Goal: Use online tool/utility: Use online tool/utility

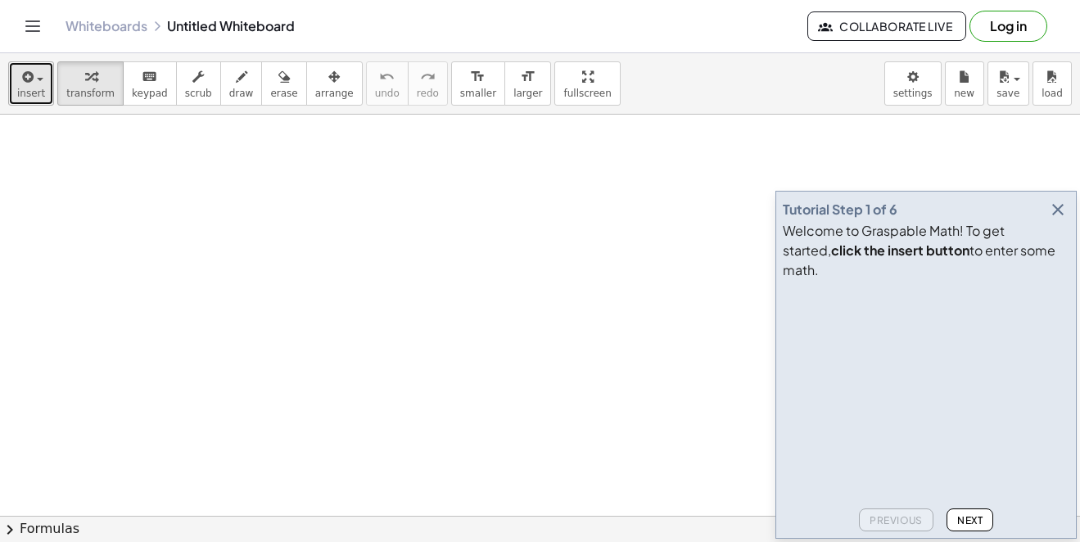
click at [20, 79] on icon "button" at bounding box center [26, 77] width 15 height 20
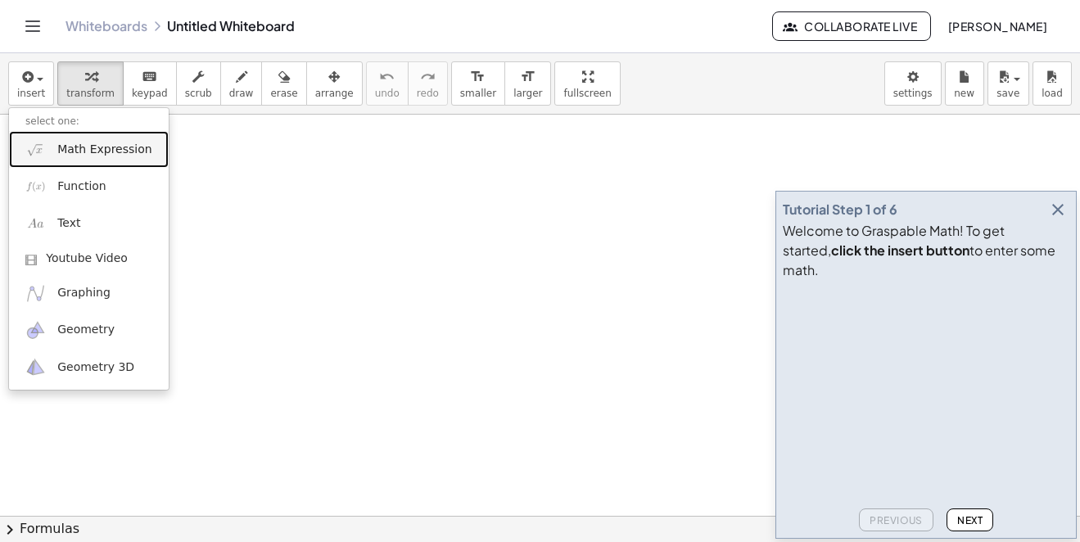
click at [61, 151] on span "Math Expression" at bounding box center [104, 150] width 94 height 16
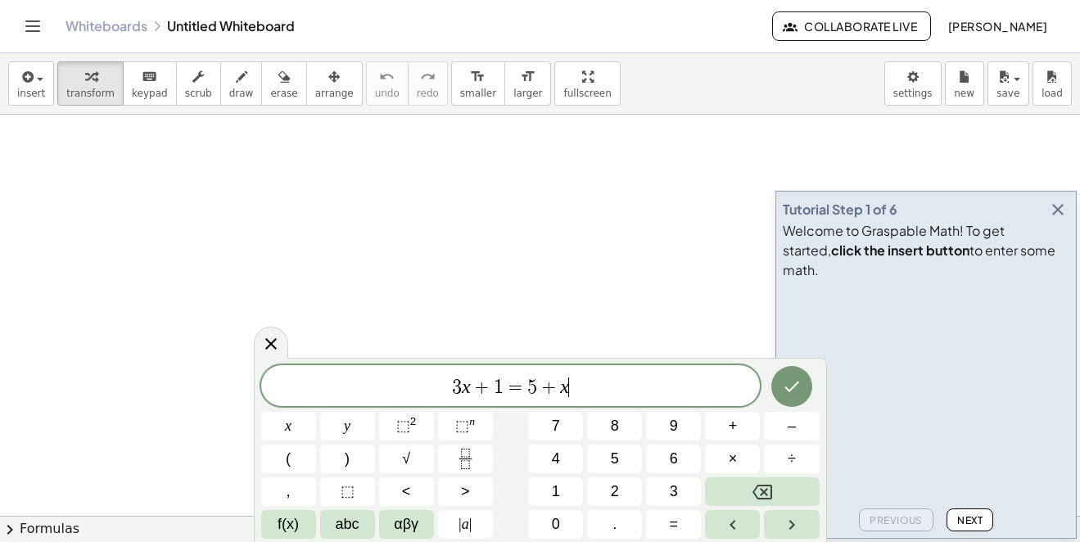
click at [588, 383] on span "3 x + 1 = 5 + x ​" at bounding box center [510, 387] width 499 height 23
click at [309, 458] on button "(" at bounding box center [288, 459] width 55 height 29
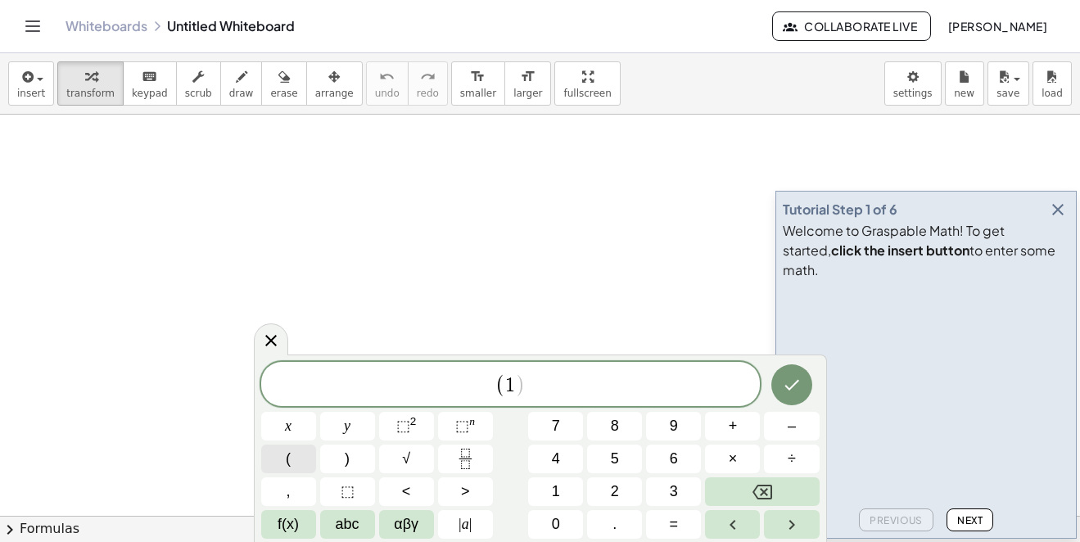
click at [308, 456] on button "(" at bounding box center [288, 459] width 55 height 29
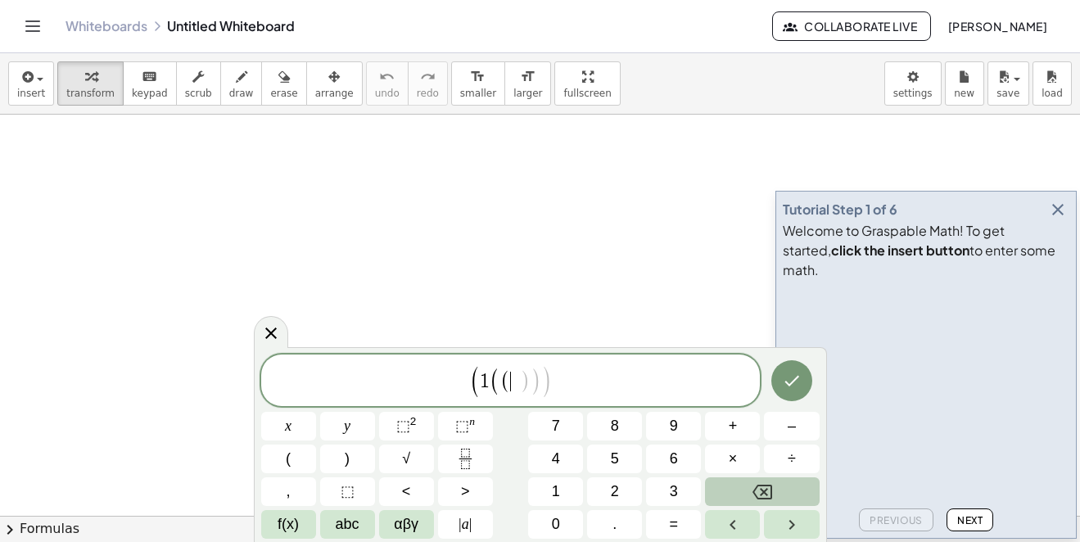
click at [792, 492] on button "Backspace" at bounding box center [762, 491] width 114 height 29
click at [790, 431] on span "–" at bounding box center [792, 426] width 8 height 22
click at [546, 383] on span "1 ( 1 − 1 ​ )" at bounding box center [510, 384] width 74 height 24
click at [367, 452] on button ")" at bounding box center [347, 459] width 55 height 29
click at [560, 391] on span "( 1 ( 1 − 1 ) ​ )" at bounding box center [510, 383] width 499 height 31
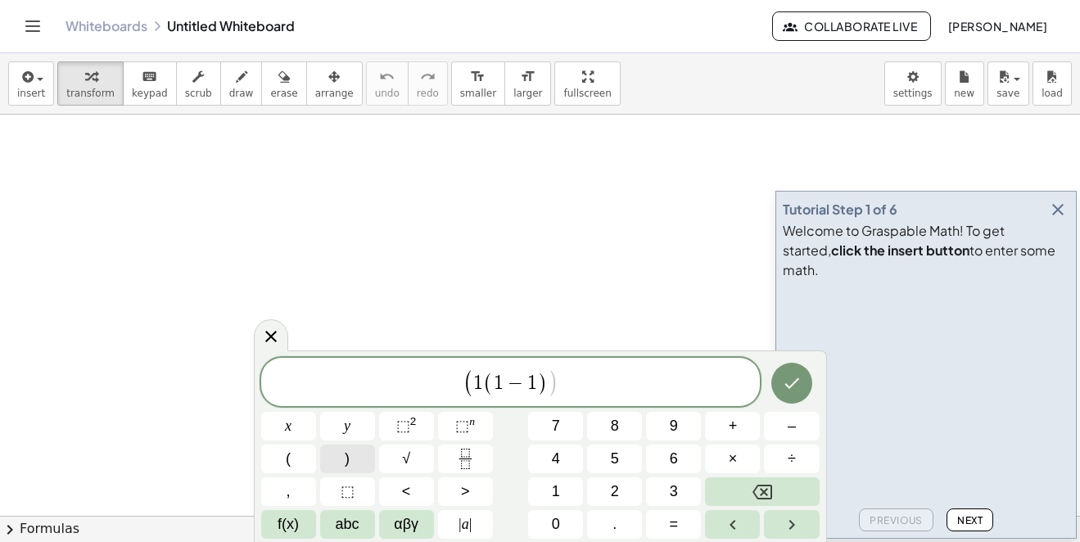
click at [358, 460] on button ")" at bounding box center [347, 459] width 55 height 29
click at [464, 422] on span "⬚" at bounding box center [462, 426] width 14 height 16
click at [779, 432] on button "–" at bounding box center [791, 426] width 55 height 29
click at [606, 389] on span "( 1 ( 1 − 1 ) ) − 1 ​" at bounding box center [510, 382] width 499 height 34
click at [795, 384] on icon "Done" at bounding box center [792, 382] width 20 height 20
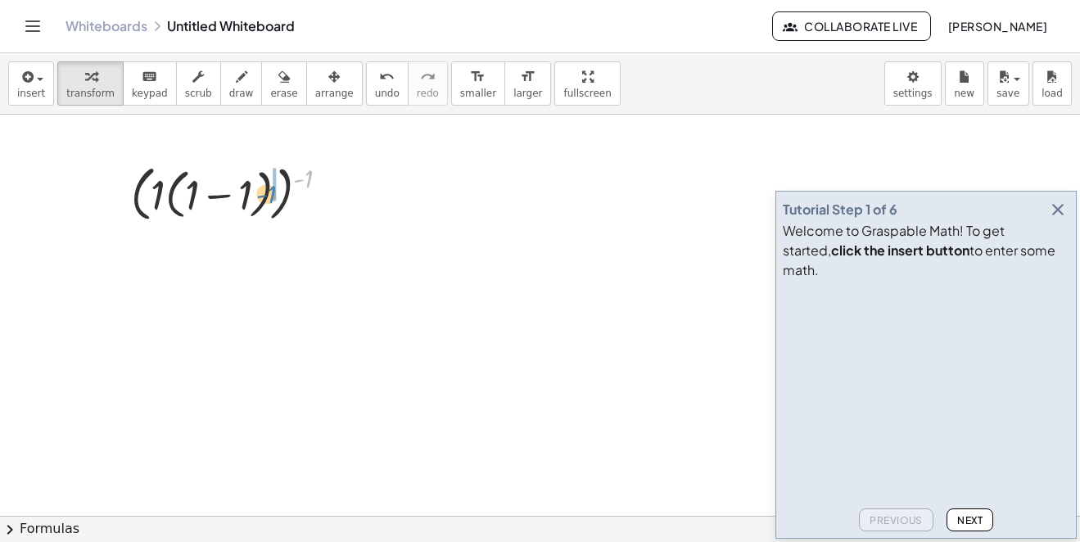
drag, startPoint x: 314, startPoint y: 184, endPoint x: 269, endPoint y: 211, distance: 53.2
click at [277, 191] on div at bounding box center [236, 193] width 227 height 68
click at [277, 190] on div at bounding box center [236, 193] width 227 height 68
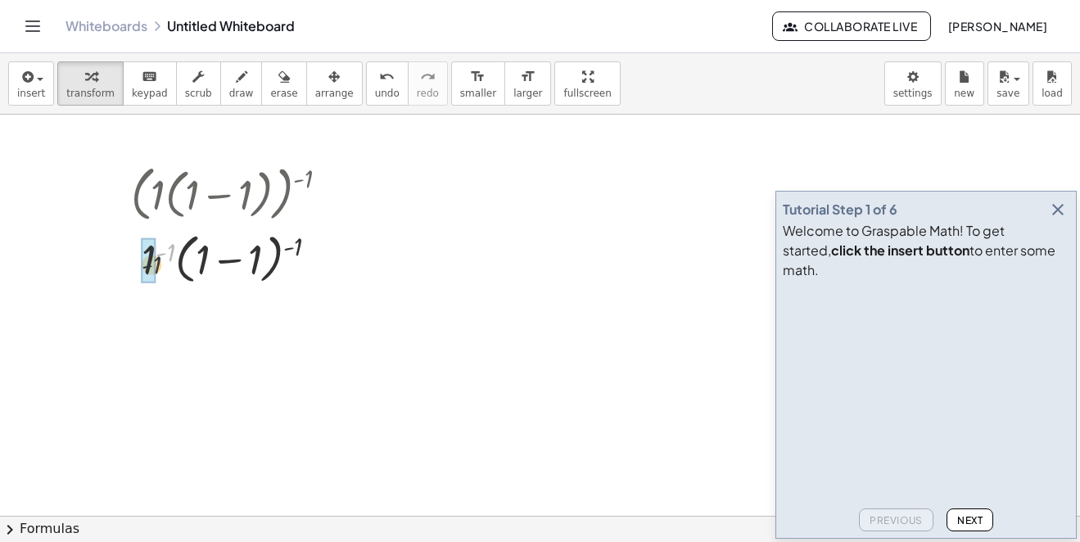
drag, startPoint x: 174, startPoint y: 248, endPoint x: 170, endPoint y: 260, distance: 12.2
click at [152, 266] on div at bounding box center [236, 258] width 227 height 62
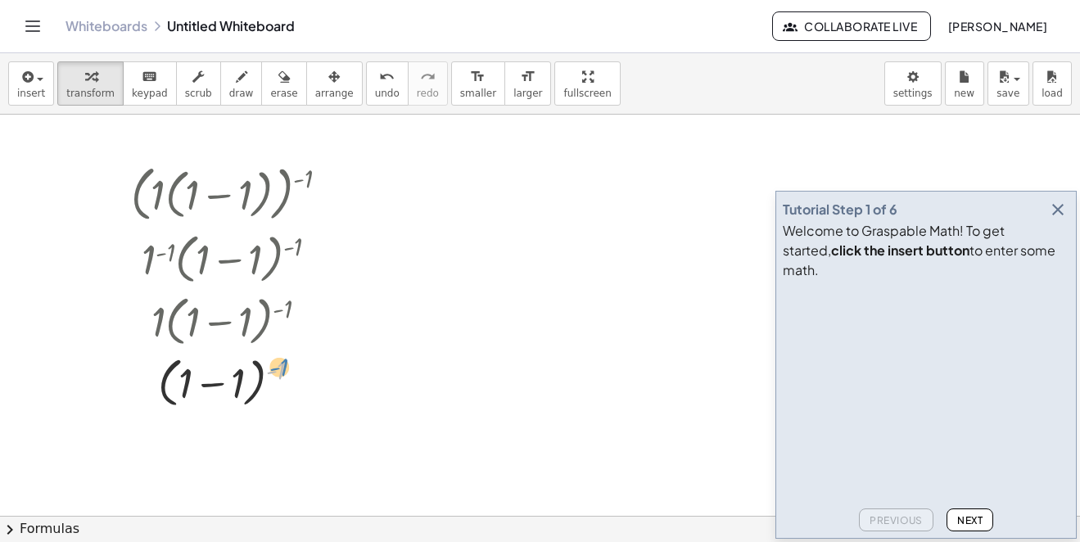
click at [286, 371] on div at bounding box center [236, 381] width 227 height 62
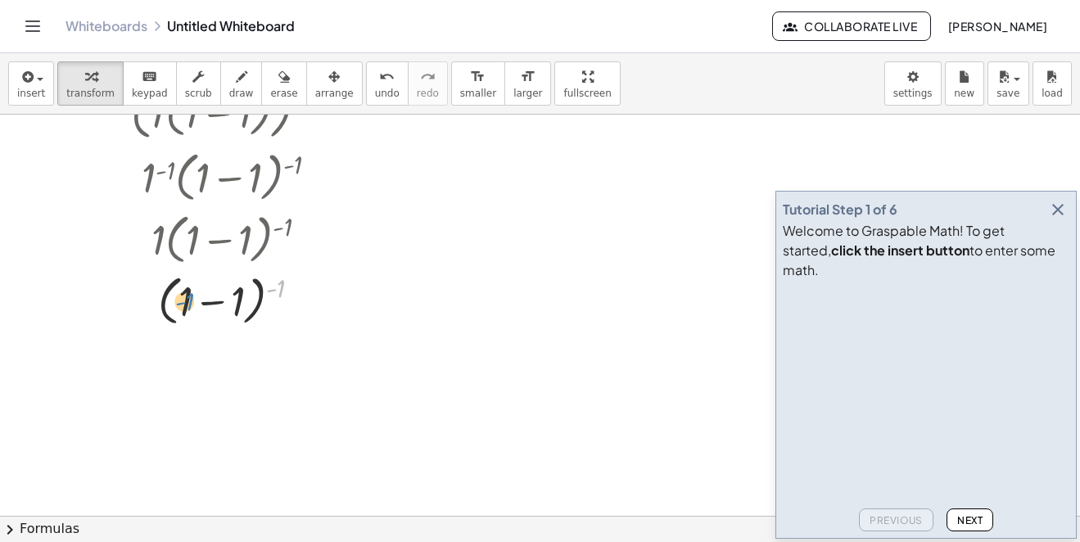
drag, startPoint x: 282, startPoint y: 291, endPoint x: 206, endPoint y: 293, distance: 75.3
click at [206, 293] on div at bounding box center [236, 300] width 227 height 62
click at [210, 307] on div at bounding box center [236, 300] width 227 height 62
drag, startPoint x: 240, startPoint y: 355, endPoint x: 221, endPoint y: 359, distance: 19.5
drag, startPoint x: 237, startPoint y: 355, endPoint x: 217, endPoint y: 359, distance: 20.1
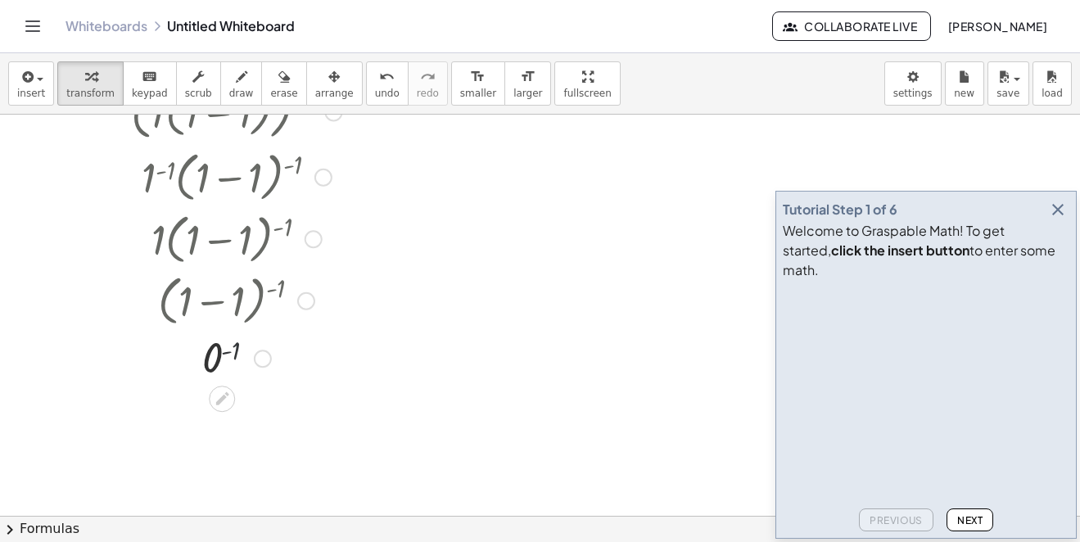
click at [215, 359] on div at bounding box center [236, 358] width 227 height 54
click at [229, 350] on div at bounding box center [236, 358] width 227 height 54
click at [231, 350] on div at bounding box center [236, 358] width 227 height 54
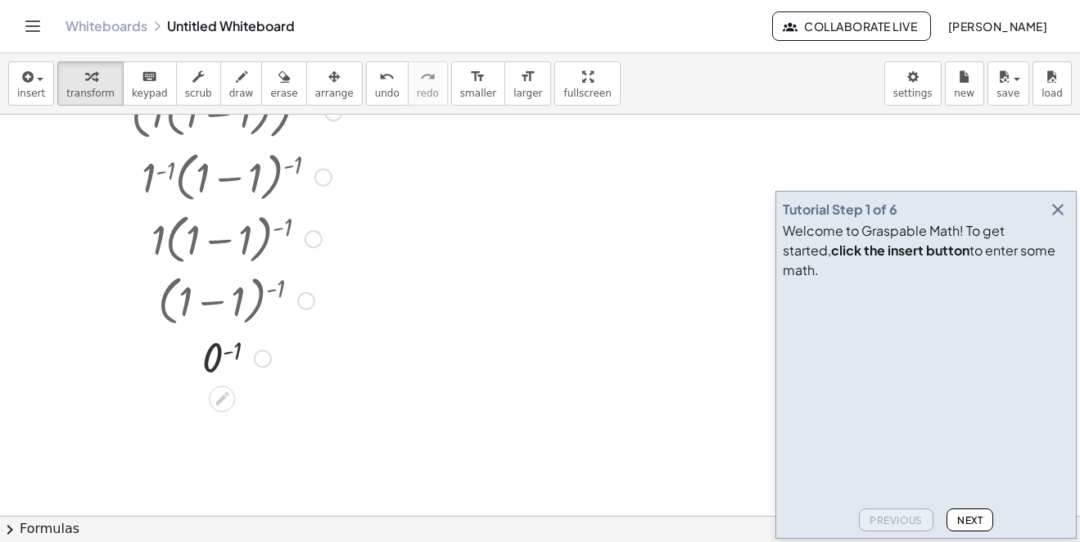
click at [231, 350] on div at bounding box center [236, 358] width 227 height 54
click at [235, 350] on div at bounding box center [236, 358] width 227 height 54
click at [373, 92] on button "undo undo" at bounding box center [387, 83] width 43 height 44
click at [372, 92] on button "undo undo" at bounding box center [387, 83] width 43 height 44
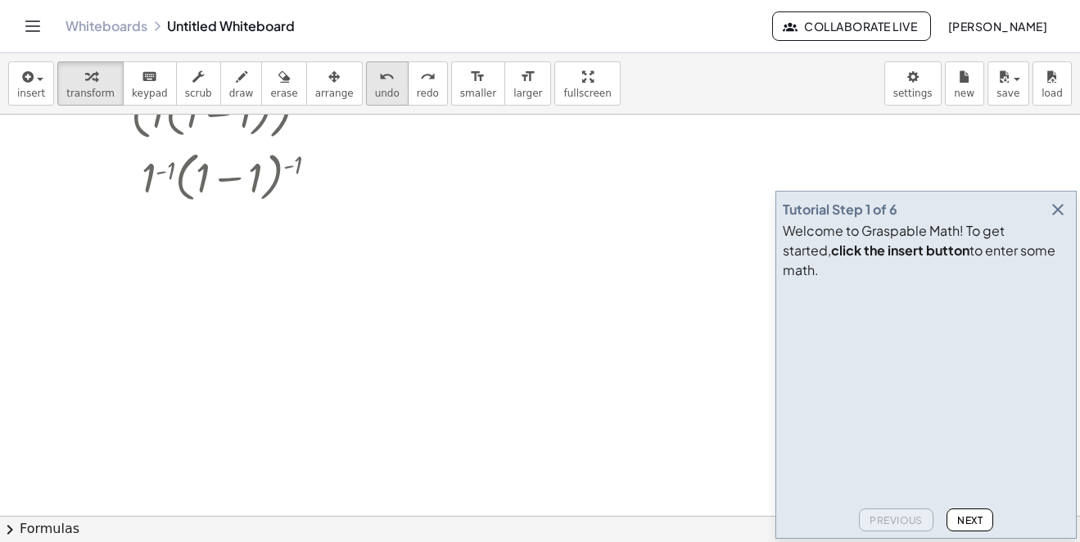
click at [372, 92] on button "undo undo" at bounding box center [387, 83] width 43 height 44
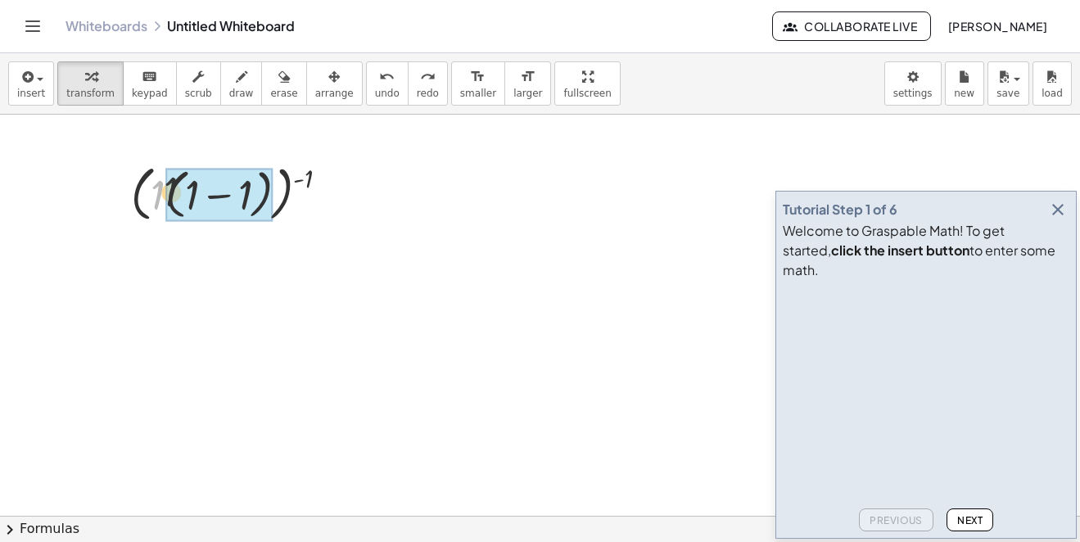
drag, startPoint x: 164, startPoint y: 187, endPoint x: 178, endPoint y: 183, distance: 15.3
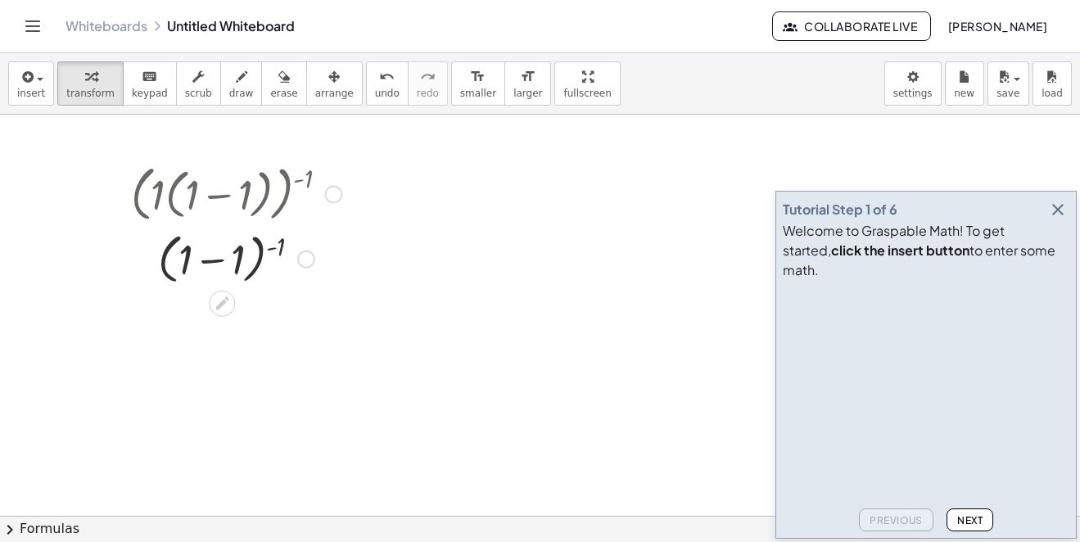
click at [281, 252] on div at bounding box center [236, 258] width 227 height 62
drag, startPoint x: 281, startPoint y: 252, endPoint x: 246, endPoint y: 263, distance: 36.8
click at [249, 260] on div at bounding box center [236, 258] width 227 height 62
click at [247, 261] on div at bounding box center [236, 258] width 227 height 62
click at [246, 263] on div at bounding box center [236, 258] width 227 height 62
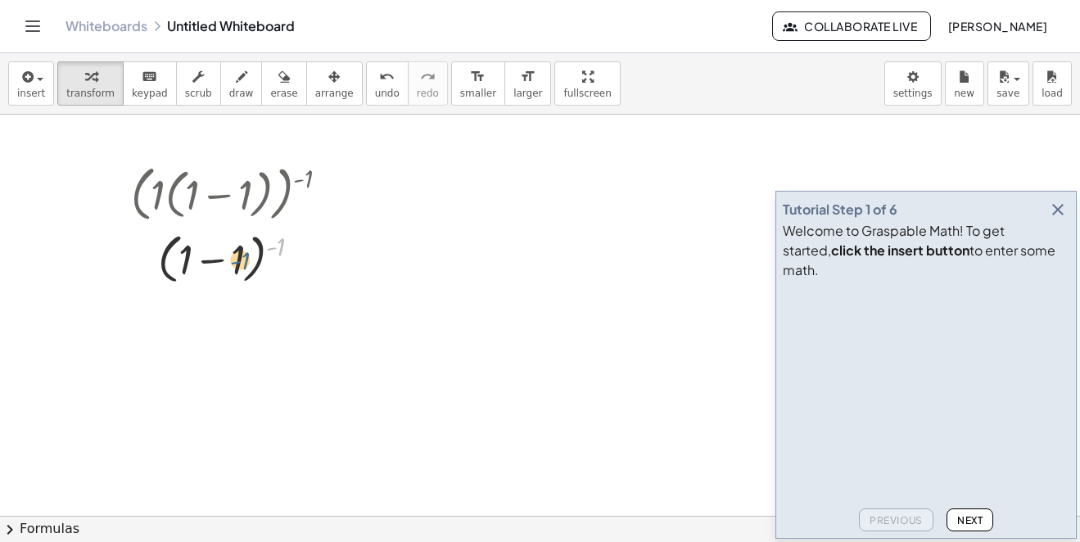
drag, startPoint x: 275, startPoint y: 247, endPoint x: 173, endPoint y: 274, distance: 105.8
click at [192, 262] on div at bounding box center [236, 258] width 227 height 62
drag, startPoint x: 173, startPoint y: 274, endPoint x: 261, endPoint y: 264, distance: 89.0
click at [201, 264] on div at bounding box center [236, 258] width 227 height 62
drag, startPoint x: 237, startPoint y: 304, endPoint x: 210, endPoint y: 305, distance: 26.2
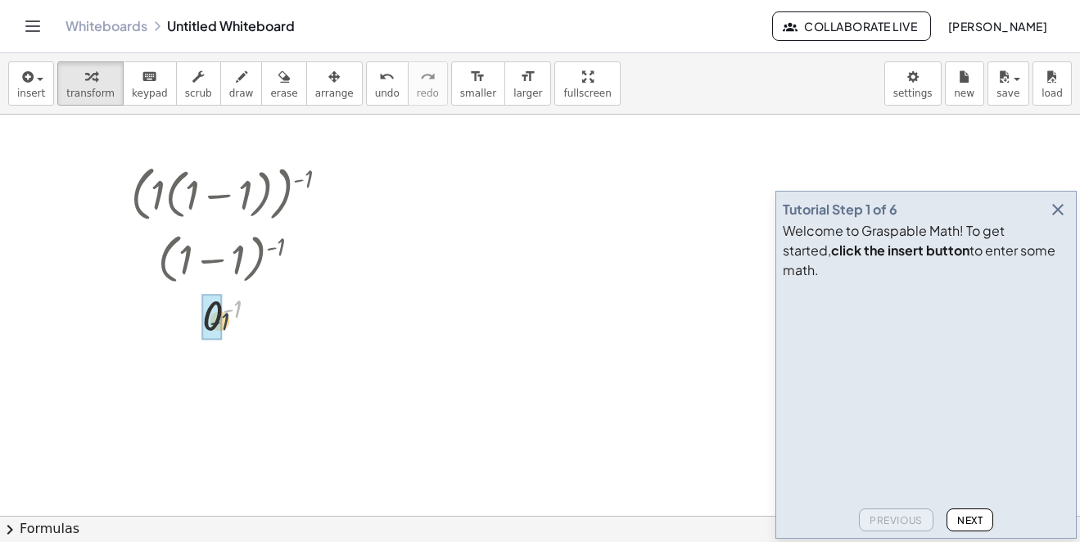
click at [223, 317] on div at bounding box center [236, 316] width 227 height 54
click at [357, 61] on div "insert select one: Math Expression Function Text Youtube Video Graphing Geometr…" at bounding box center [540, 83] width 1080 height 61
click at [379, 67] on icon "undo" at bounding box center [387, 77] width 16 height 20
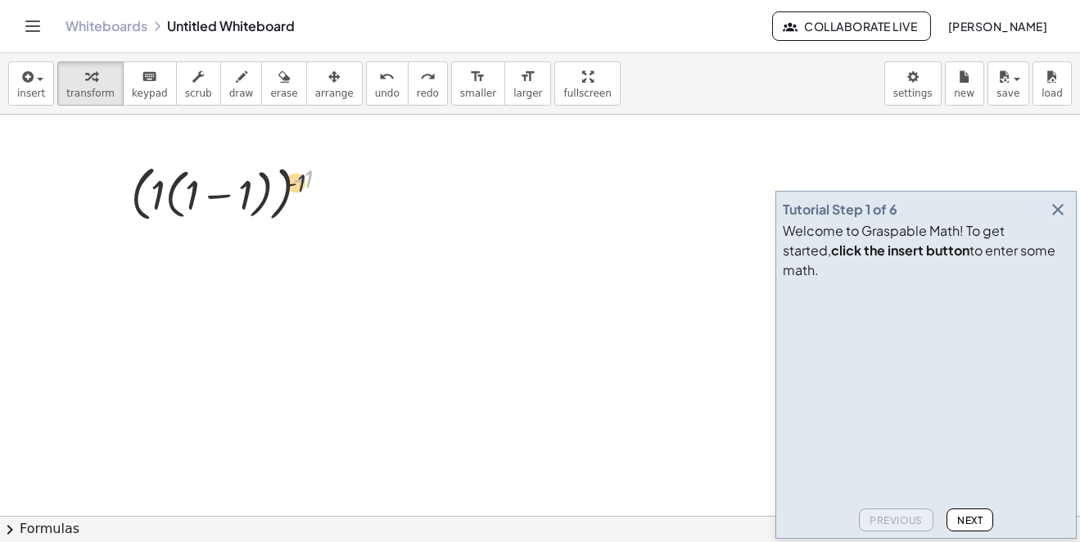
drag, startPoint x: 311, startPoint y: 174, endPoint x: 274, endPoint y: 183, distance: 37.7
click at [291, 183] on div at bounding box center [236, 193] width 227 height 68
click at [287, 183] on div at bounding box center [236, 193] width 227 height 68
click at [280, 183] on div at bounding box center [236, 193] width 227 height 68
click at [262, 183] on div at bounding box center [236, 193] width 227 height 68
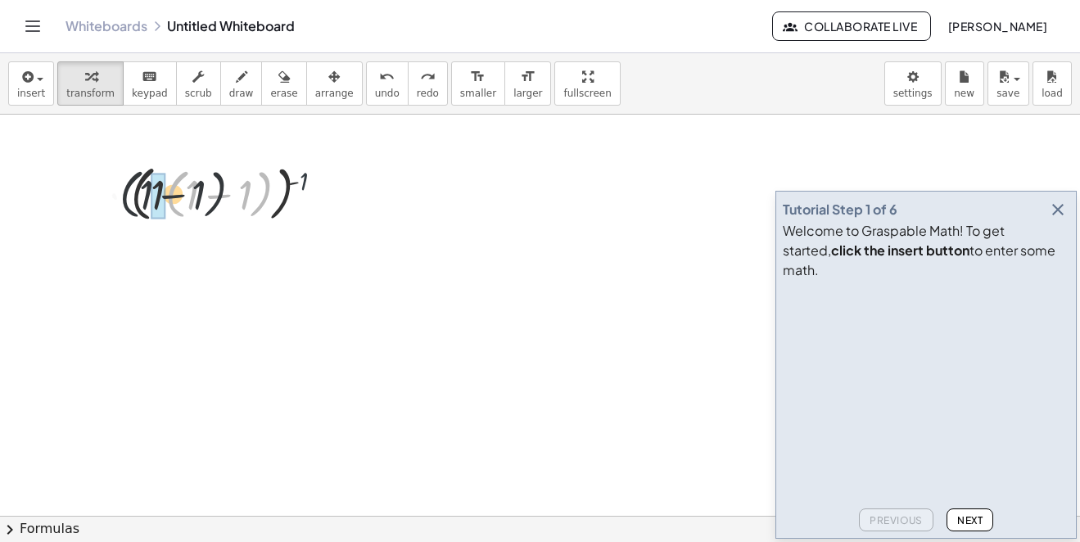
drag, startPoint x: 253, startPoint y: 183, endPoint x: 224, endPoint y: 184, distance: 28.7
click at [219, 183] on div at bounding box center [236, 193] width 227 height 68
drag, startPoint x: 224, startPoint y: 184, endPoint x: 280, endPoint y: 183, distance: 55.7
click at [280, 183] on div at bounding box center [236, 193] width 227 height 68
drag, startPoint x: 307, startPoint y: 176, endPoint x: 224, endPoint y: 185, distance: 84.0
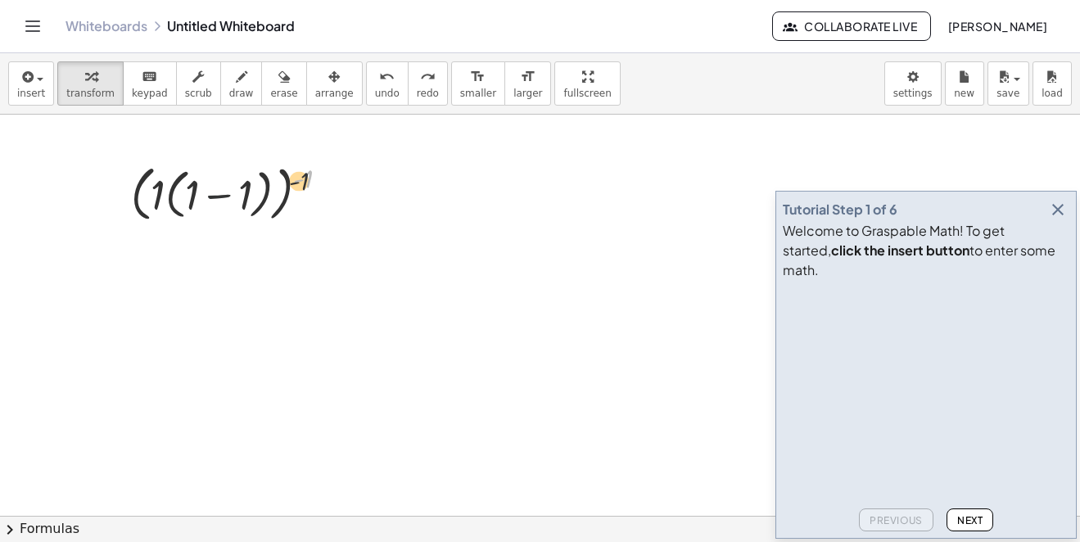
click at [268, 185] on div at bounding box center [236, 193] width 227 height 68
click at [235, 185] on div at bounding box center [236, 193] width 227 height 68
drag, startPoint x: 224, startPoint y: 185, endPoint x: 242, endPoint y: 180, distance: 18.7
click at [222, 195] on div "( · 1 · ( + 1 − 1 ) ) ( - 1 ) · 1 ( - 1 ) · ( + 1 − 1 ) ( - 1 ) · 0 ( - 1 ) · 1…" at bounding box center [222, 195] width 0 height 0
click at [236, 183] on div at bounding box center [236, 193] width 227 height 68
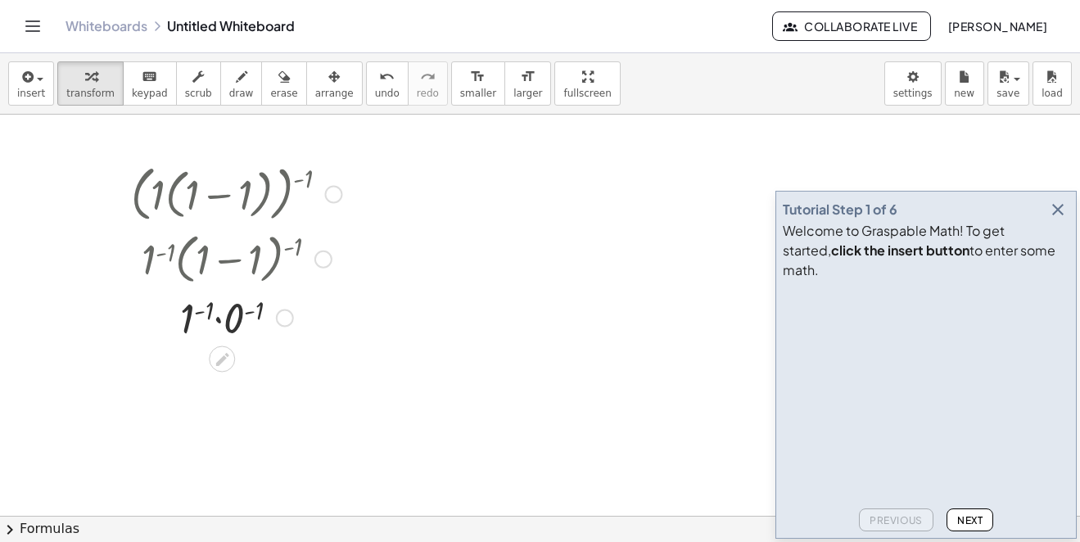
scroll to position [164, 0]
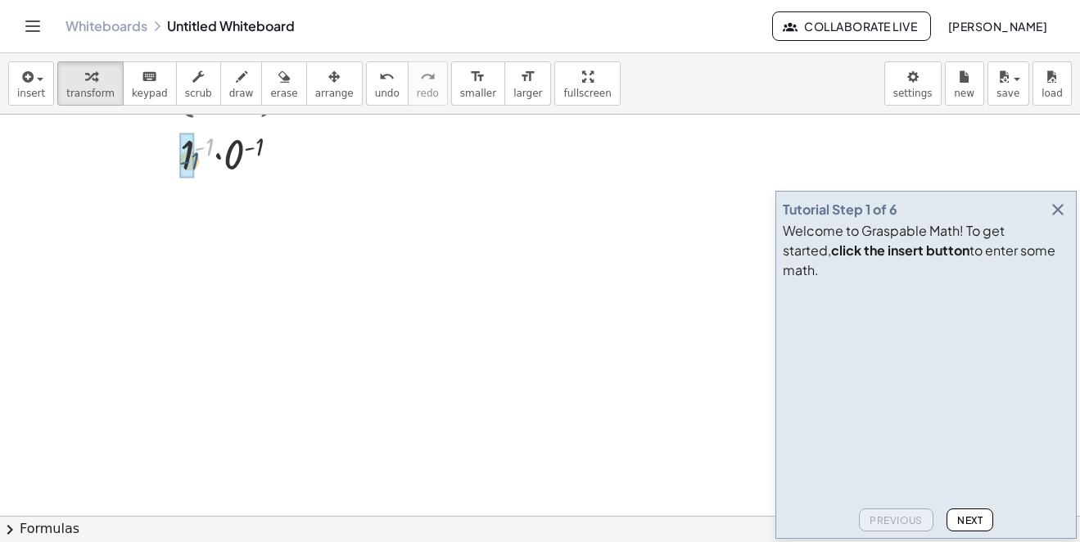
drag, startPoint x: 212, startPoint y: 141, endPoint x: 197, endPoint y: 155, distance: 20.3
click at [197, 155] on div at bounding box center [236, 153] width 227 height 56
drag, startPoint x: 248, startPoint y: 196, endPoint x: 210, endPoint y: 195, distance: 37.7
click at [211, 206] on div at bounding box center [236, 209] width 227 height 56
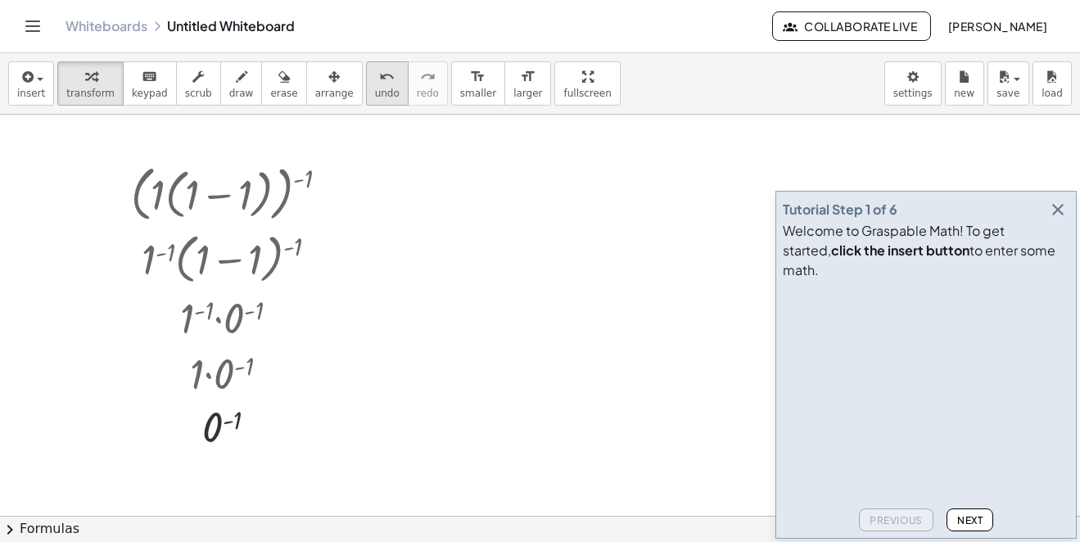
click at [367, 95] on button "undo undo" at bounding box center [387, 83] width 43 height 44
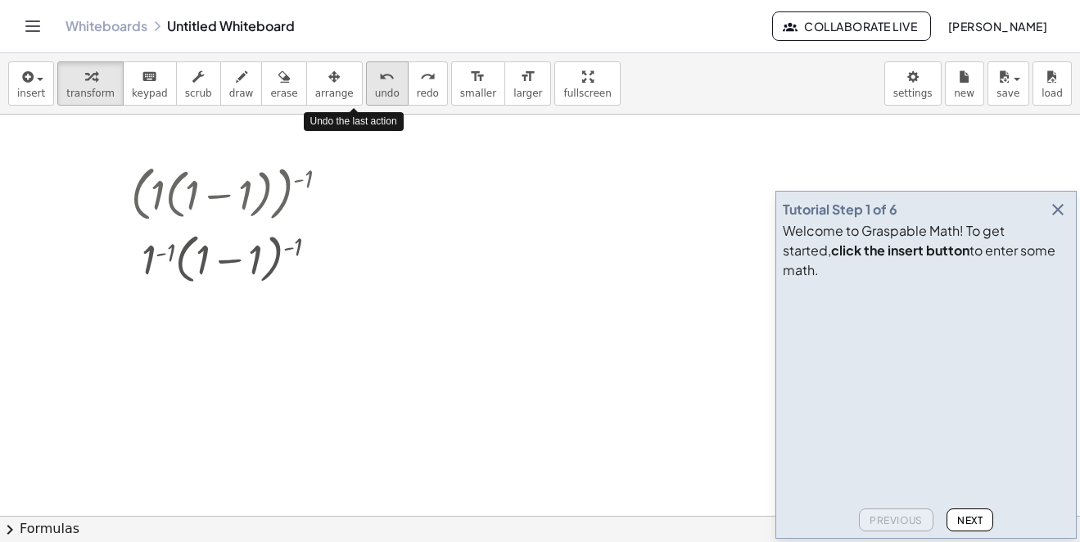
click at [367, 95] on button "undo undo" at bounding box center [387, 83] width 43 height 44
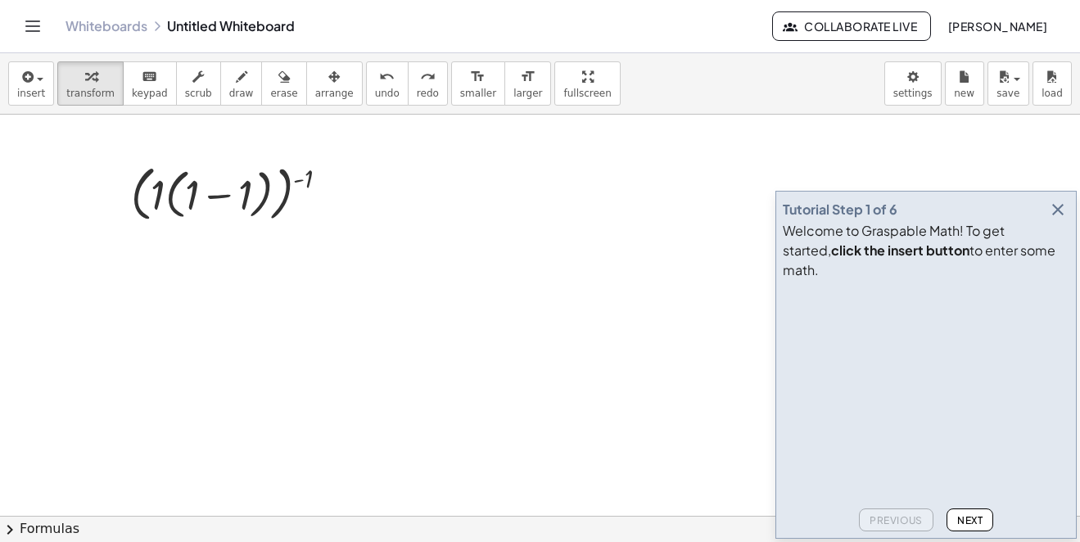
click at [1062, 219] on icon "button" at bounding box center [1058, 210] width 20 height 20
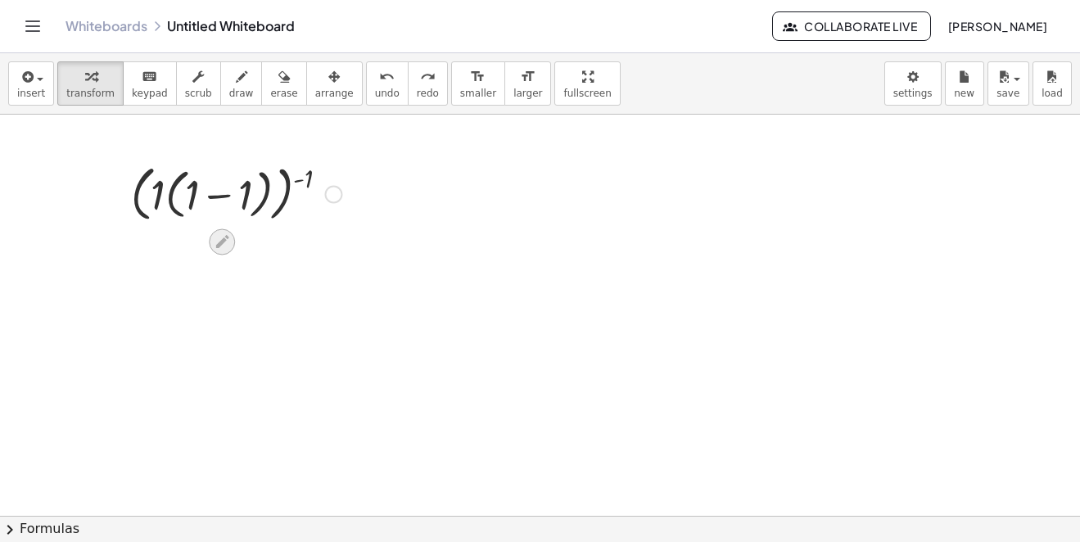
click at [223, 238] on icon at bounding box center [221, 241] width 13 height 13
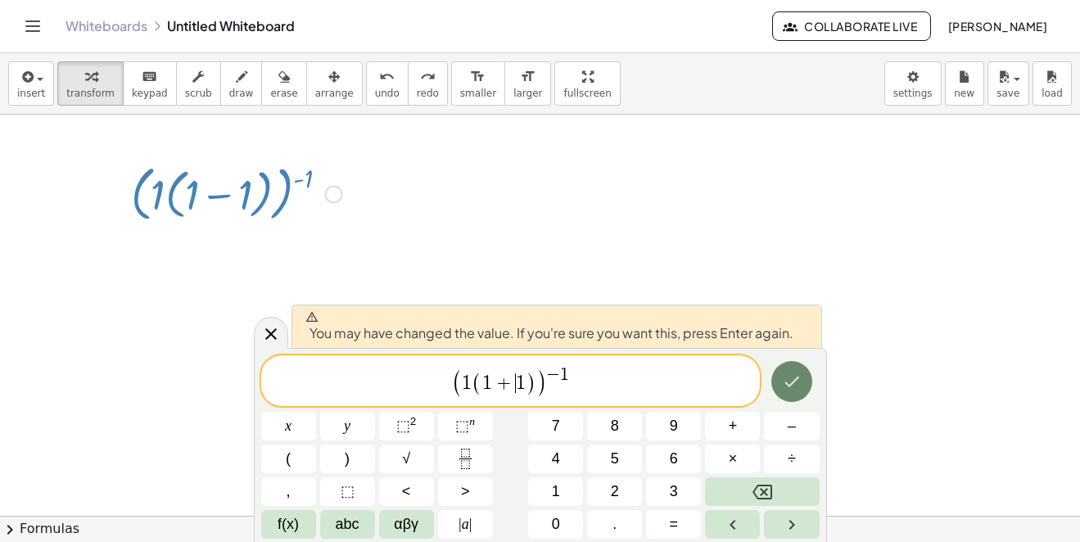
click at [797, 380] on icon "Done" at bounding box center [792, 382] width 20 height 20
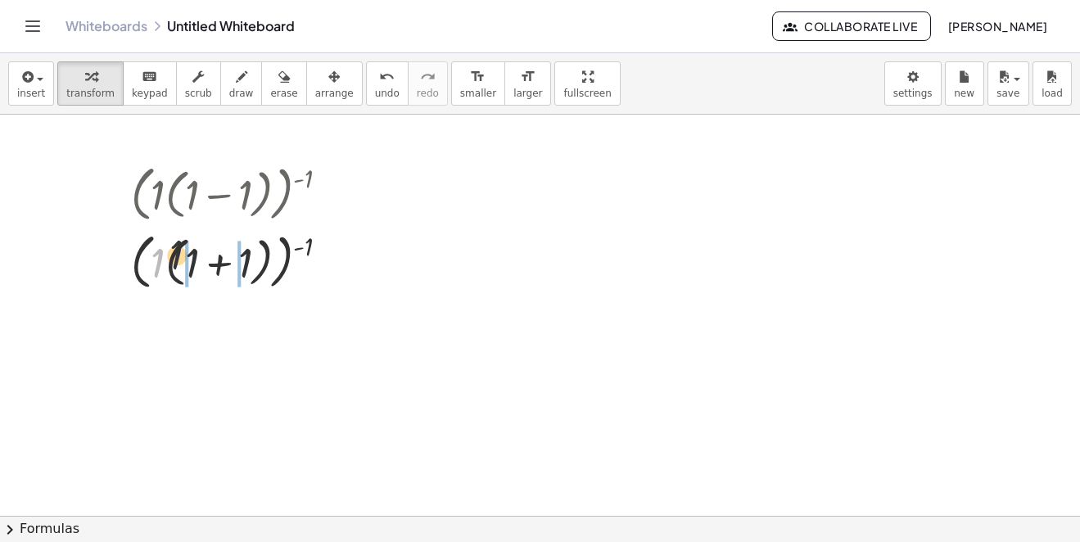
drag, startPoint x: 160, startPoint y: 266, endPoint x: 169, endPoint y: 260, distance: 11.4
click at [187, 255] on div at bounding box center [236, 261] width 227 height 68
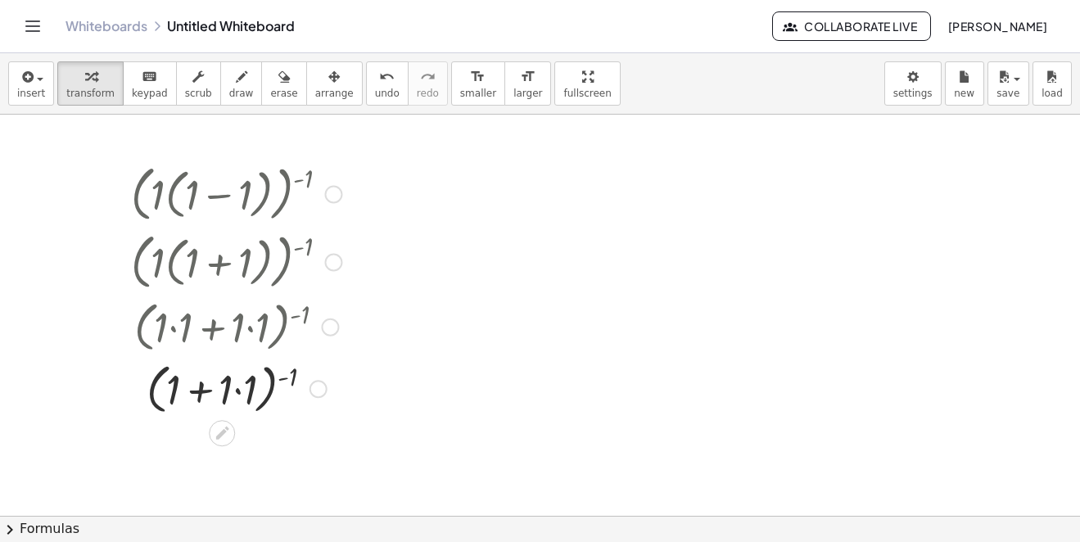
click at [240, 370] on div at bounding box center [236, 388] width 227 height 62
click at [240, 377] on div at bounding box center [236, 388] width 227 height 62
drag, startPoint x: 278, startPoint y: 374, endPoint x: 234, endPoint y: 386, distance: 45.7
click at [235, 385] on div at bounding box center [236, 388] width 227 height 62
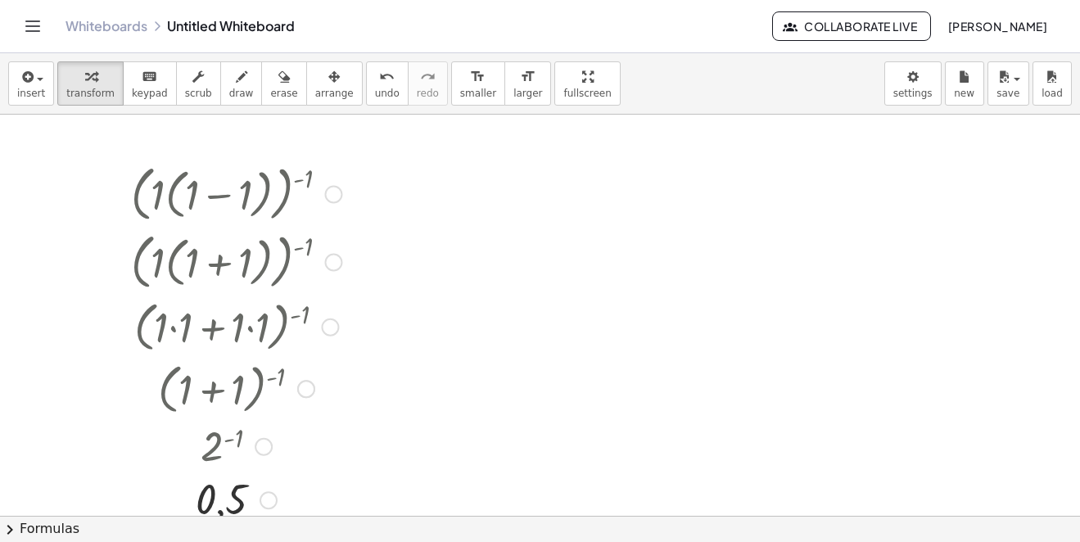
scroll to position [82, 0]
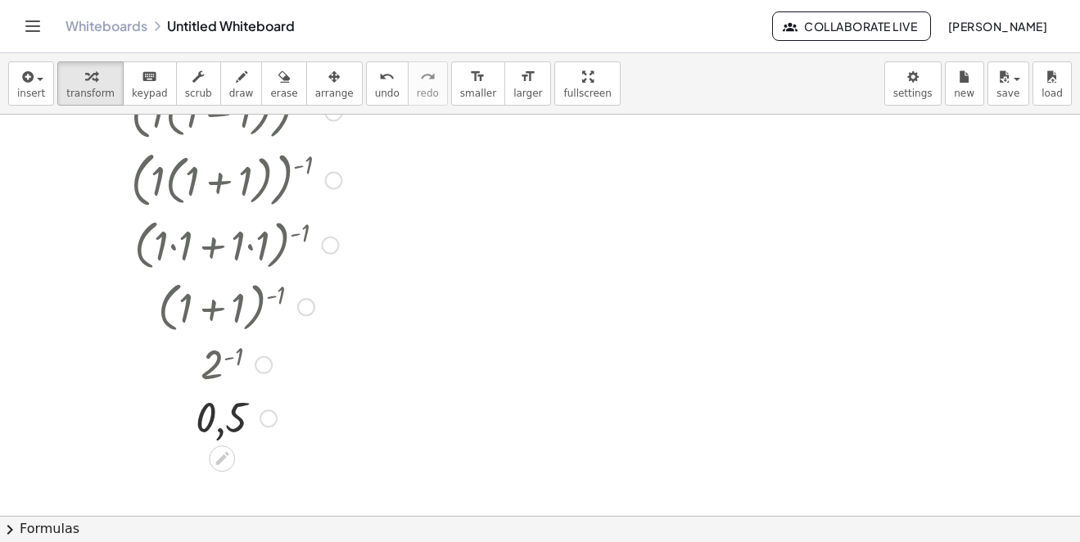
click at [237, 419] on div at bounding box center [236, 418] width 227 height 54
click at [371, 84] on button "undo undo" at bounding box center [387, 83] width 43 height 44
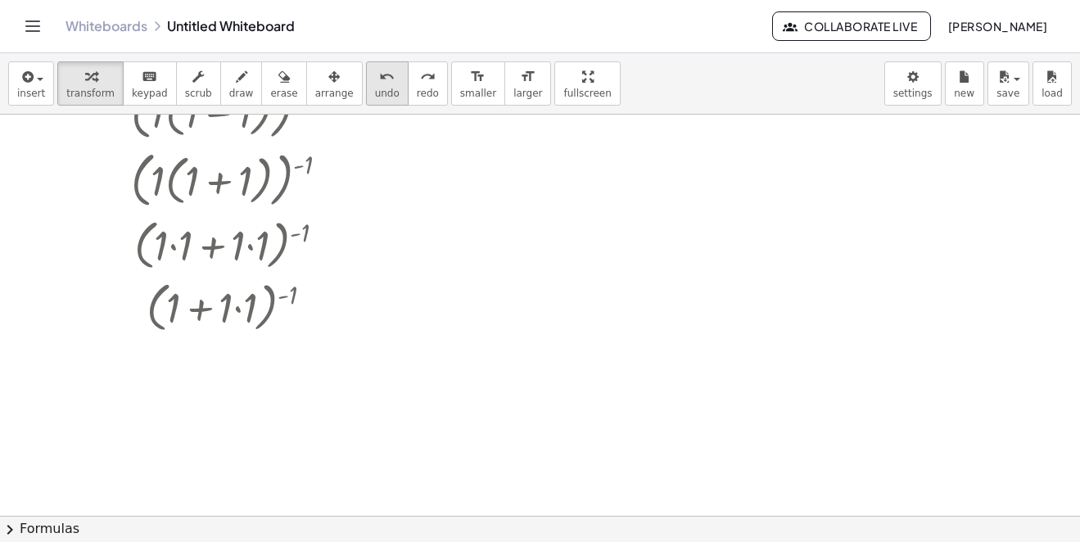
click at [371, 84] on button "undo undo" at bounding box center [387, 83] width 43 height 44
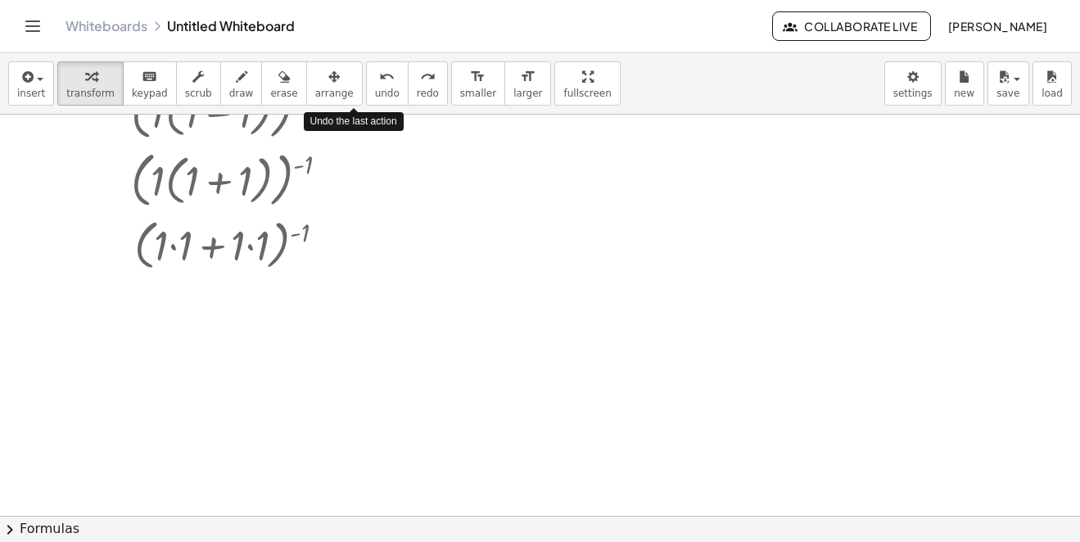
scroll to position [0, 0]
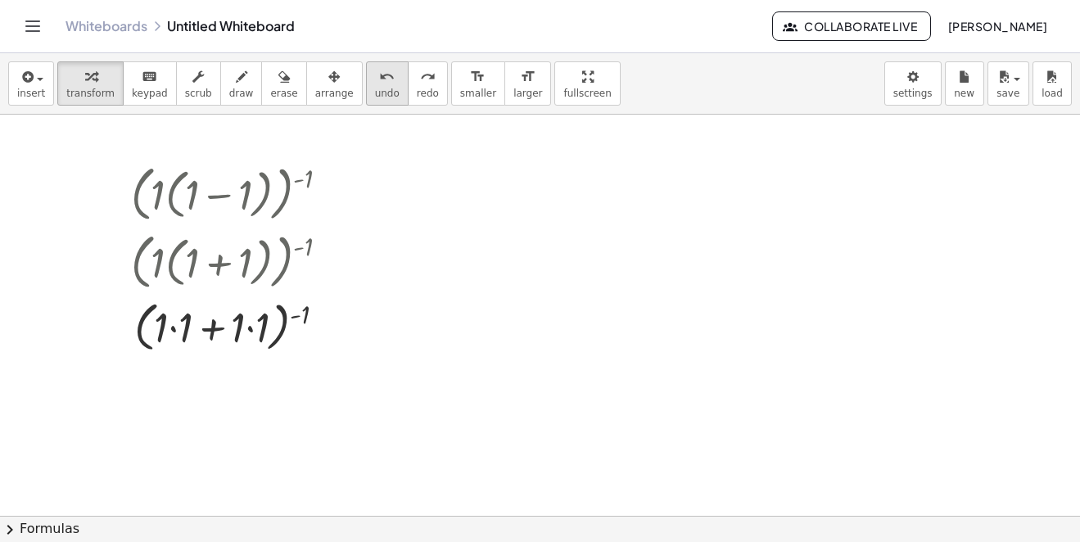
click at [379, 68] on icon "undo" at bounding box center [387, 77] width 16 height 20
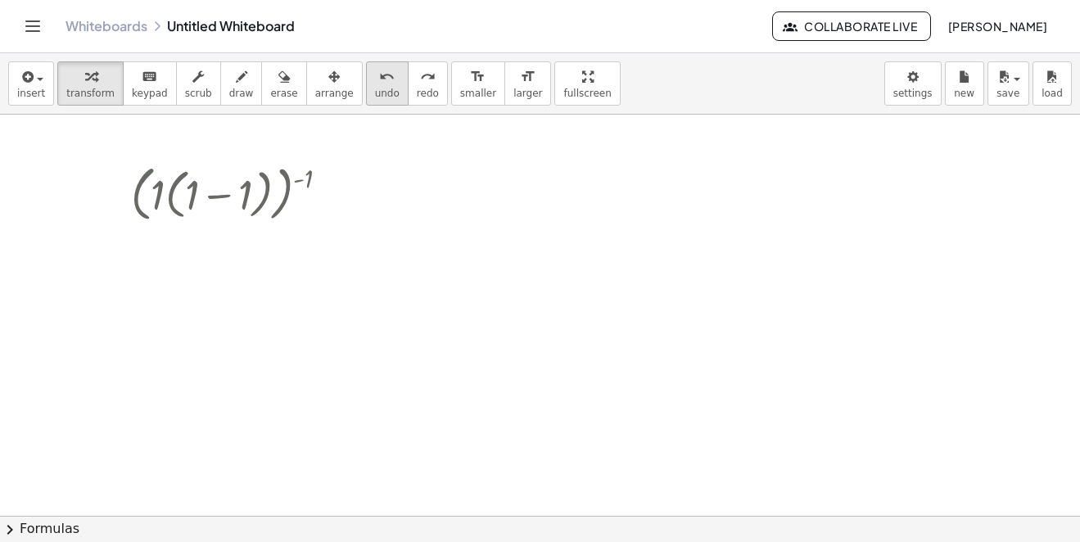
click at [379, 68] on icon "undo" at bounding box center [387, 77] width 16 height 20
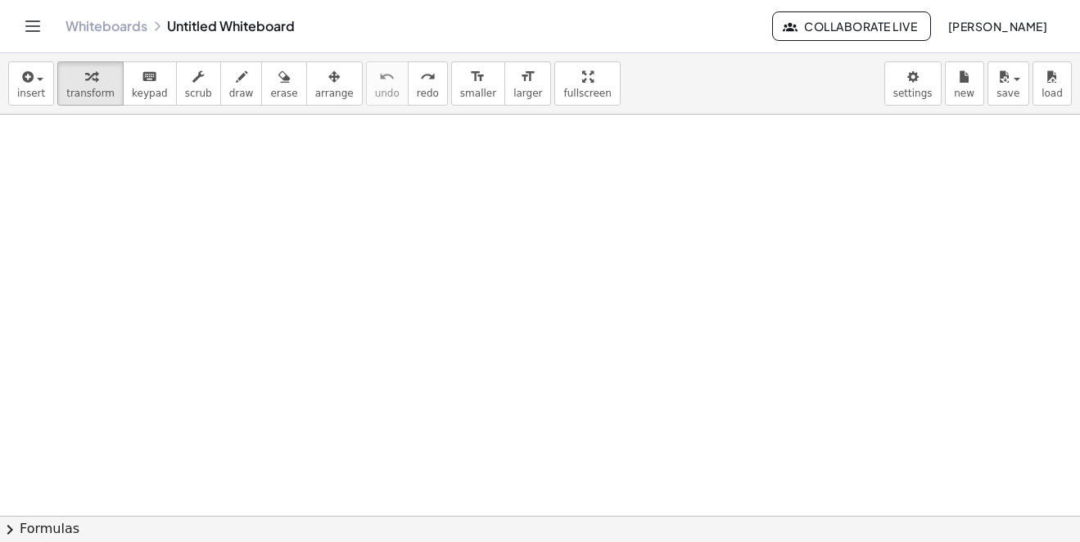
click at [339, 205] on div at bounding box center [540, 516] width 1080 height 802
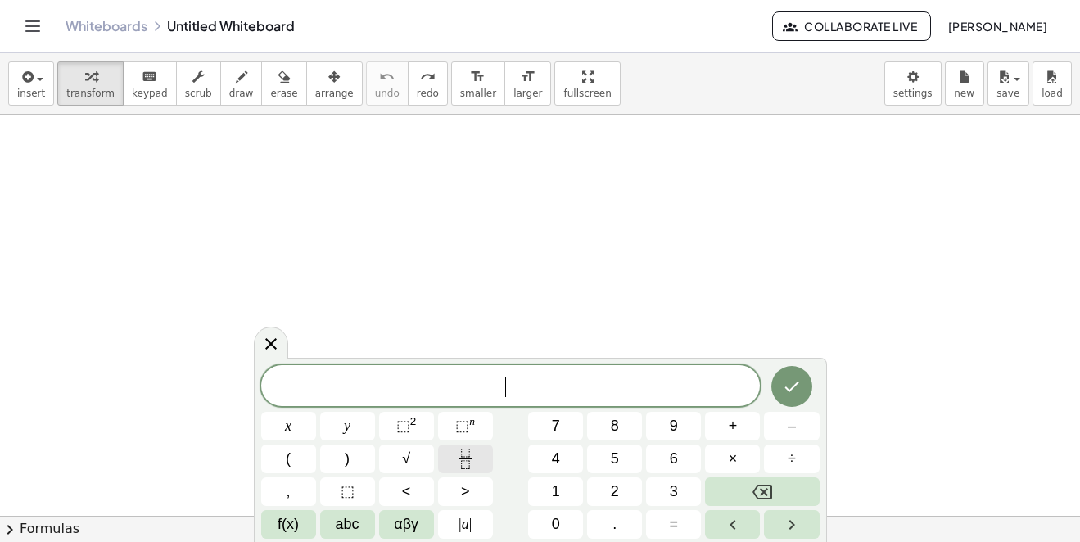
click at [469, 455] on icon "Fraction" at bounding box center [465, 459] width 20 height 20
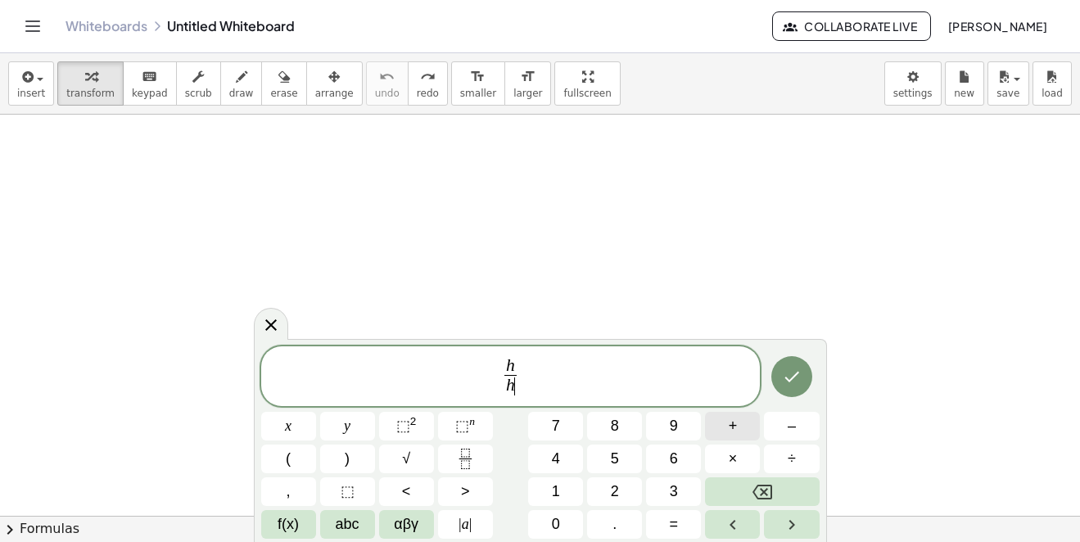
click at [739, 437] on button "+" at bounding box center [732, 426] width 55 height 29
click at [599, 373] on span "h h + 1 ​ ​" at bounding box center [510, 377] width 499 height 43
click at [738, 427] on button "+" at bounding box center [732, 426] width 55 height 29
click at [300, 456] on button "(" at bounding box center [288, 459] width 55 height 29
click at [739, 427] on button "+" at bounding box center [732, 426] width 55 height 29
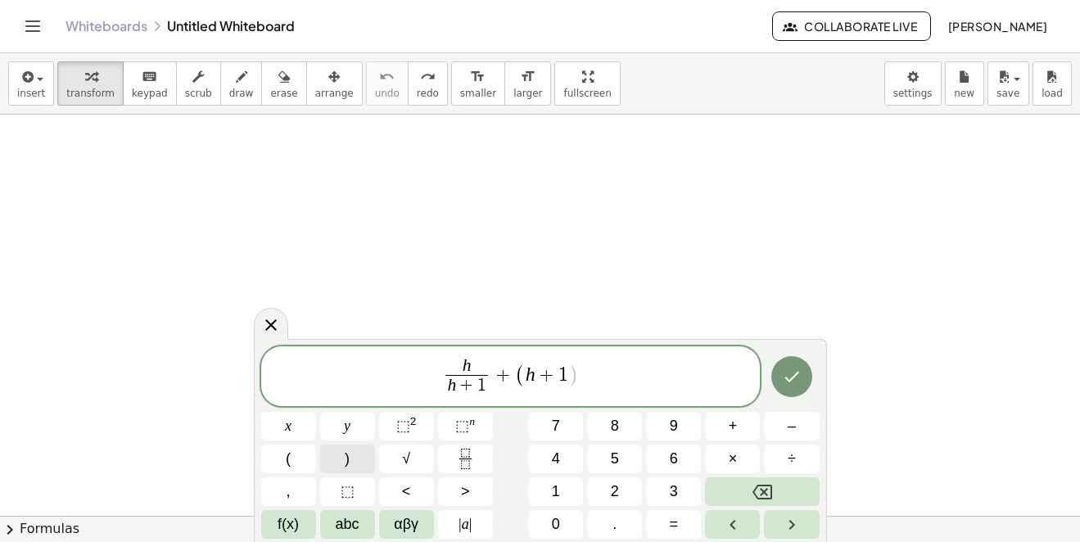
click at [351, 458] on button ")" at bounding box center [347, 459] width 55 height 29
click at [296, 463] on button "(" at bounding box center [288, 459] width 55 height 29
click at [488, 374] on span "h h + 1 ​ + ( h + 1 ) ( ( ​ ) )" at bounding box center [510, 377] width 499 height 43
click at [298, 459] on button "(" at bounding box center [288, 459] width 55 height 29
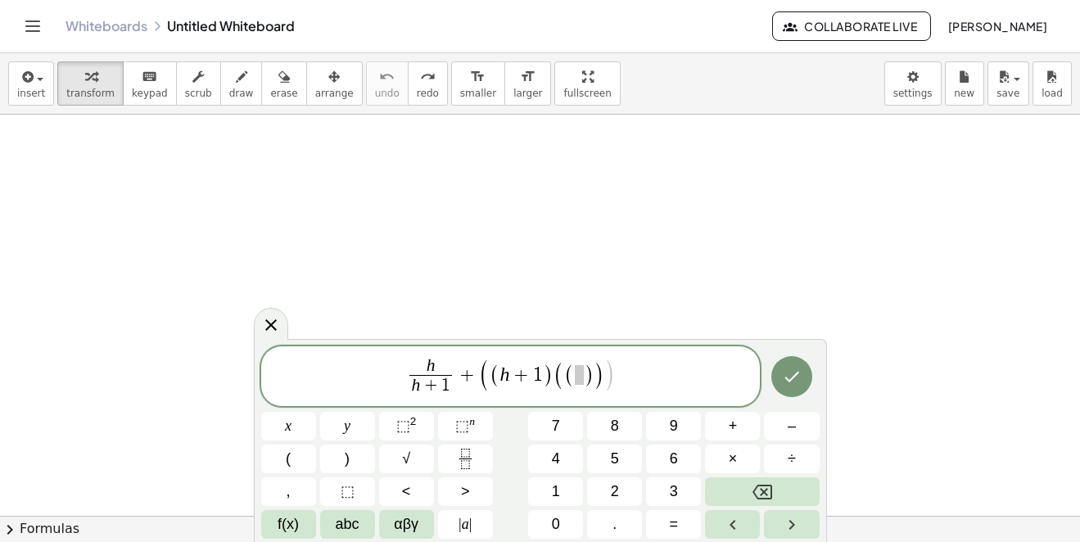
click at [569, 376] on span "(" at bounding box center [569, 376] width 11 height 24
click at [575, 373] on span at bounding box center [579, 375] width 9 height 20
click at [734, 418] on span "+" at bounding box center [733, 426] width 9 height 22
click at [607, 377] on span ")" at bounding box center [605, 376] width 11 height 24
click at [622, 384] on span "h h + 1 ​ + ( ( h + 1 ) ( h + 2 ) ​ )" at bounding box center [510, 377] width 499 height 43
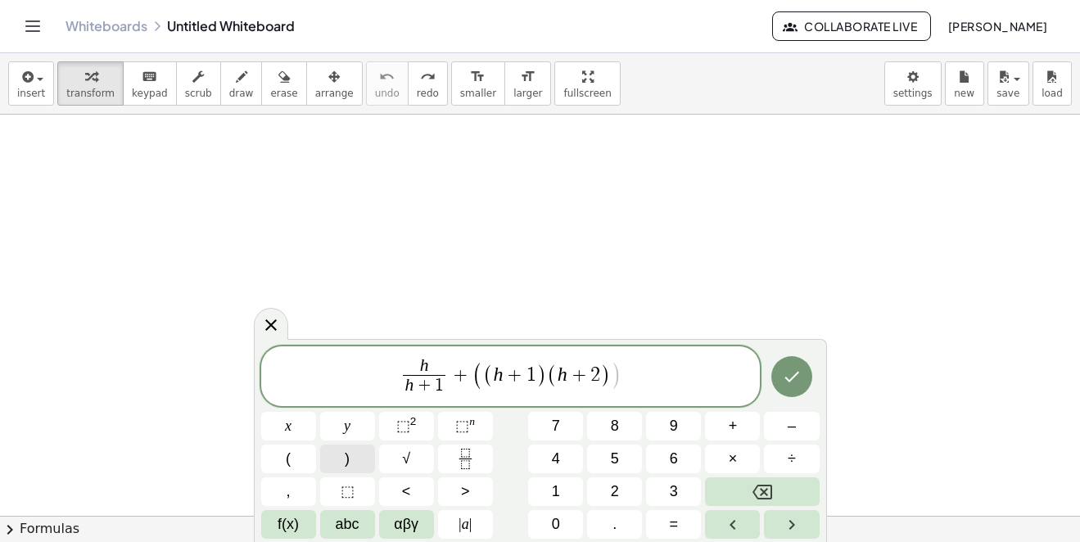
click at [355, 457] on button ")" at bounding box center [347, 459] width 55 height 29
click at [470, 430] on span "⬚ n" at bounding box center [465, 426] width 20 height 22
click at [778, 422] on button "–" at bounding box center [791, 426] width 55 height 29
click at [799, 387] on button "Done" at bounding box center [791, 376] width 41 height 41
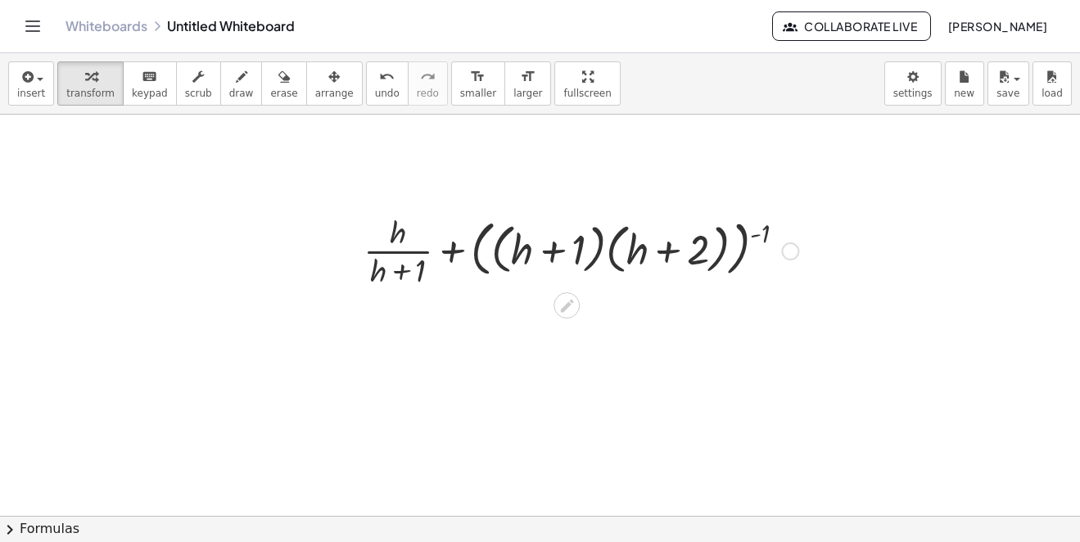
click at [761, 225] on div at bounding box center [580, 250] width 451 height 82
drag, startPoint x: 761, startPoint y: 225, endPoint x: 647, endPoint y: 234, distance: 114.2
click at [726, 233] on div at bounding box center [580, 250] width 451 height 82
click at [720, 233] on div at bounding box center [580, 250] width 451 height 82
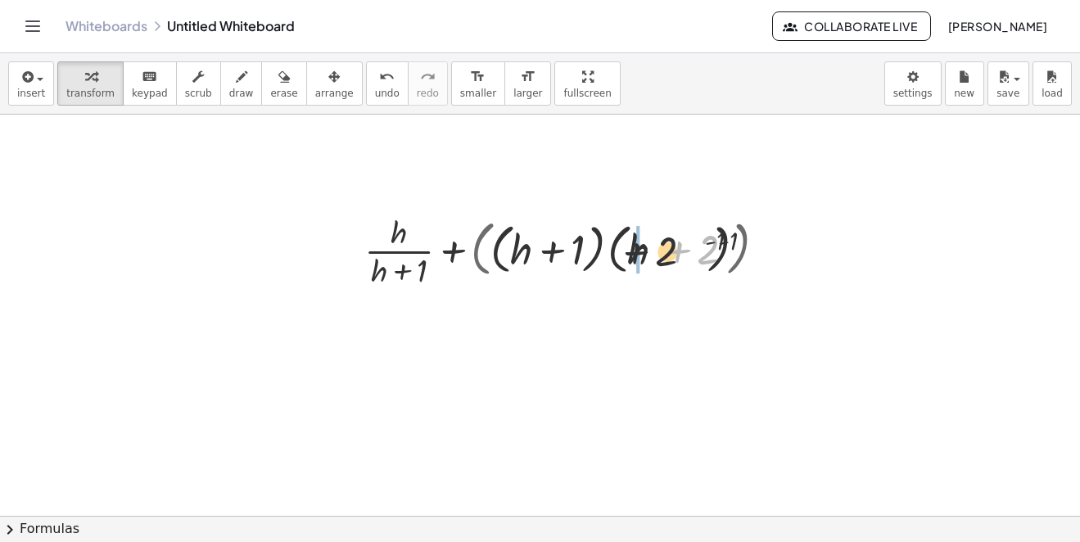
click at [631, 233] on div at bounding box center [580, 250] width 451 height 82
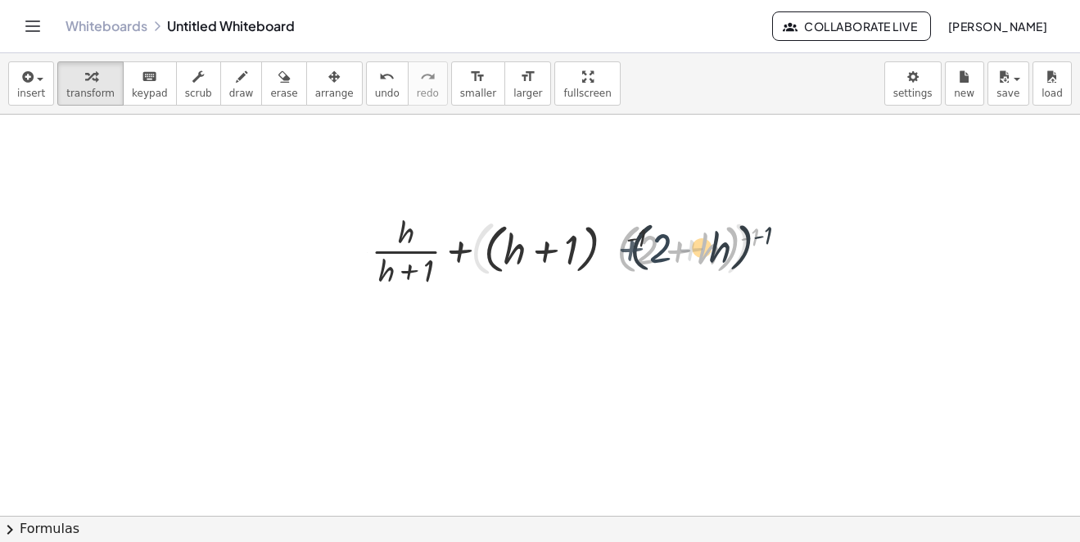
click at [644, 231] on div at bounding box center [580, 250] width 451 height 82
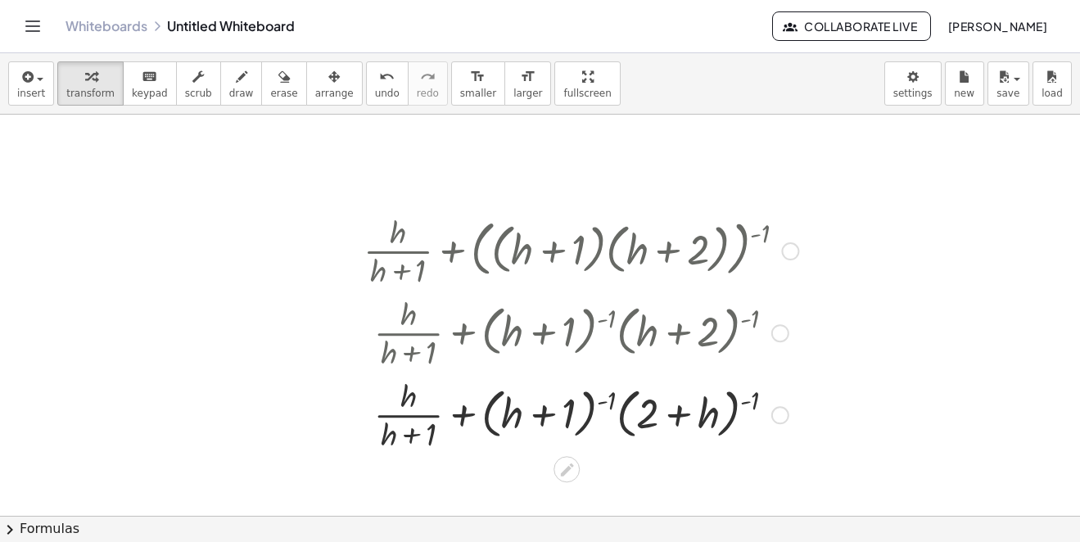
scroll to position [164, 0]
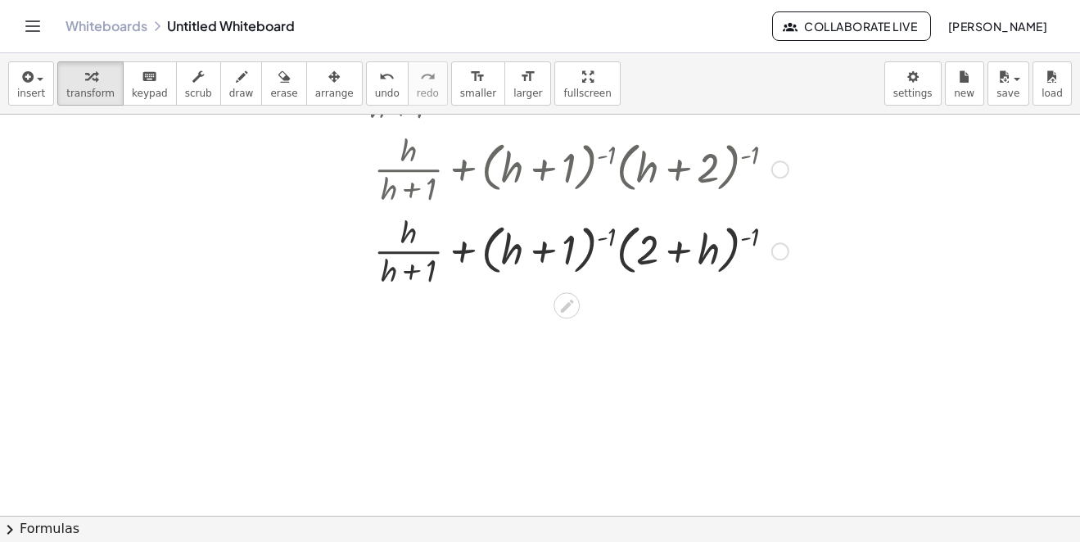
drag, startPoint x: 753, startPoint y: 240, endPoint x: 686, endPoint y: 246, distance: 67.4
click at [743, 242] on div at bounding box center [580, 250] width 451 height 82
drag, startPoint x: 686, startPoint y: 246, endPoint x: 710, endPoint y: 247, distance: 23.8
click at [696, 247] on div at bounding box center [580, 250] width 451 height 82
click at [719, 246] on div at bounding box center [580, 250] width 451 height 82
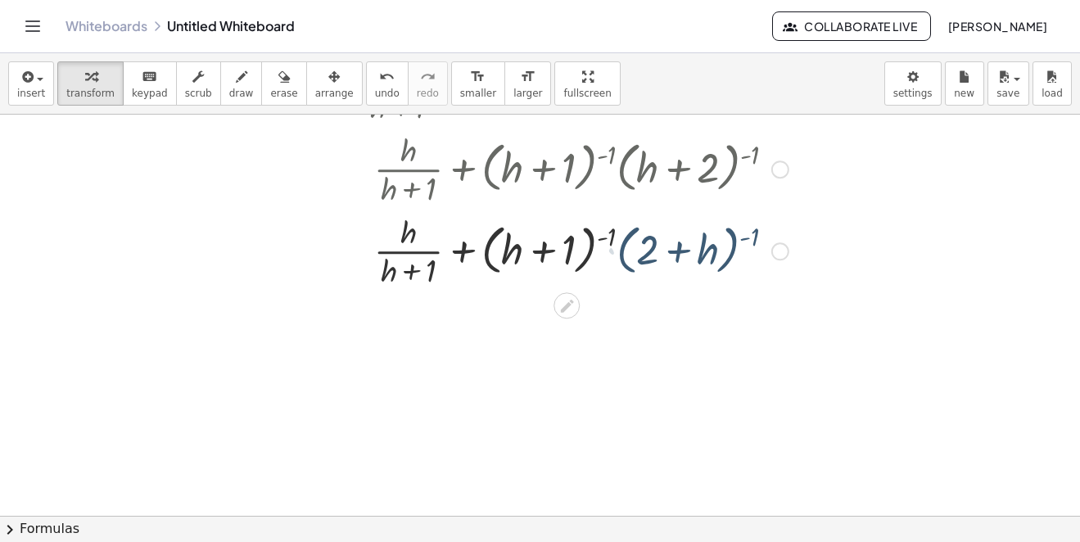
click at [744, 246] on div at bounding box center [580, 250] width 451 height 82
click at [743, 246] on div at bounding box center [580, 250] width 451 height 82
click at [748, 240] on div at bounding box center [580, 250] width 451 height 82
click at [751, 237] on div at bounding box center [580, 250] width 451 height 82
drag, startPoint x: 758, startPoint y: 237, endPoint x: 621, endPoint y: 246, distance: 137.0
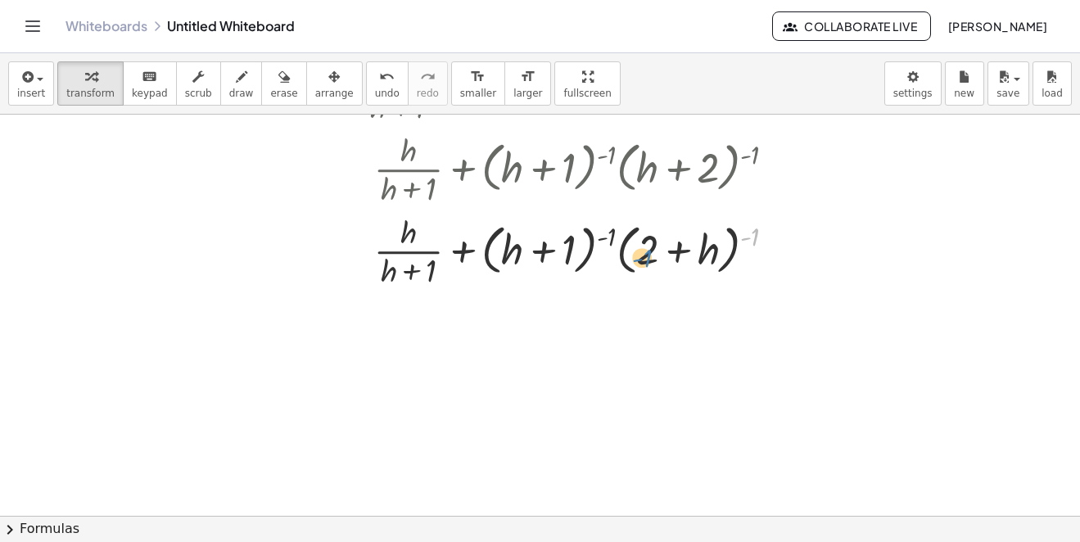
click at [660, 256] on div at bounding box center [580, 250] width 451 height 82
drag, startPoint x: 612, startPoint y: 237, endPoint x: 536, endPoint y: 250, distance: 76.5
click at [533, 251] on div at bounding box center [580, 250] width 451 height 82
click at [531, 251] on div at bounding box center [580, 250] width 451 height 82
click at [553, 252] on div at bounding box center [580, 250] width 451 height 82
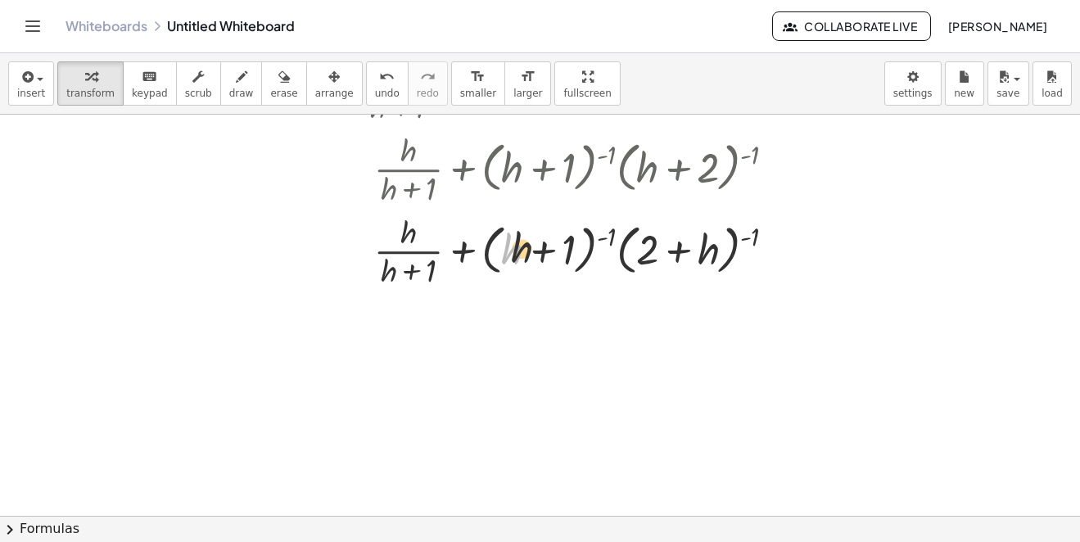
drag, startPoint x: 507, startPoint y: 255, endPoint x: 557, endPoint y: 246, distance: 50.9
click at [557, 246] on div at bounding box center [580, 250] width 451 height 82
drag, startPoint x: 540, startPoint y: 253, endPoint x: 485, endPoint y: 234, distance: 58.8
click at [605, 254] on div at bounding box center [580, 250] width 451 height 82
drag, startPoint x: 491, startPoint y: 263, endPoint x: 574, endPoint y: 251, distance: 83.5
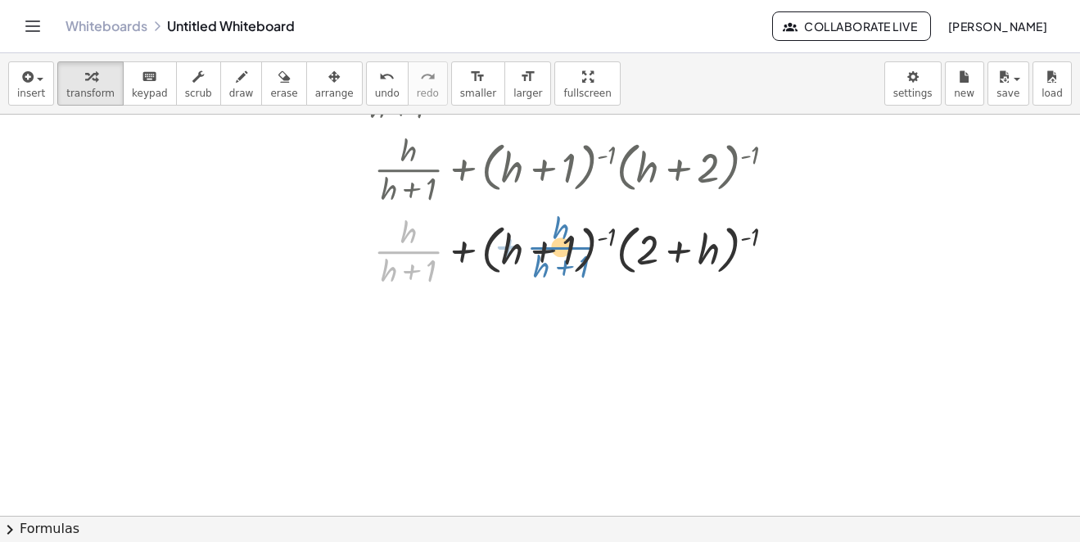
click at [574, 251] on div at bounding box center [580, 250] width 451 height 82
drag, startPoint x: 567, startPoint y: 253, endPoint x: 479, endPoint y: 252, distance: 88.4
click at [402, 257] on div at bounding box center [580, 250] width 451 height 82
click at [414, 253] on div at bounding box center [580, 250] width 451 height 82
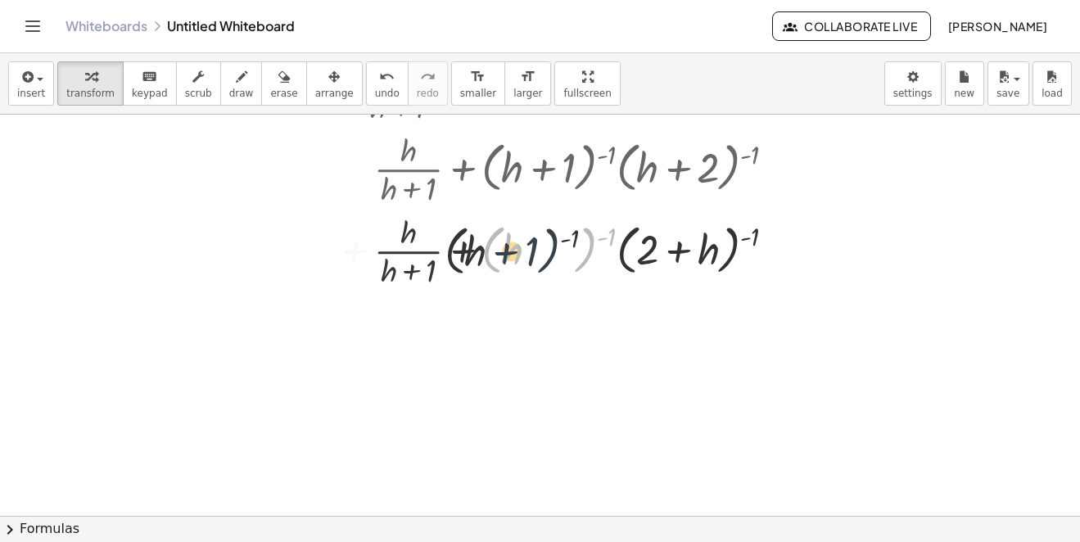
drag, startPoint x: 584, startPoint y: 246, endPoint x: 724, endPoint y: 240, distance: 140.1
click at [461, 256] on div at bounding box center [580, 250] width 451 height 82
click at [479, 252] on div at bounding box center [580, 250] width 451 height 82
drag, startPoint x: 707, startPoint y: 242, endPoint x: 644, endPoint y: 232, distance: 63.8
click at [452, 235] on div at bounding box center [580, 250] width 451 height 82
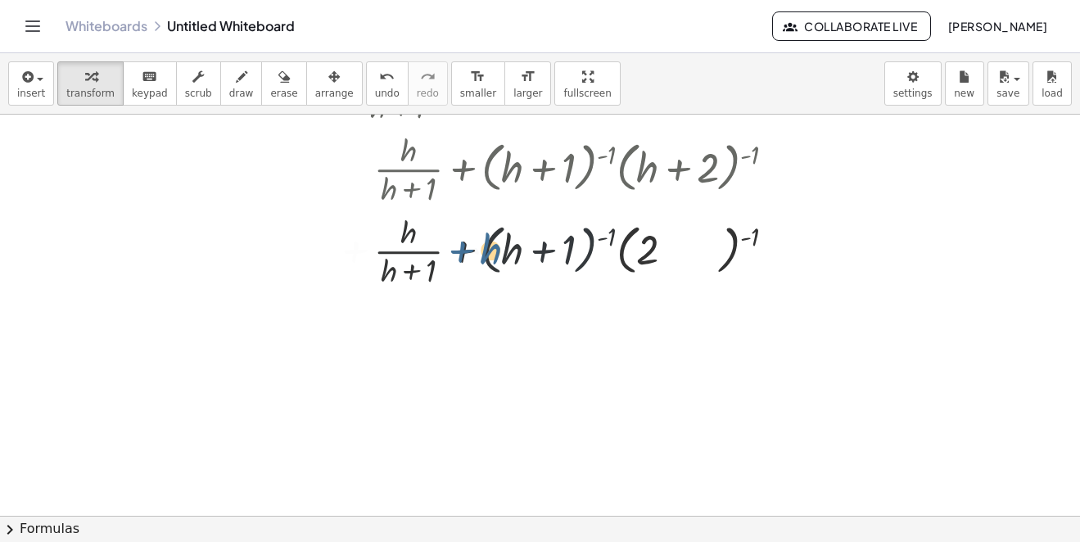
click at [477, 234] on div at bounding box center [580, 250] width 451 height 82
drag, startPoint x: 641, startPoint y: 242, endPoint x: 676, endPoint y: 236, distance: 35.8
click at [580, 243] on div at bounding box center [580, 250] width 451 height 82
click at [548, 239] on div at bounding box center [580, 250] width 451 height 82
click at [748, 234] on div at bounding box center [580, 250] width 451 height 82
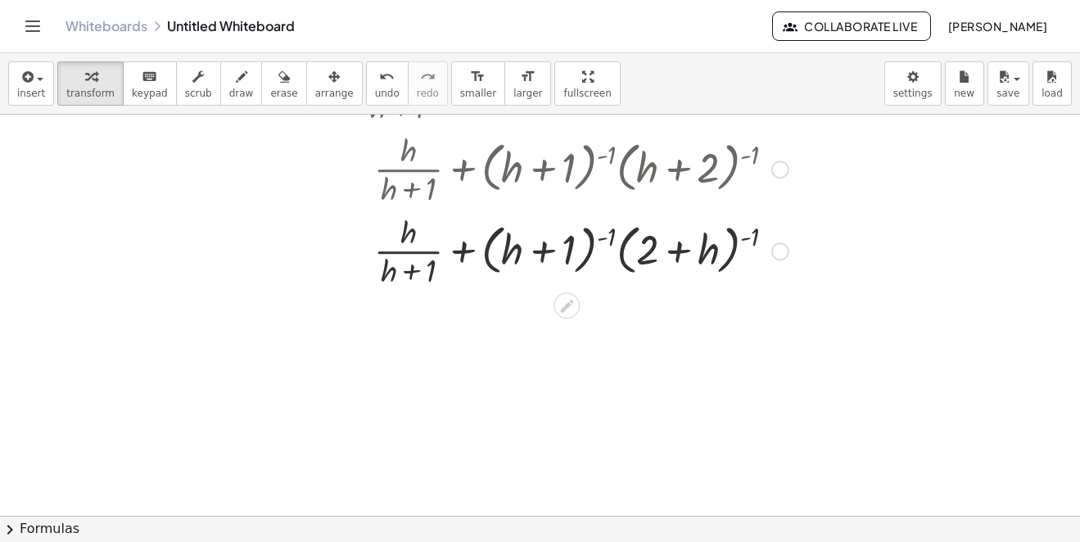
click at [755, 234] on div at bounding box center [580, 250] width 451 height 82
click at [757, 234] on div at bounding box center [580, 250] width 451 height 82
click at [758, 234] on div at bounding box center [580, 250] width 451 height 82
click at [754, 238] on div at bounding box center [580, 250] width 451 height 82
drag, startPoint x: 754, startPoint y: 238, endPoint x: 720, endPoint y: 238, distance: 33.6
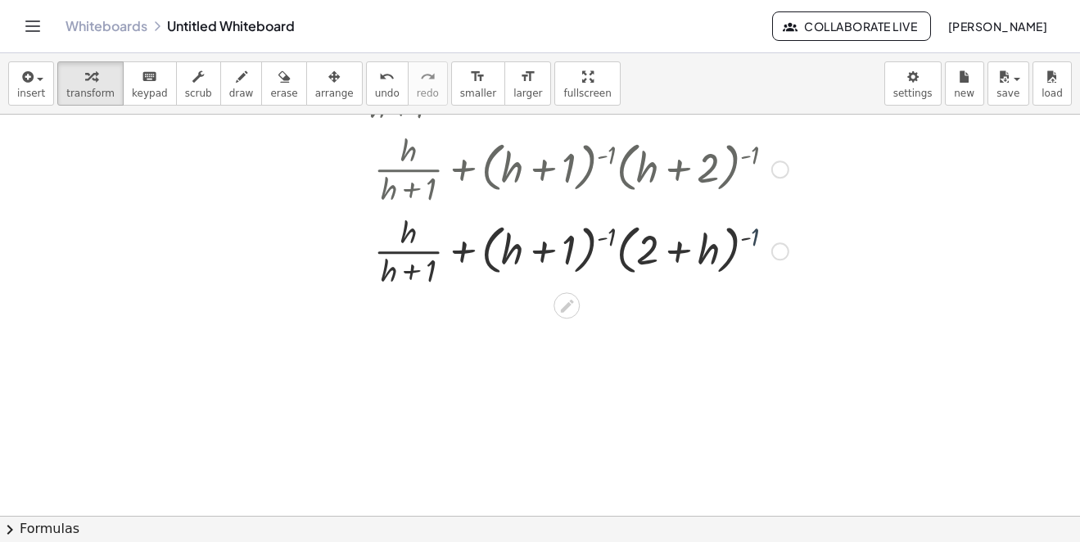
click at [723, 237] on div at bounding box center [580, 250] width 451 height 82
drag, startPoint x: 720, startPoint y: 238, endPoint x: 703, endPoint y: 260, distance: 28.0
click at [703, 260] on div at bounding box center [580, 250] width 451 height 82
click at [707, 260] on div at bounding box center [580, 250] width 451 height 82
click at [744, 242] on div at bounding box center [580, 250] width 451 height 82
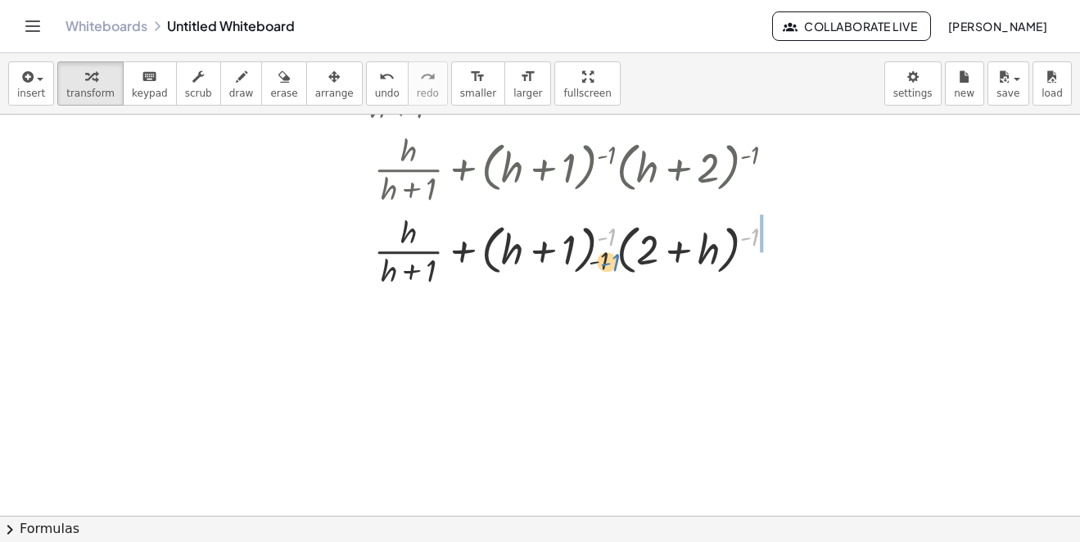
drag, startPoint x: 738, startPoint y: 246, endPoint x: 643, endPoint y: 228, distance: 96.5
click at [698, 247] on div at bounding box center [580, 250] width 451 height 82
drag, startPoint x: 759, startPoint y: 237, endPoint x: 594, endPoint y: 241, distance: 165.4
click at [597, 248] on div at bounding box center [580, 250] width 451 height 82
click at [597, 246] on div at bounding box center [580, 250] width 451 height 82
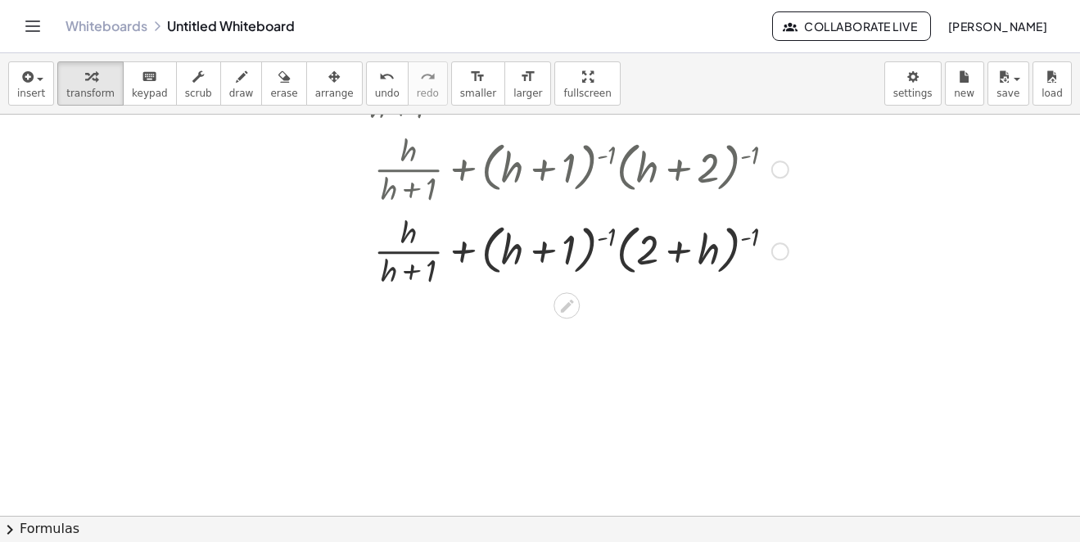
click at [609, 243] on div at bounding box center [580, 250] width 451 height 82
drag, startPoint x: 639, startPoint y: 234, endPoint x: 747, endPoint y: 245, distance: 108.6
click at [747, 245] on div at bounding box center [580, 250] width 451 height 82
drag, startPoint x: 688, startPoint y: 243, endPoint x: 662, endPoint y: 260, distance: 30.9
click at [662, 260] on div at bounding box center [580, 250] width 451 height 82
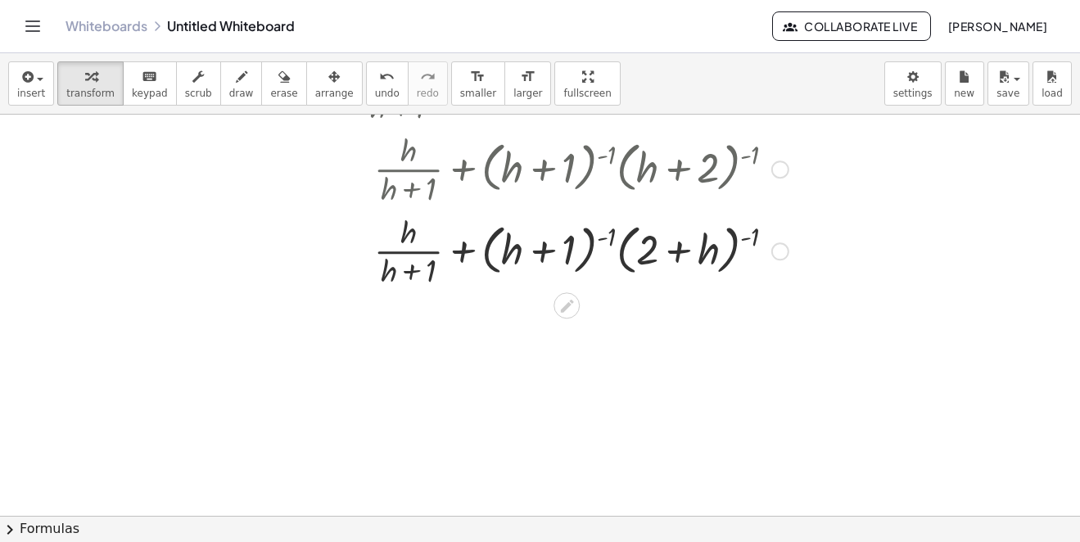
drag, startPoint x: 661, startPoint y: 260, endPoint x: 633, endPoint y: 255, distance: 28.1
click at [660, 260] on div at bounding box center [580, 250] width 451 height 82
drag, startPoint x: 616, startPoint y: 250, endPoint x: 546, endPoint y: 241, distance: 70.2
click at [612, 250] on div at bounding box center [580, 250] width 451 height 82
click at [546, 241] on div at bounding box center [580, 250] width 451 height 82
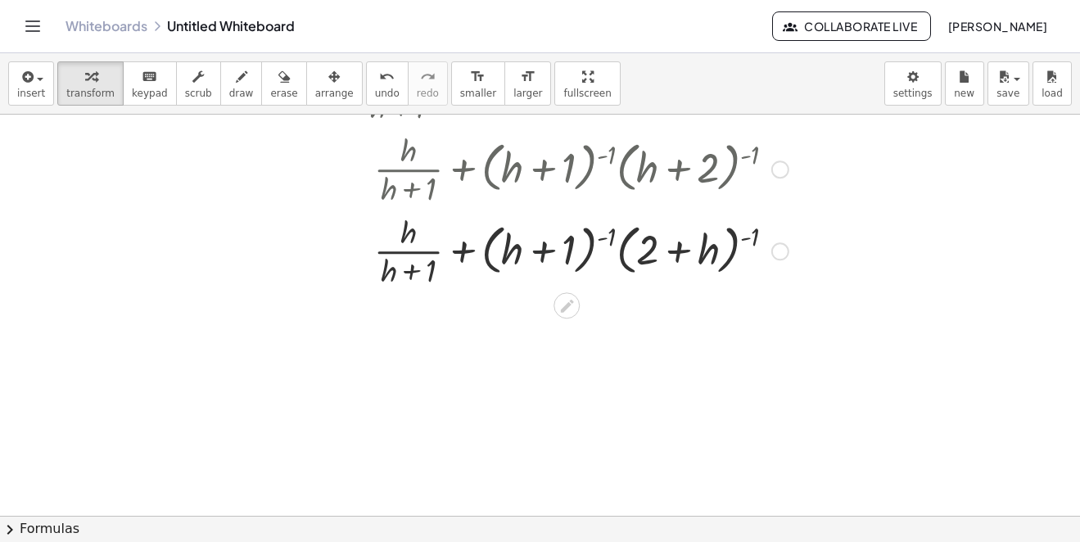
drag, startPoint x: 521, startPoint y: 255, endPoint x: 418, endPoint y: 248, distance: 102.6
click at [518, 256] on div at bounding box center [580, 250] width 451 height 82
click at [415, 246] on div at bounding box center [580, 250] width 451 height 82
click at [408, 239] on div at bounding box center [580, 250] width 451 height 82
drag, startPoint x: 408, startPoint y: 262, endPoint x: 406, endPoint y: 275, distance: 13.2
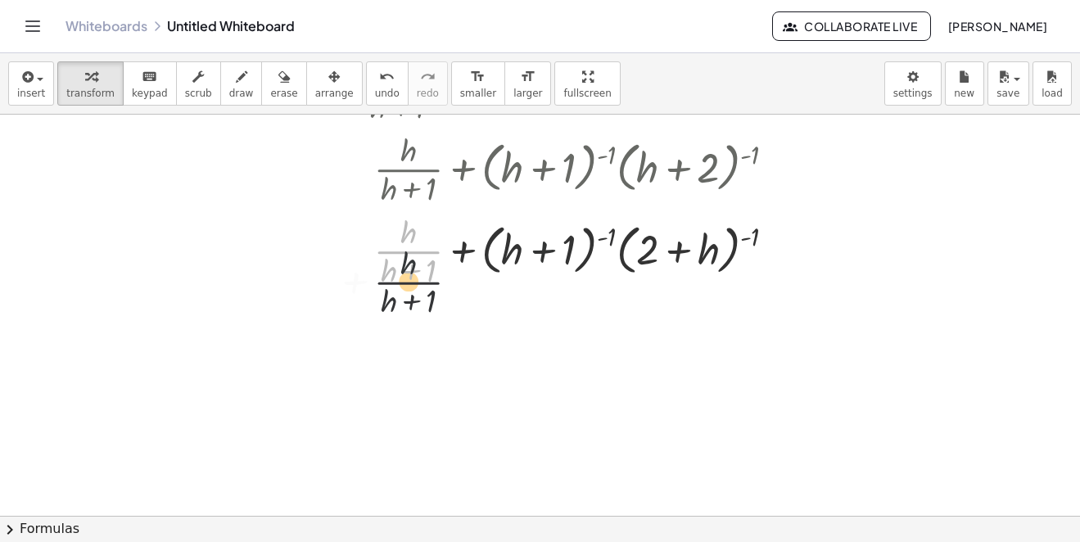
click at [405, 288] on div at bounding box center [580, 250] width 451 height 82
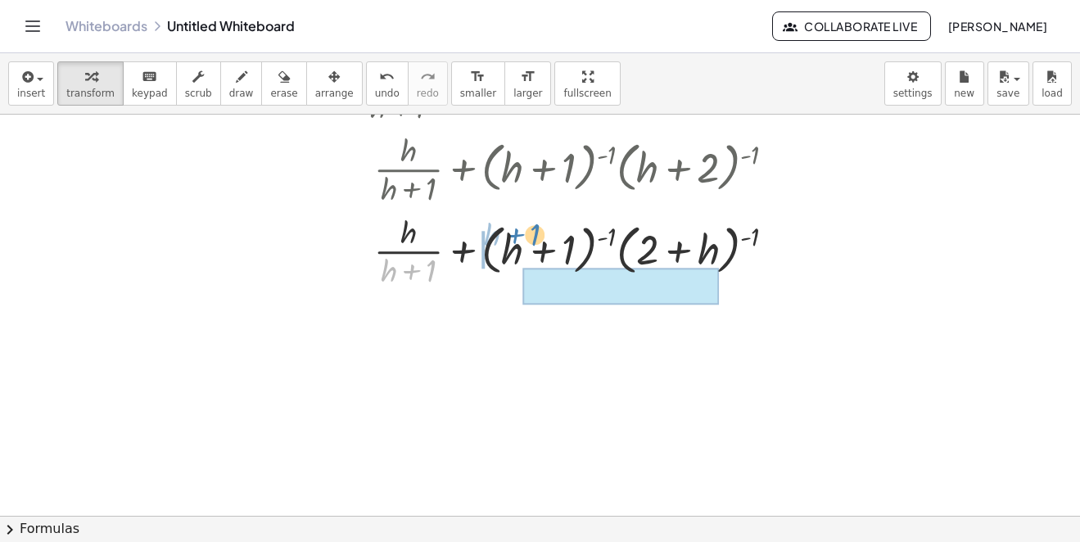
drag, startPoint x: 400, startPoint y: 281, endPoint x: 511, endPoint y: 260, distance: 112.6
click at [511, 260] on div at bounding box center [580, 250] width 451 height 82
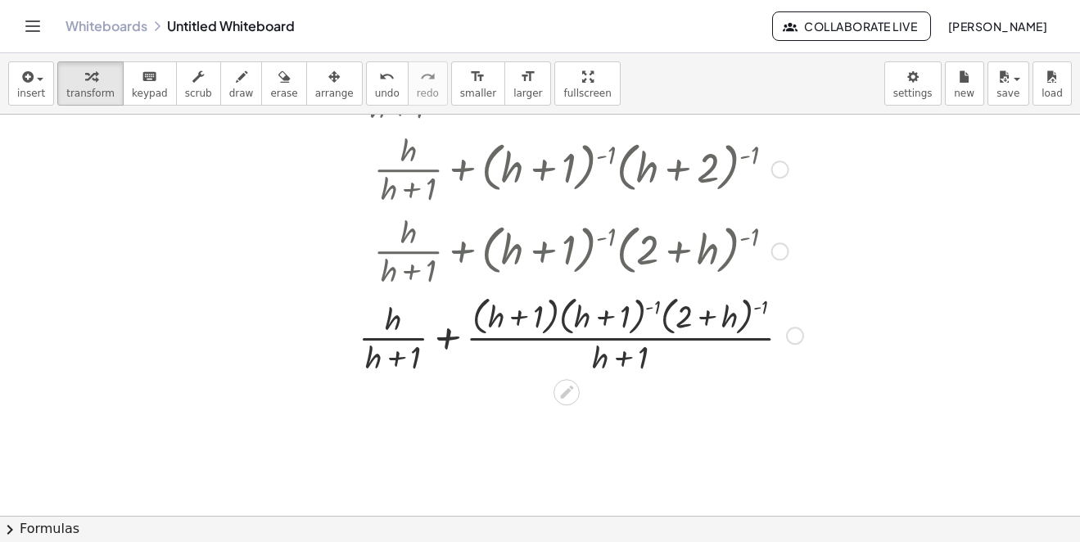
scroll to position [246, 0]
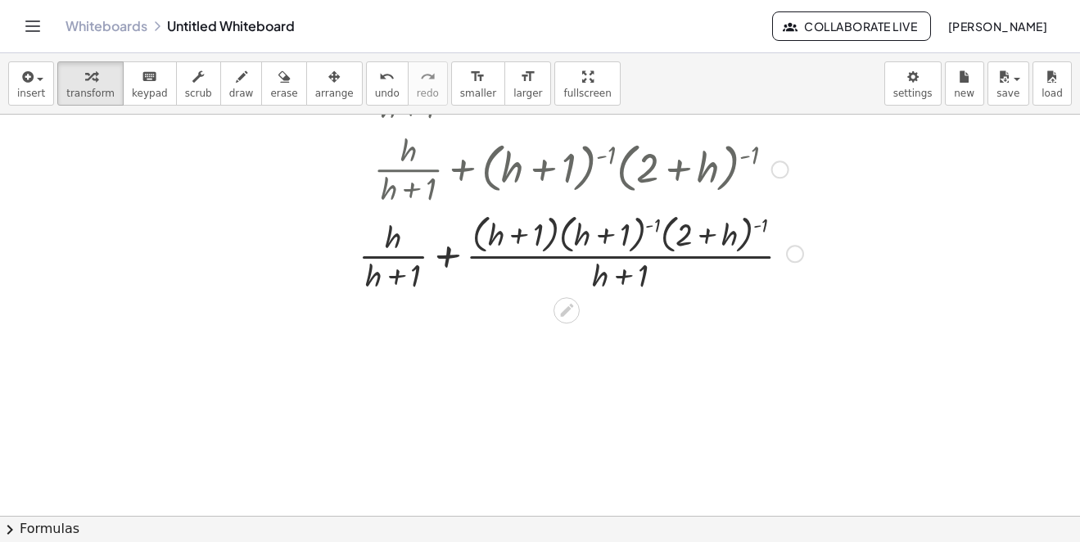
click at [451, 262] on div at bounding box center [580, 252] width 461 height 87
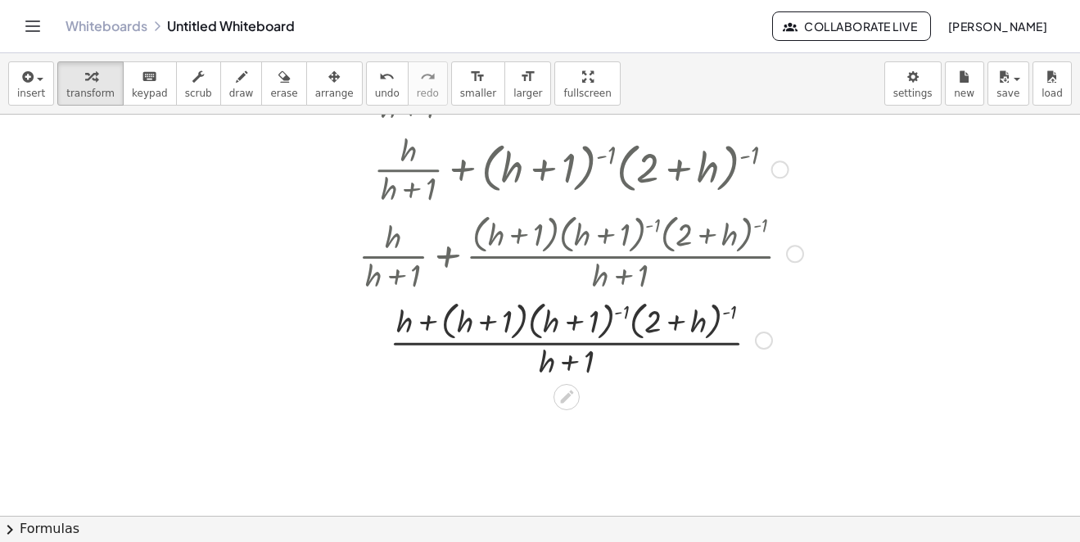
scroll to position [327, 0]
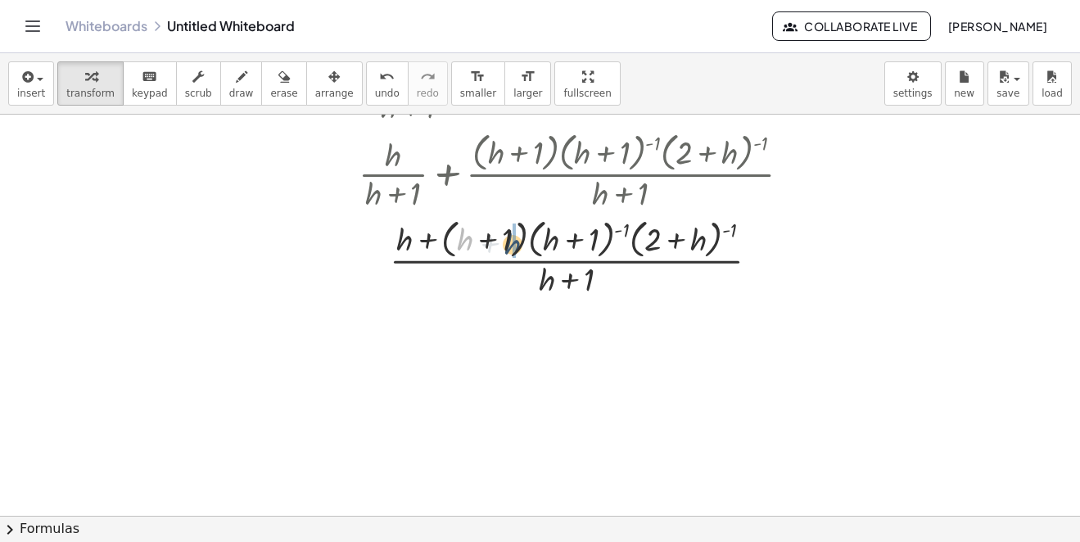
drag, startPoint x: 457, startPoint y: 239, endPoint x: 505, endPoint y: 243, distance: 48.5
click at [505, 243] on div at bounding box center [580, 257] width 461 height 87
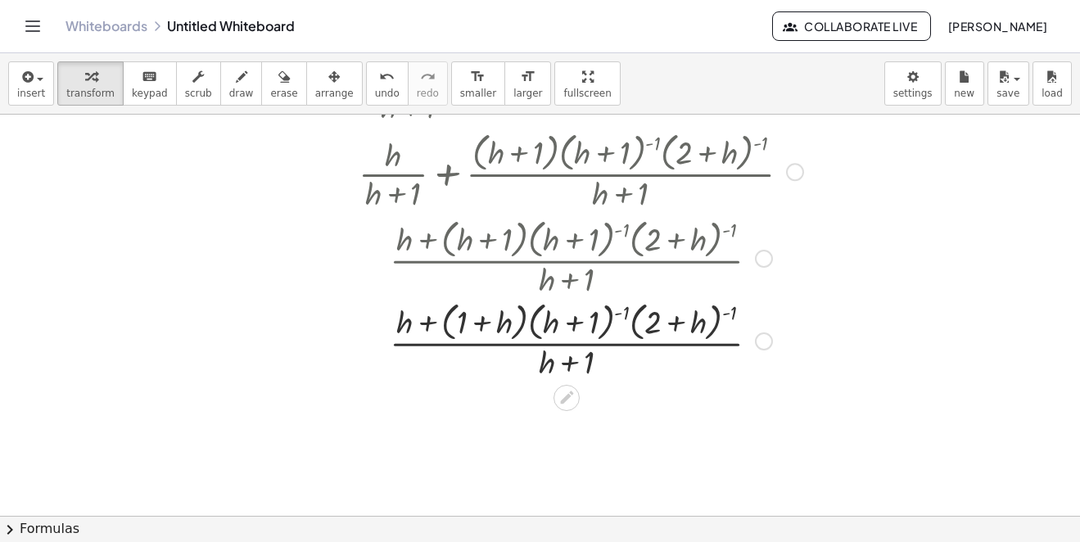
drag, startPoint x: 404, startPoint y: 237, endPoint x: 413, endPoint y: 255, distance: 19.0
click at [404, 242] on div at bounding box center [580, 257] width 461 height 87
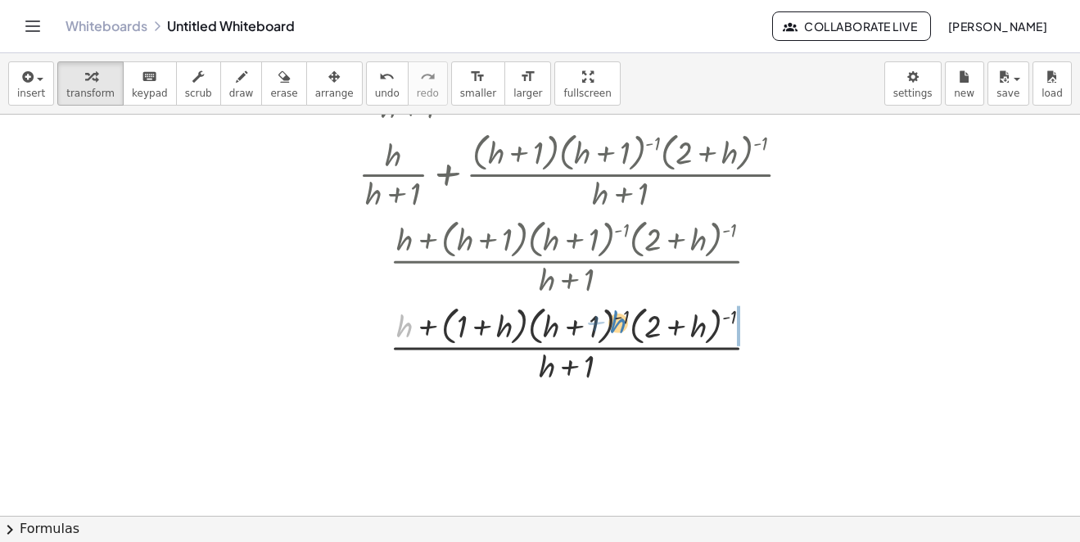
drag, startPoint x: 394, startPoint y: 319, endPoint x: 614, endPoint y: 312, distance: 220.4
click at [614, 315] on div at bounding box center [580, 343] width 461 height 87
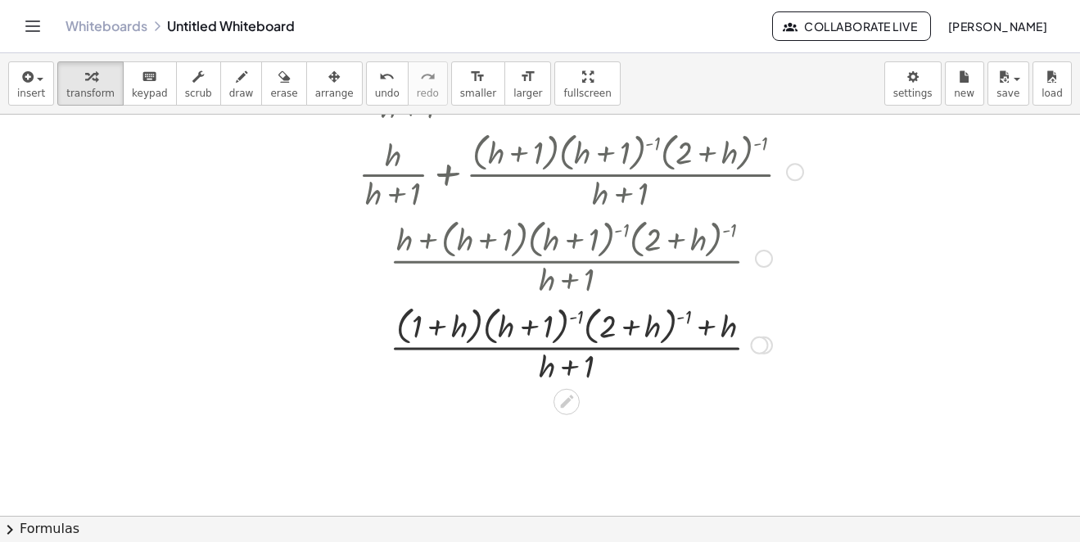
scroll to position [401, 0]
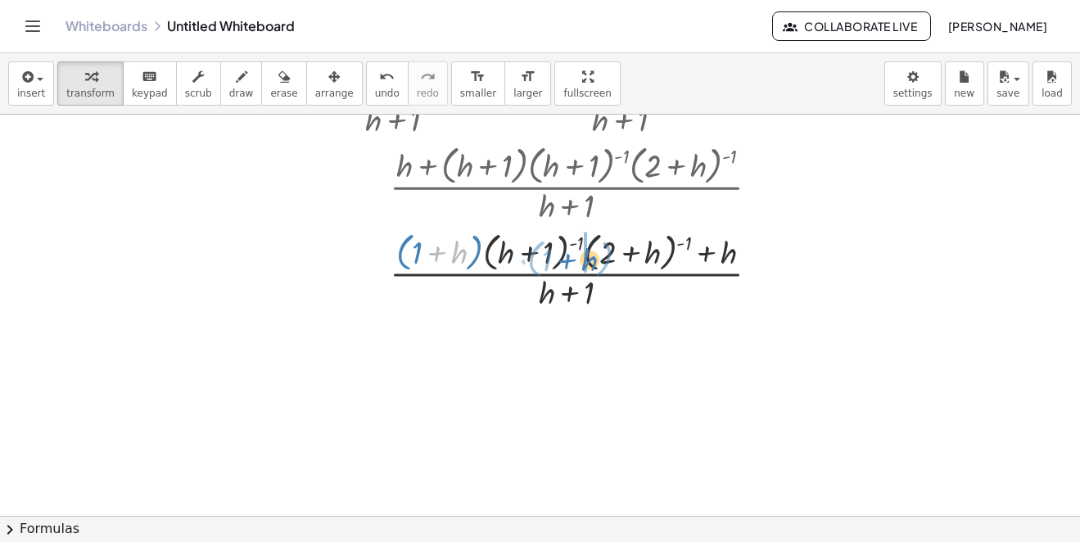
drag, startPoint x: 439, startPoint y: 251, endPoint x: 573, endPoint y: 259, distance: 134.5
click at [573, 259] on div at bounding box center [580, 270] width 461 height 87
click at [635, 249] on div at bounding box center [580, 270] width 461 height 87
drag, startPoint x: 688, startPoint y: 242, endPoint x: 828, endPoint y: 263, distance: 141.6
drag, startPoint x: 728, startPoint y: 254, endPoint x: 639, endPoint y: 233, distance: 91.6
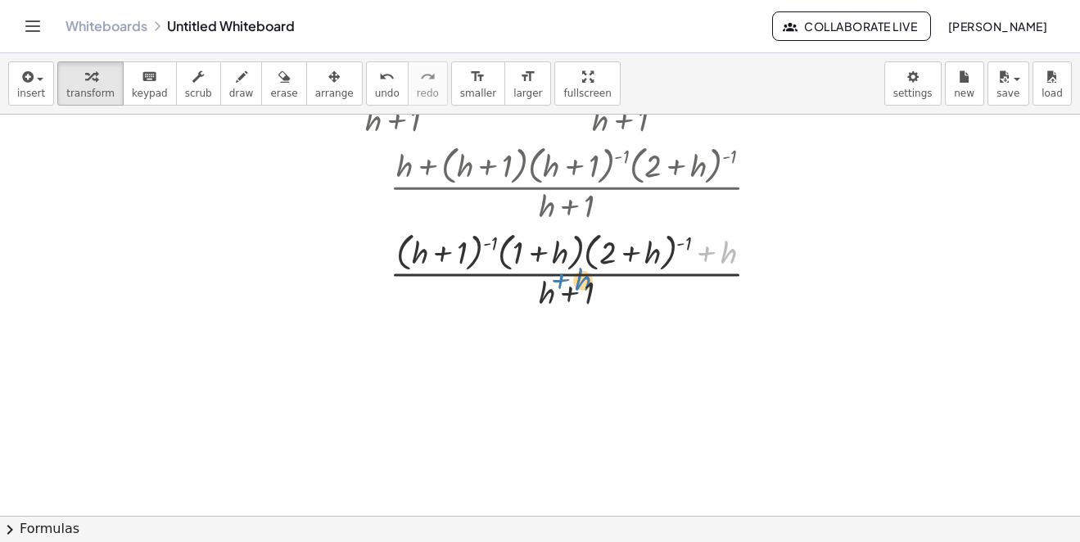
click at [582, 273] on div at bounding box center [580, 270] width 461 height 87
click at [585, 261] on div at bounding box center [580, 270] width 461 height 87
drag, startPoint x: 685, startPoint y: 242, endPoint x: 737, endPoint y: 259, distance: 54.4
click at [739, 260] on div at bounding box center [580, 270] width 461 height 87
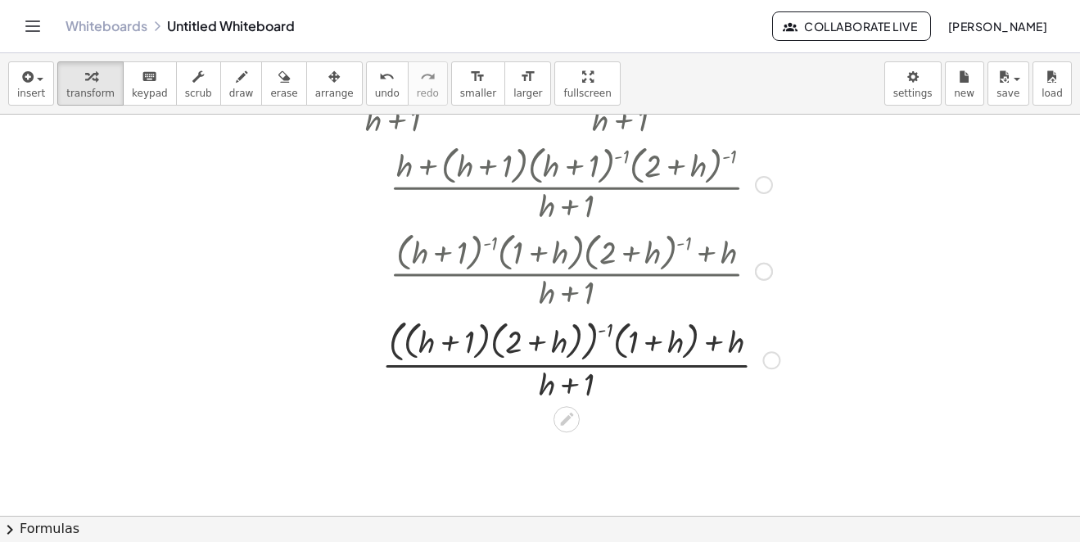
scroll to position [483, 0]
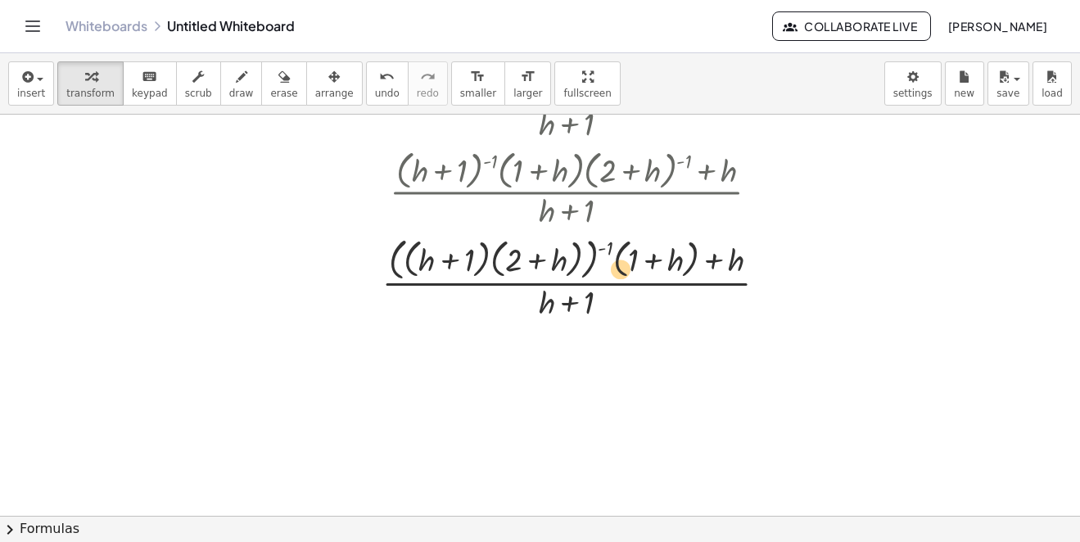
drag
click at [590, 266] on div at bounding box center [580, 277] width 461 height 91
click at [528, 257] on div at bounding box center [580, 277] width 461 height 91
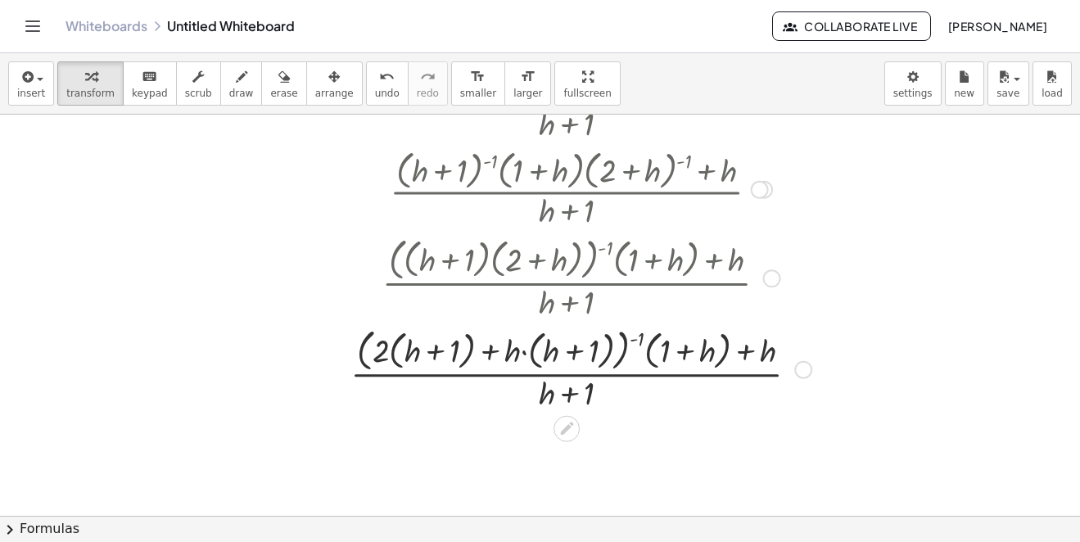
scroll to position [565, 0]
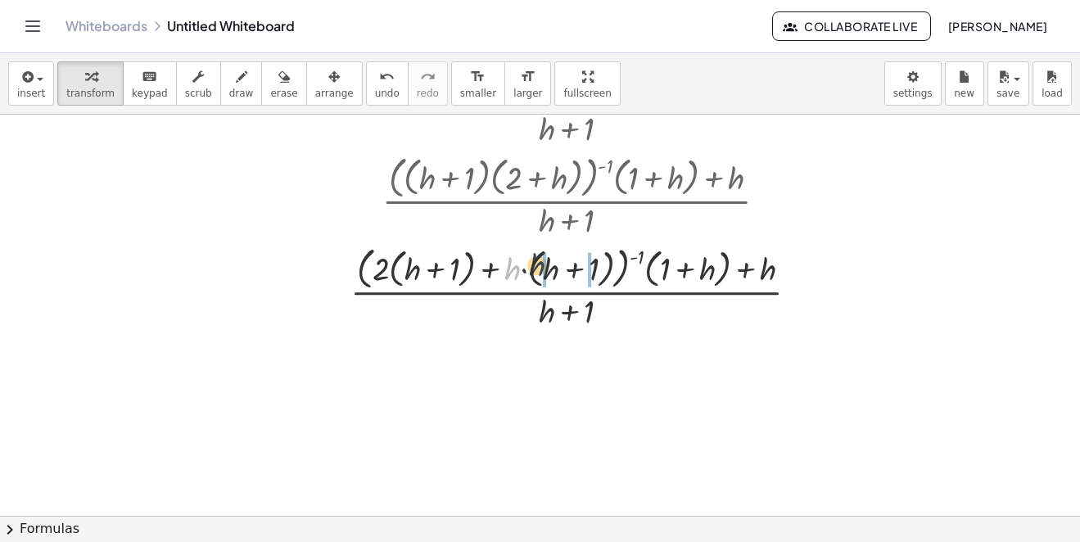
drag, startPoint x: 517, startPoint y: 268, endPoint x: 562, endPoint y: 264, distance: 45.1
click at [562, 264] on div at bounding box center [580, 286] width 477 height 91
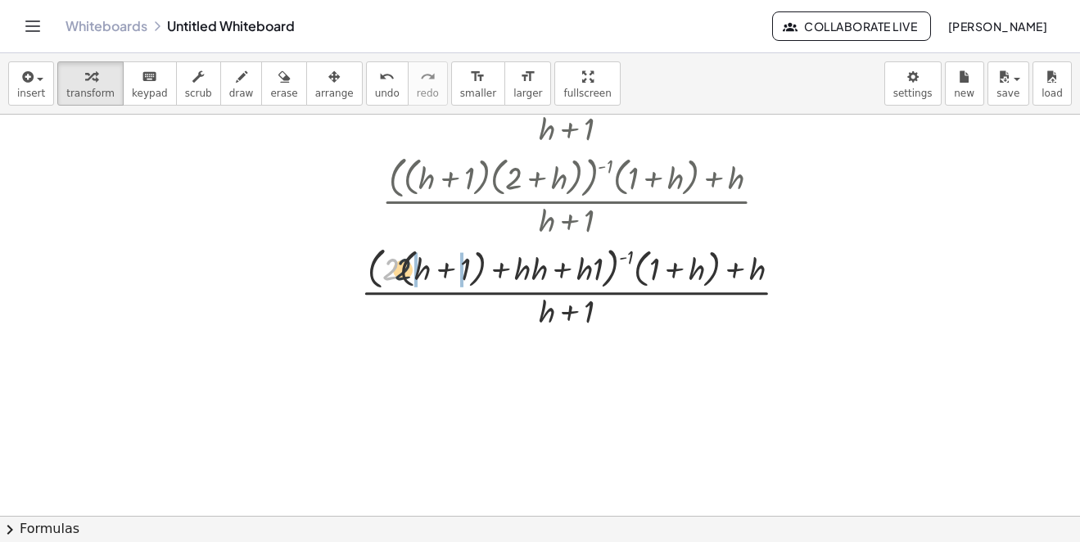
click at [431, 264] on div at bounding box center [580, 286] width 461 height 91
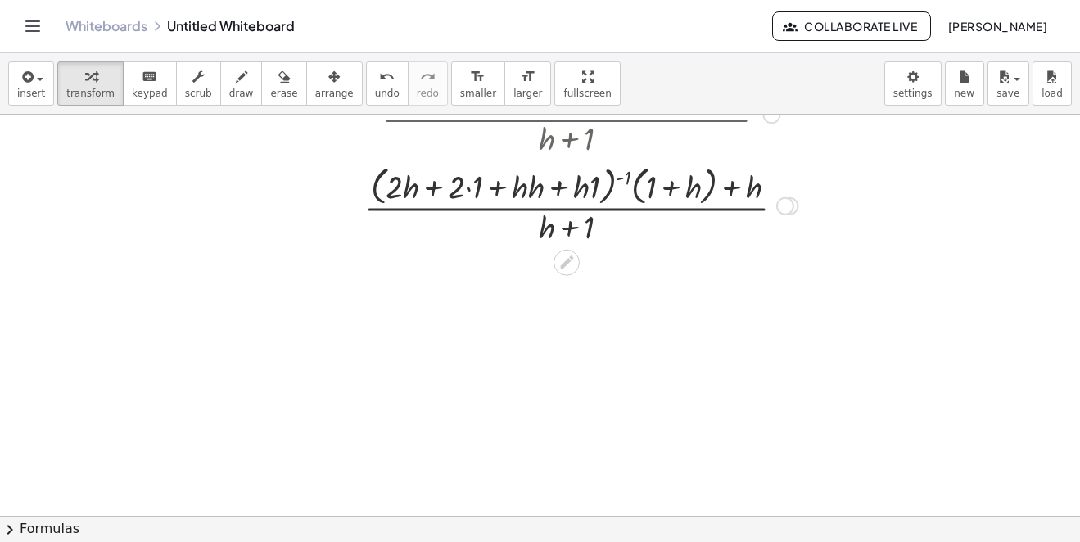
click at [470, 184] on div at bounding box center [580, 204] width 461 height 87
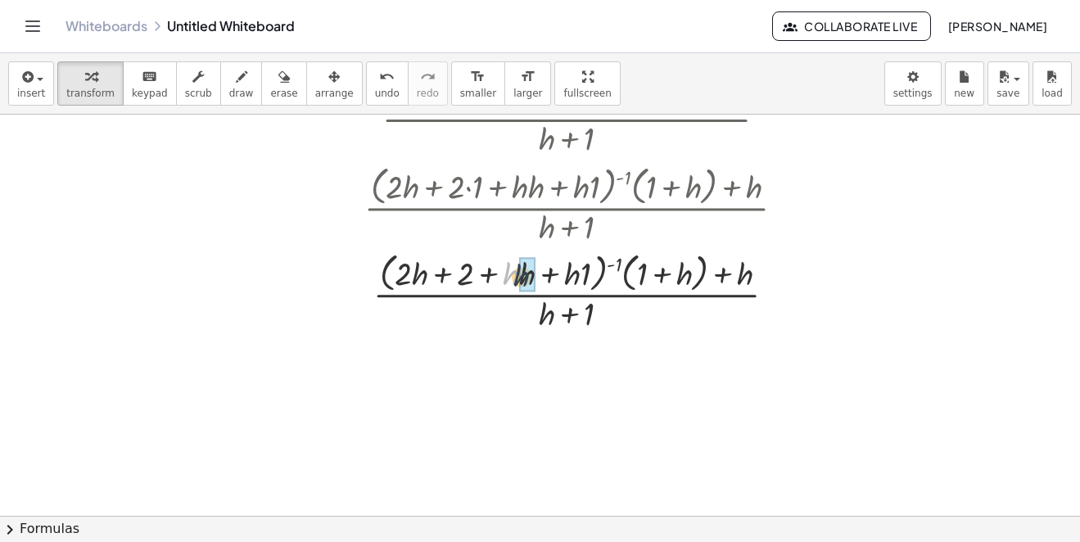
drag, startPoint x: 508, startPoint y: 272, endPoint x: 531, endPoint y: 274, distance: 23.1
click at [579, 269] on div at bounding box center [580, 291] width 461 height 87
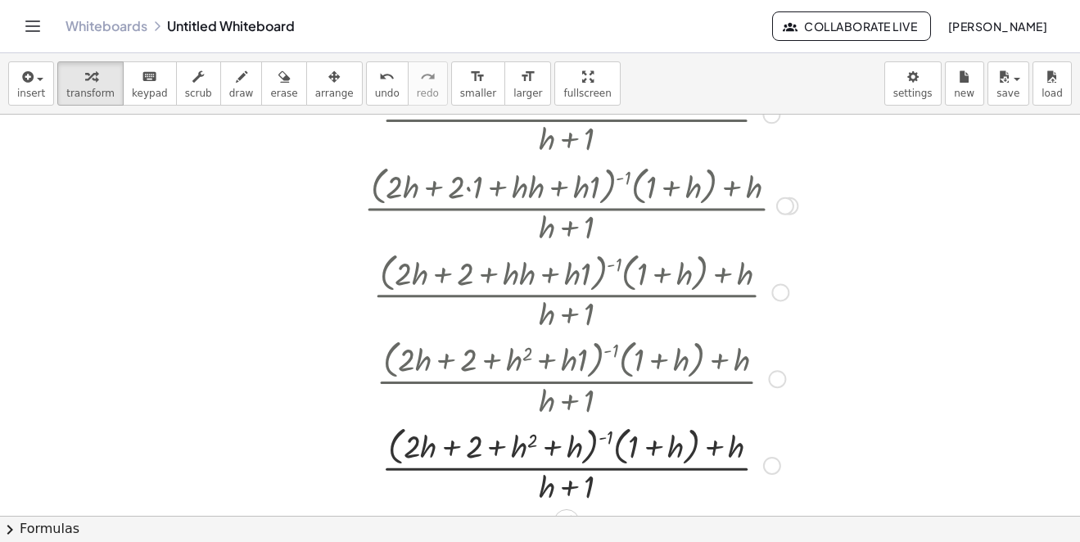
scroll to position [802, 0]
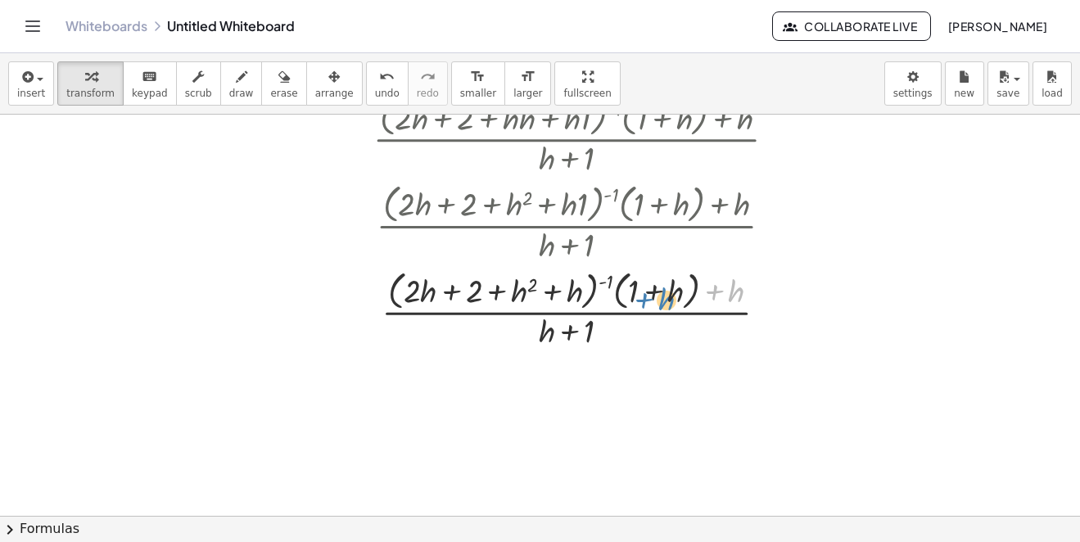
drag, startPoint x: 724, startPoint y: 296, endPoint x: 607, endPoint y: 299, distance: 117.1
click at [657, 304] on div at bounding box center [580, 308] width 461 height 87
click at [549, 292] on div at bounding box center [580, 308] width 461 height 87
drag, startPoint x: 644, startPoint y: 286, endPoint x: 431, endPoint y: 288, distance: 212.9
click at [431, 288] on div at bounding box center [580, 308] width 461 height 87
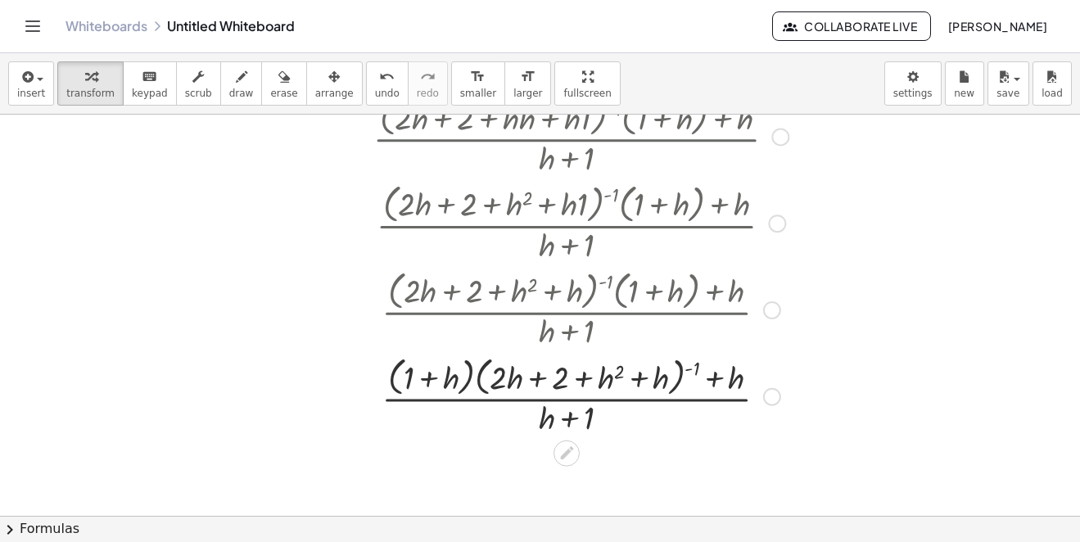
scroll to position [884, 0]
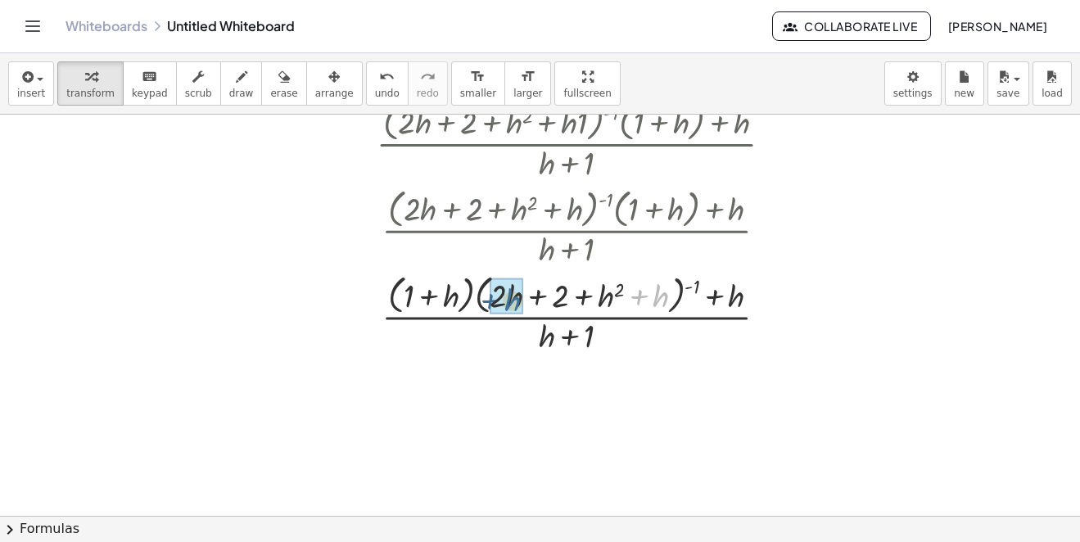
drag, startPoint x: 661, startPoint y: 295, endPoint x: 511, endPoint y: 299, distance: 149.9
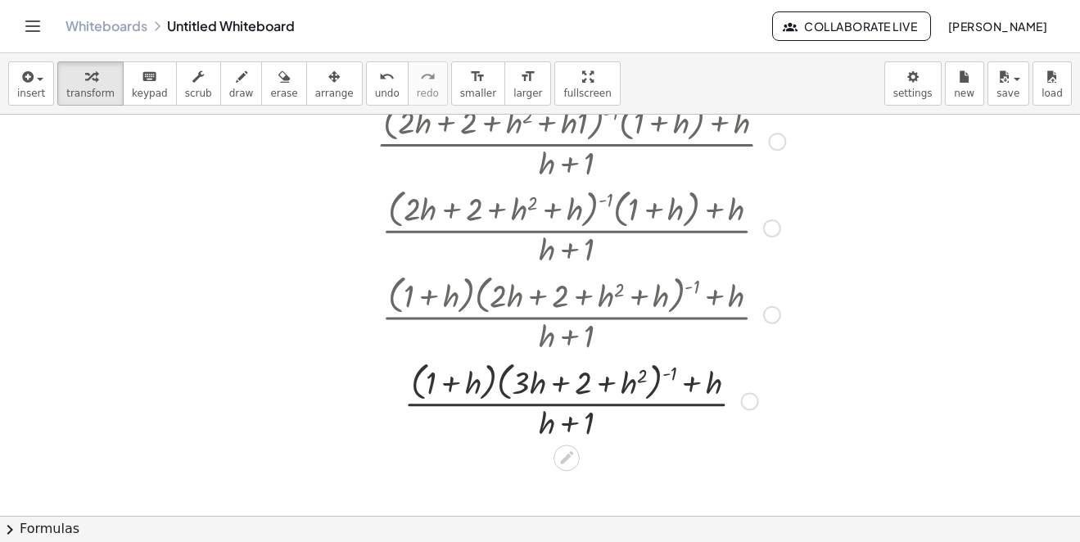
scroll to position [966, 0]
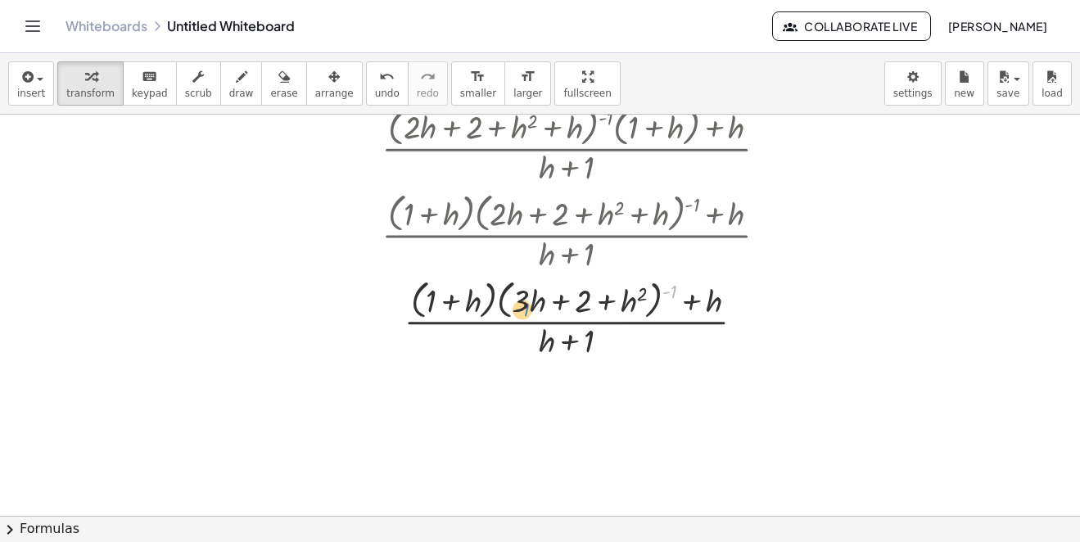
drag, startPoint x: 675, startPoint y: 289, endPoint x: 451, endPoint y: 286, distance: 224.4
click at [514, 300] on div at bounding box center [580, 318] width 461 height 87
drag, startPoint x: 450, startPoint y: 309, endPoint x: 602, endPoint y: 319, distance: 151.8
click at [602, 319] on div at bounding box center [580, 318] width 461 height 87
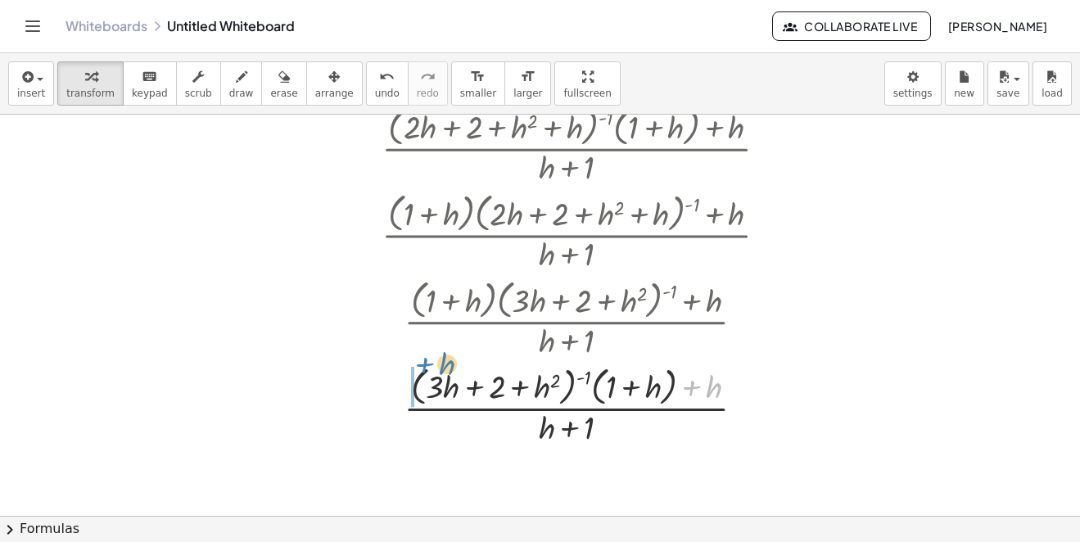
drag, startPoint x: 704, startPoint y: 297, endPoint x: 500, endPoint y: 319, distance: 205.1
click at [427, 282] on div at bounding box center [580, 318] width 461 height 87
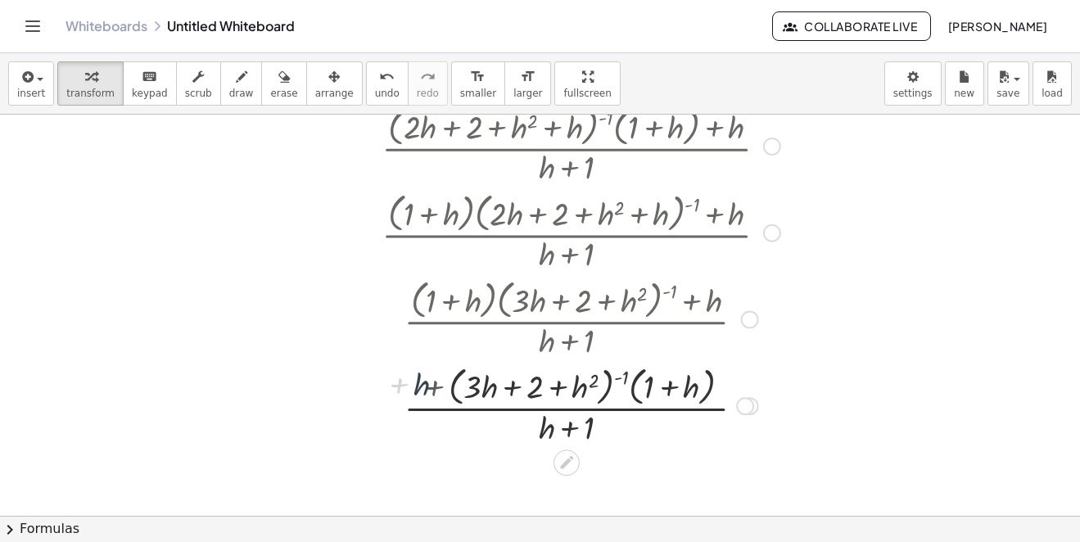
scroll to position [1048, 0]
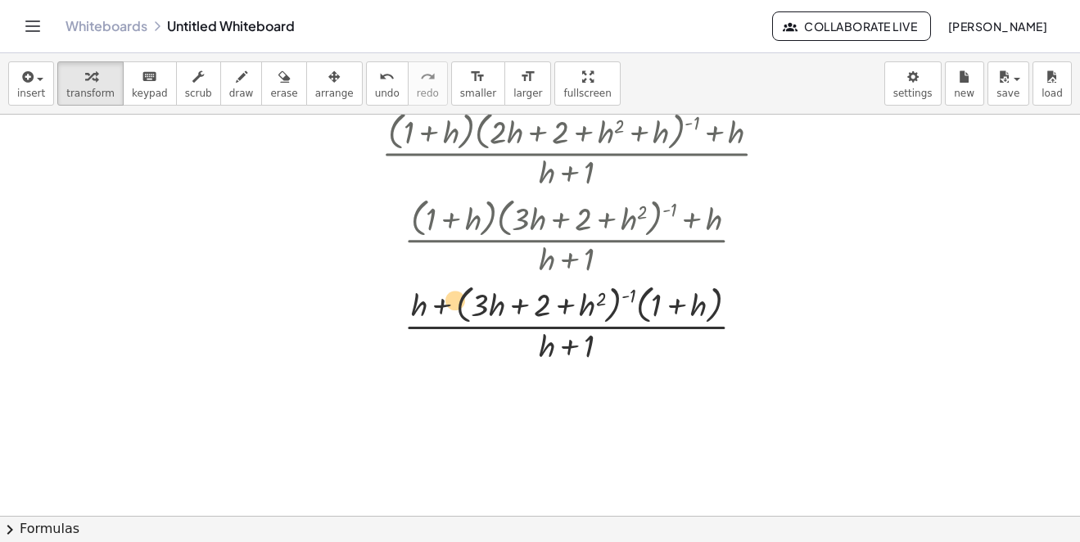
drag, startPoint x: 413, startPoint y: 309, endPoint x: 522, endPoint y: 306, distance: 108.9
click at [423, 304] on div at bounding box center [580, 322] width 461 height 87
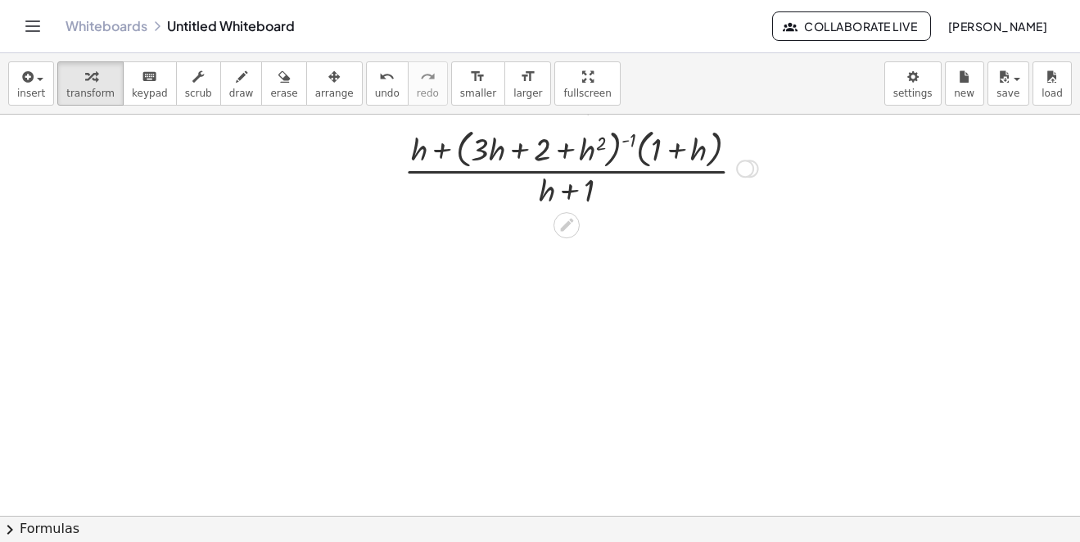
click at [629, 137] on div at bounding box center [580, 167] width 461 height 87
drag, startPoint x: 629, startPoint y: 137, endPoint x: 565, endPoint y: 152, distance: 65.7
click at [559, 161] on div at bounding box center [580, 167] width 461 height 87
click at [633, 145] on div at bounding box center [580, 167] width 461 height 87
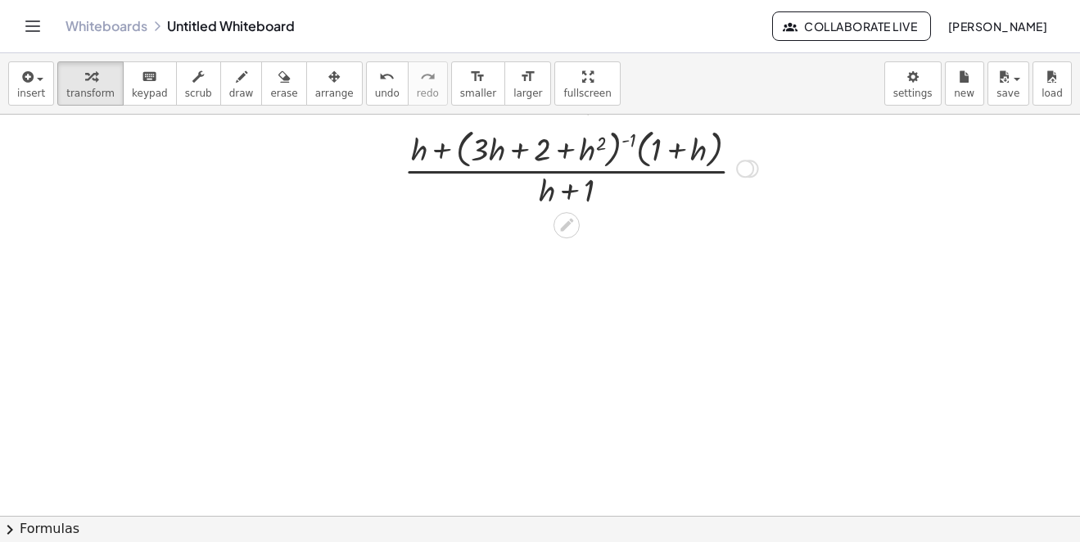
click at [636, 144] on div at bounding box center [580, 167] width 461 height 87
click at [631, 140] on div at bounding box center [580, 167] width 461 height 87
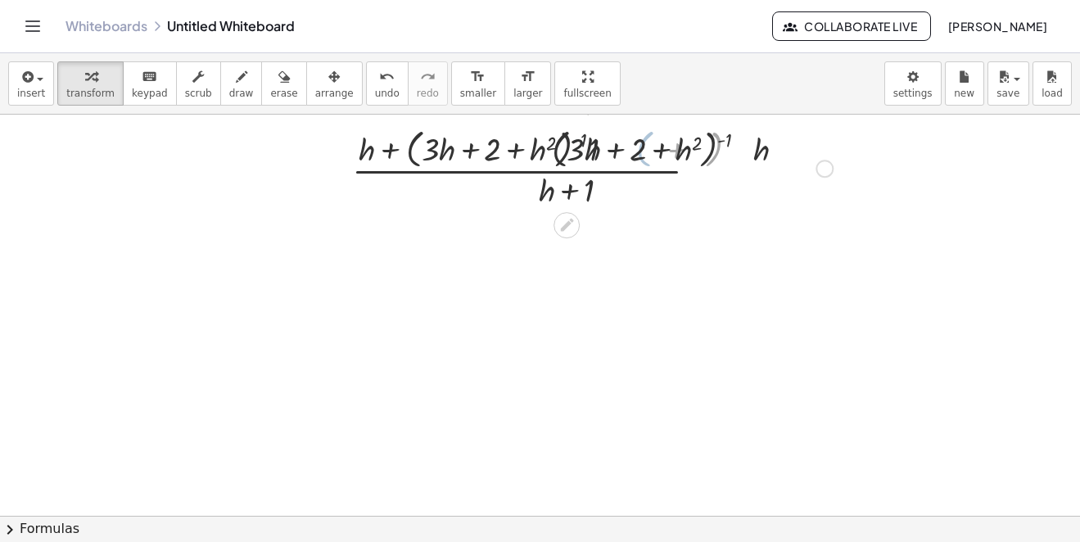
click at [631, 140] on div at bounding box center [581, 167] width 520 height 87
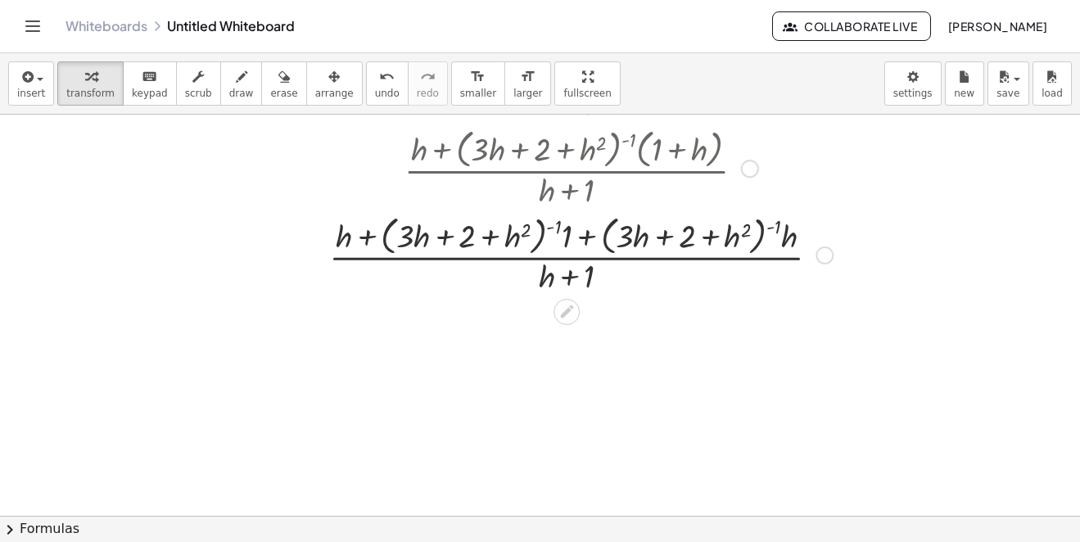
click at [777, 228] on div at bounding box center [581, 253] width 520 height 87
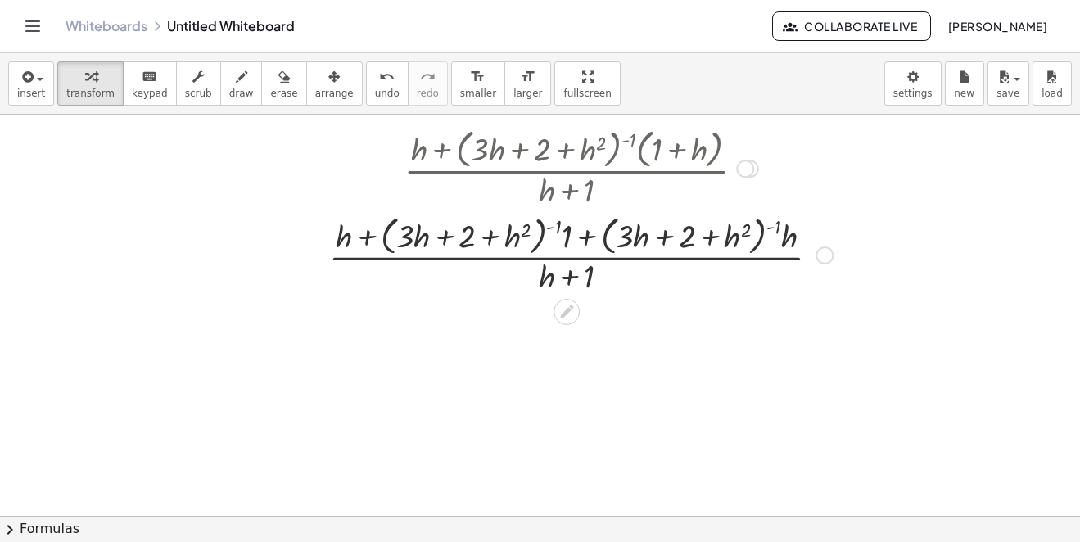
click at [777, 228] on div at bounding box center [581, 253] width 520 height 87
click at [559, 227] on div at bounding box center [581, 253] width 520 height 87
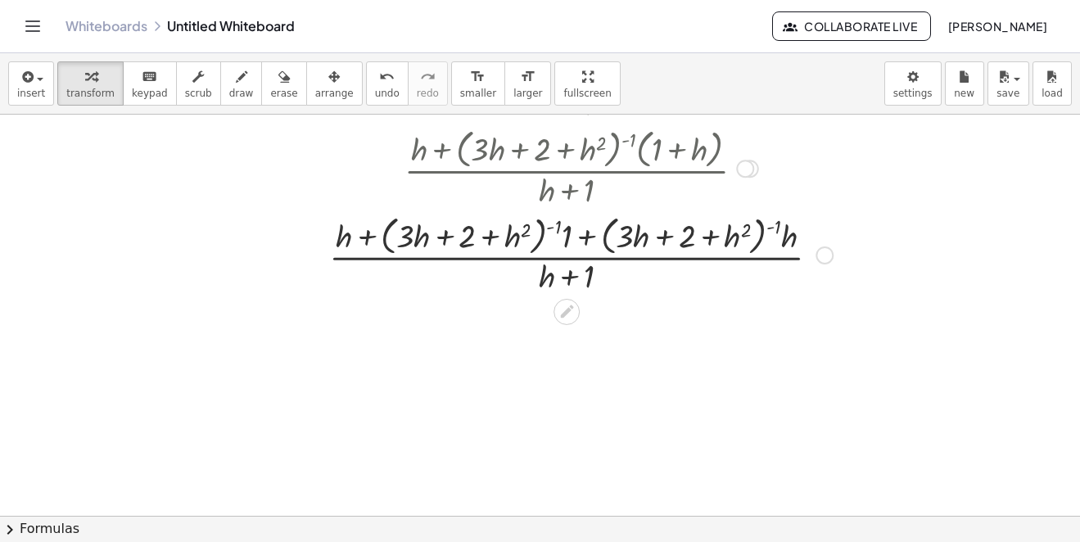
click at [550, 228] on div at bounding box center [581, 253] width 520 height 87
click at [571, 242] on div at bounding box center [581, 253] width 520 height 87
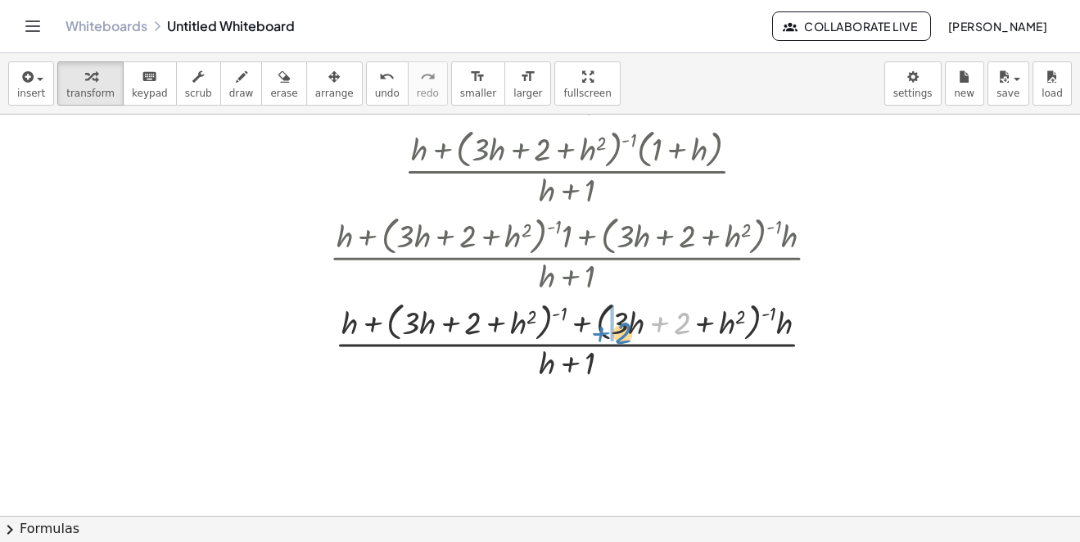
drag, startPoint x: 687, startPoint y: 231, endPoint x: 648, endPoint y: 242, distance: 40.2
click at [367, 76] on button "undo undo" at bounding box center [387, 83] width 43 height 44
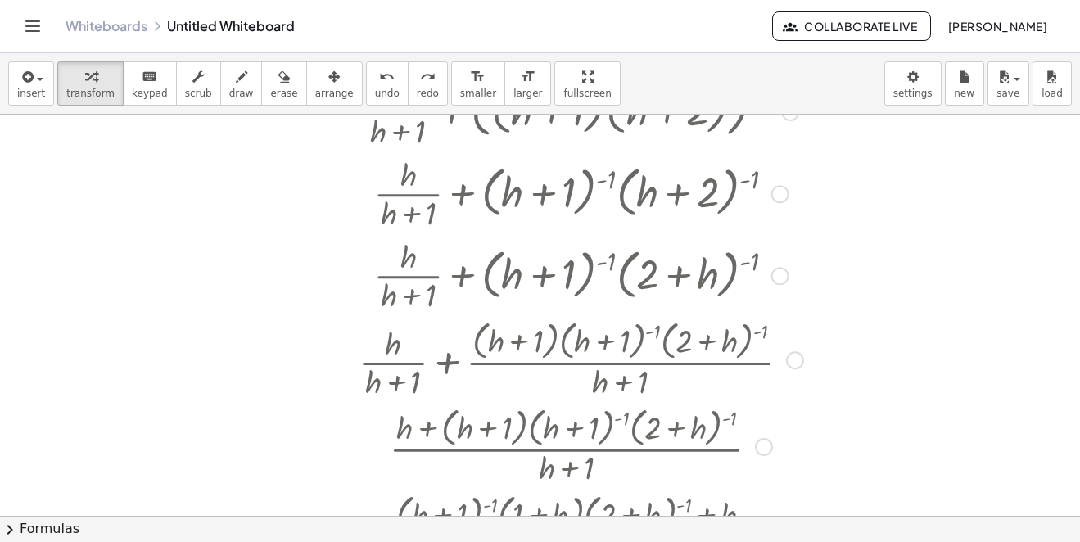
scroll to position [57, 0]
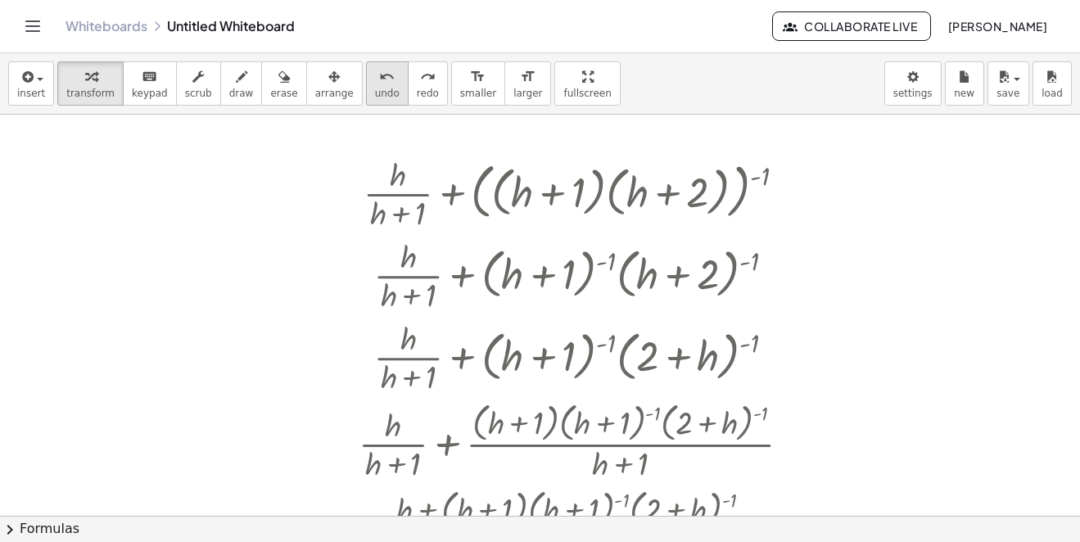
click at [379, 79] on icon "undo" at bounding box center [387, 77] width 16 height 20
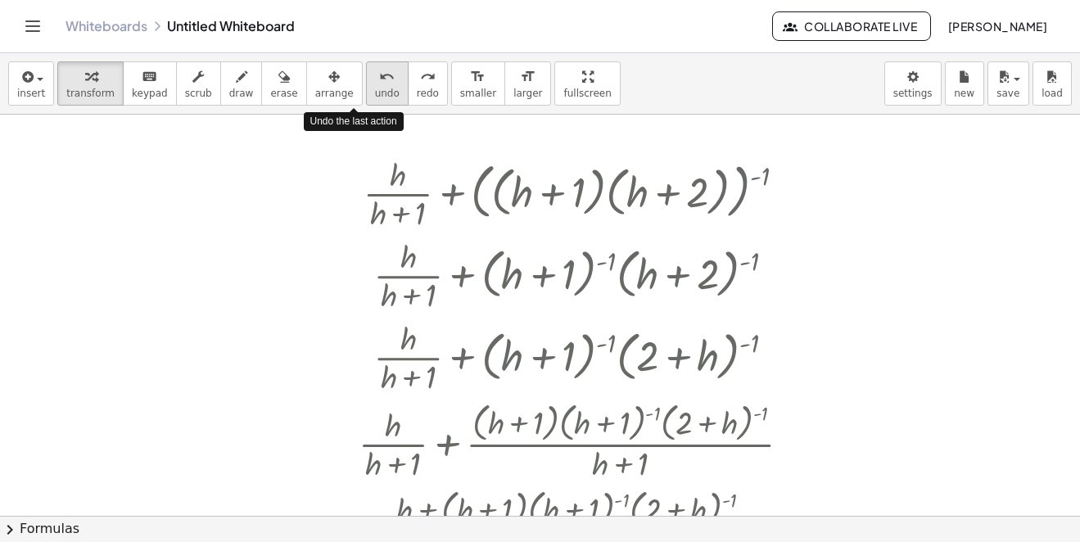
click at [379, 79] on icon "undo" at bounding box center [387, 77] width 16 height 20
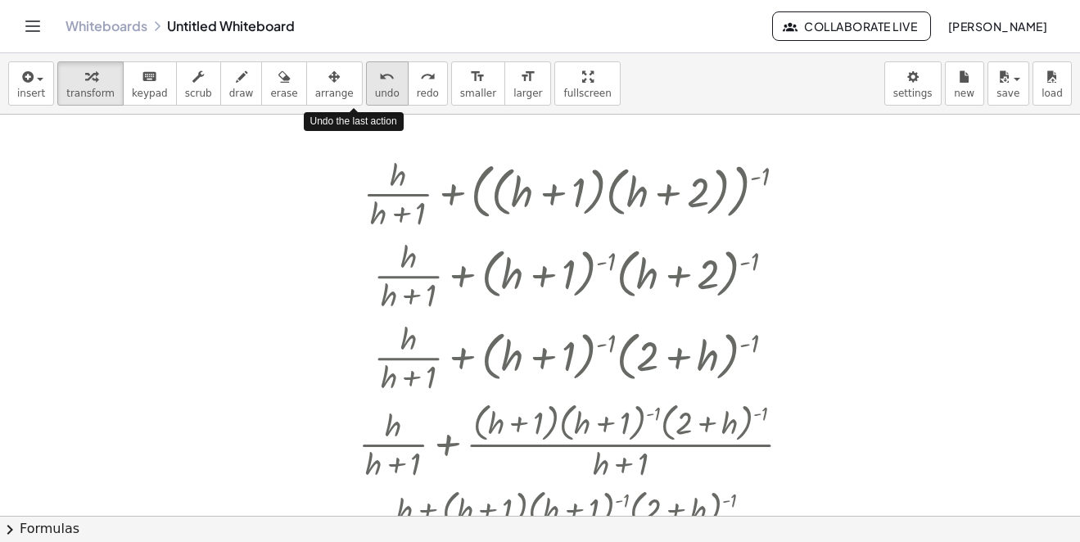
click at [379, 79] on icon "undo" at bounding box center [387, 77] width 16 height 20
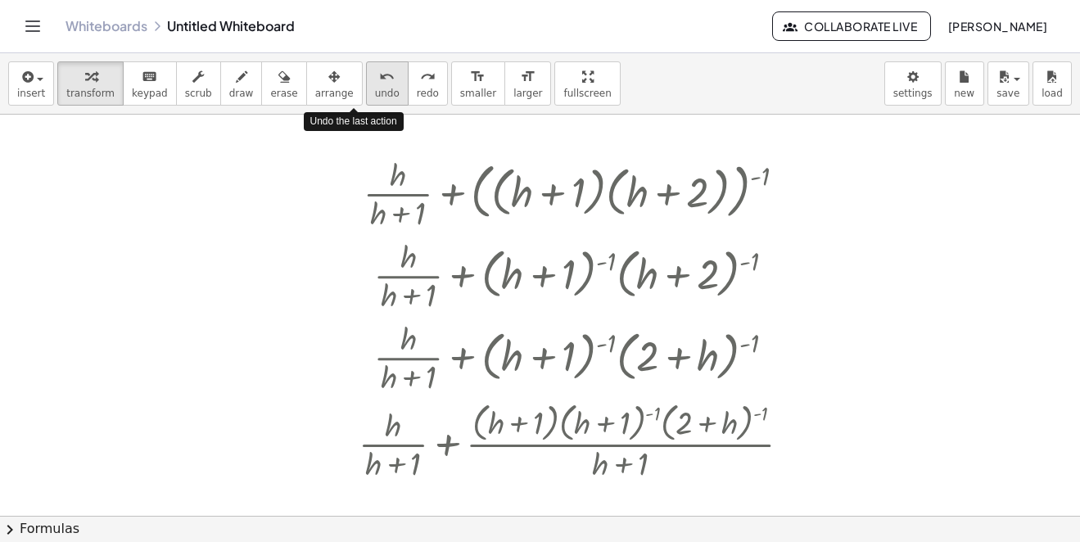
click at [379, 79] on icon "undo" at bounding box center [387, 77] width 16 height 20
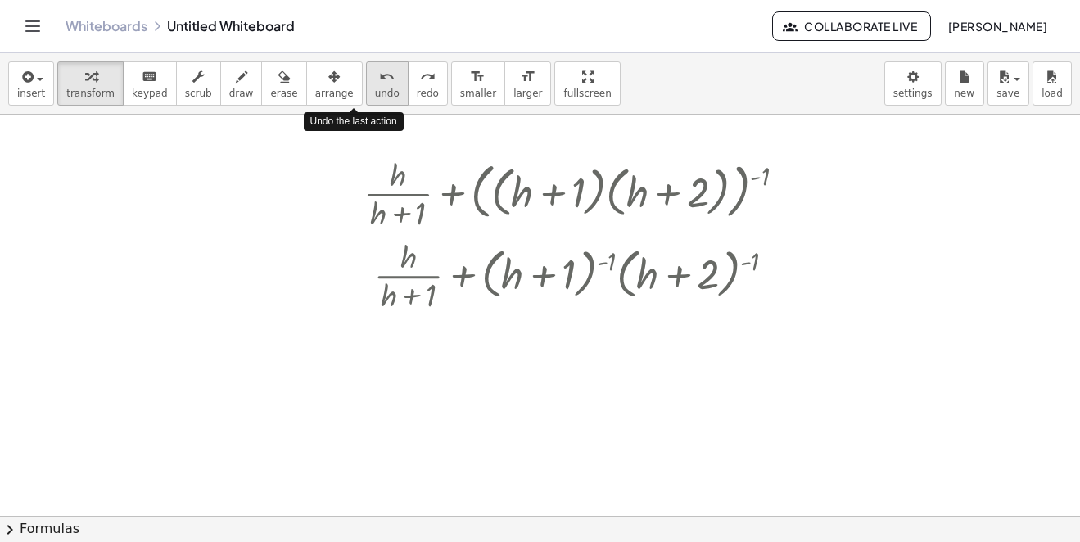
click at [379, 79] on icon "undo" at bounding box center [387, 77] width 16 height 20
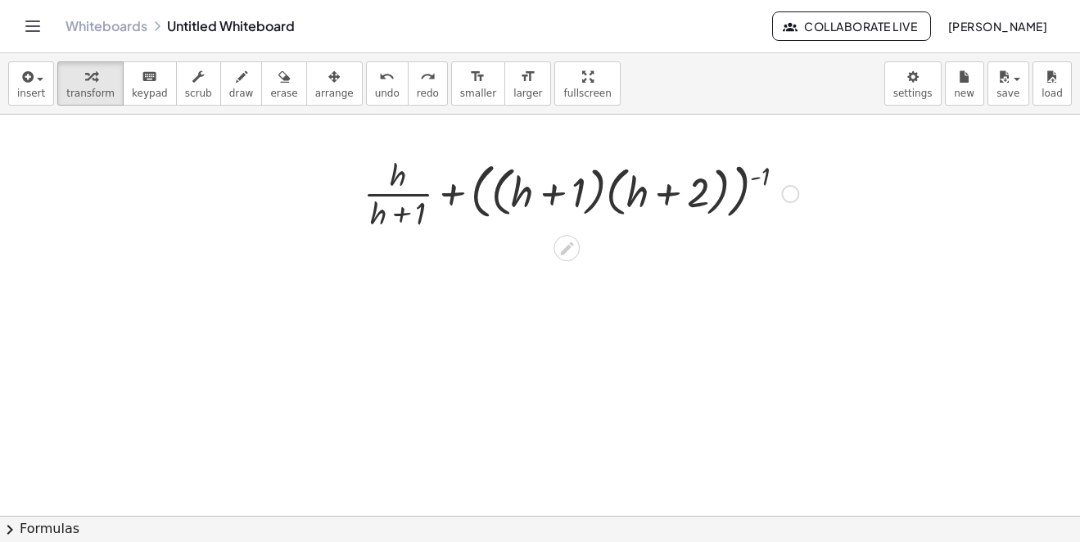
click at [548, 196] on div at bounding box center [580, 192] width 451 height 82
drag, startPoint x: 549, startPoint y: 196, endPoint x: 647, endPoint y: 183, distance: 99.2
click at [647, 183] on div at bounding box center [580, 192] width 451 height 82
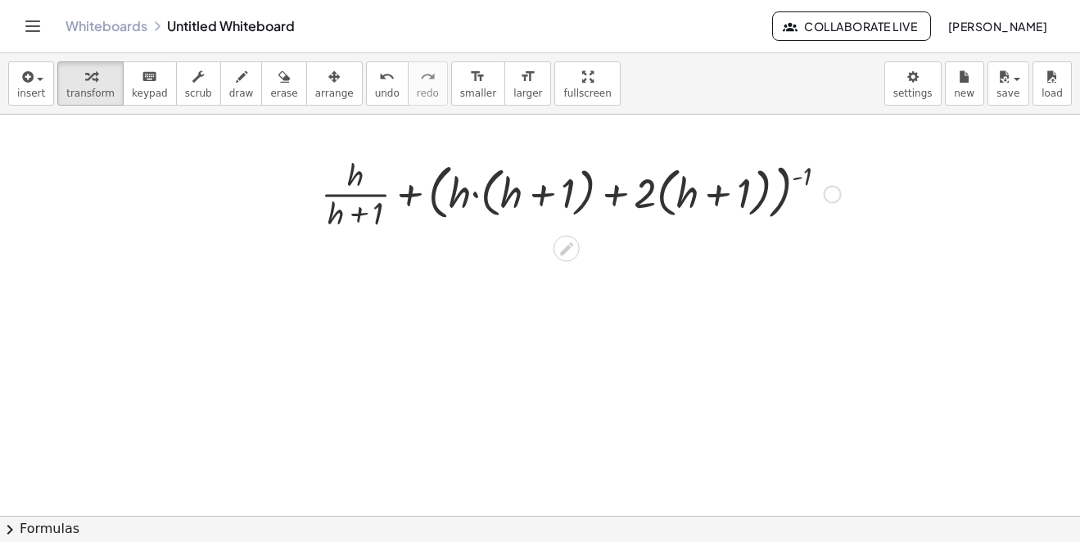
scroll to position [139, 0]
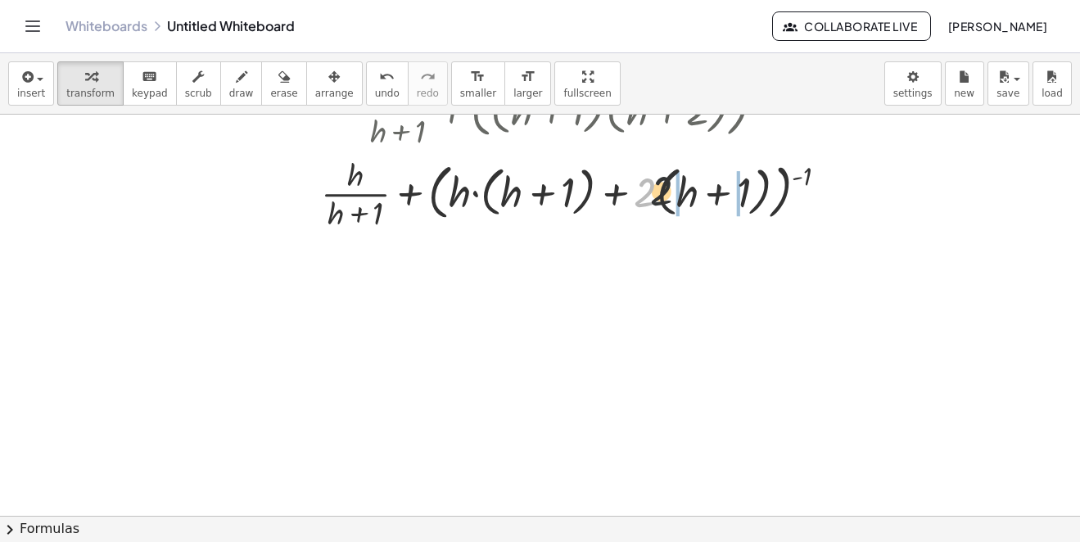
drag, startPoint x: 645, startPoint y: 191, endPoint x: 626, endPoint y: 188, distance: 19.0
click at [689, 187] on div at bounding box center [581, 192] width 536 height 82
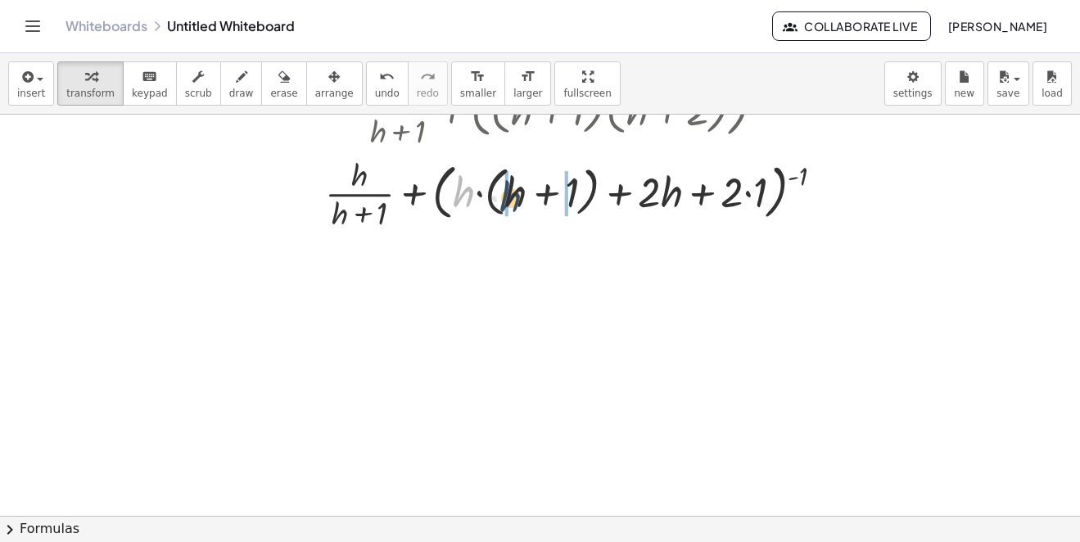
drag, startPoint x: 464, startPoint y: 192, endPoint x: 517, endPoint y: 200, distance: 53.8
click at [515, 201] on div at bounding box center [581, 192] width 528 height 82
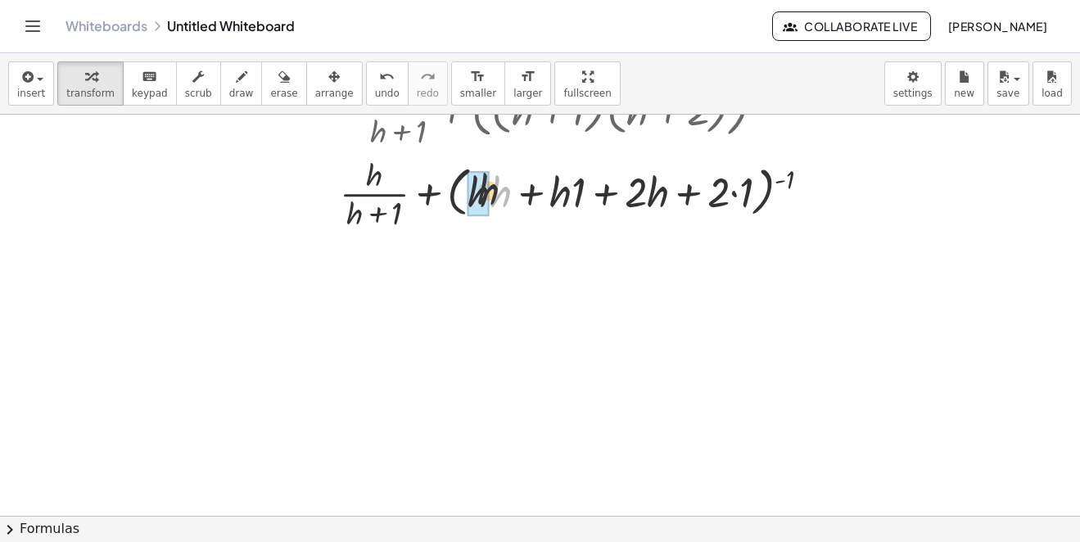
drag, startPoint x: 501, startPoint y: 197, endPoint x: 475, endPoint y: 194, distance: 26.4
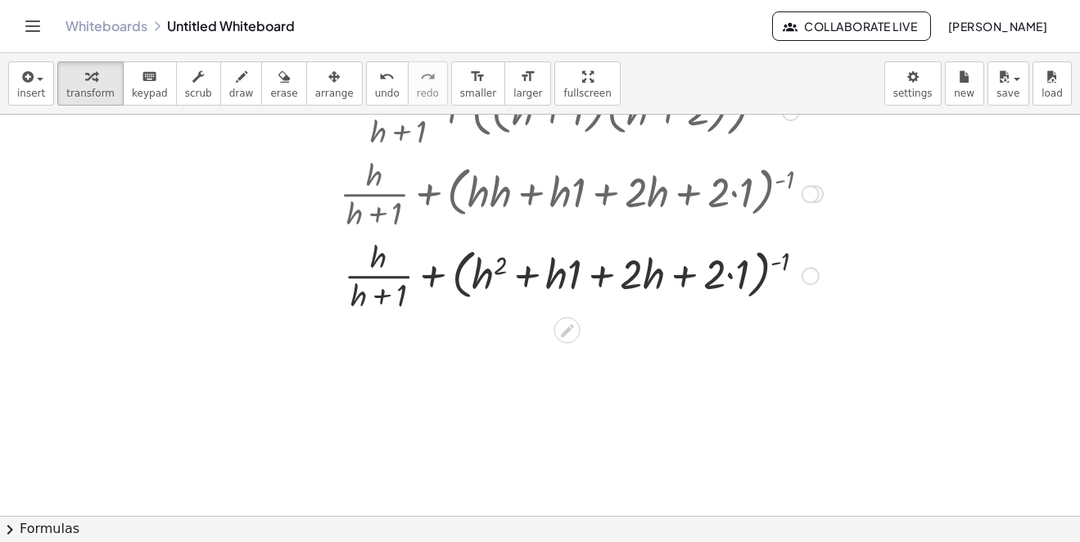
click at [571, 273] on div at bounding box center [581, 274] width 499 height 82
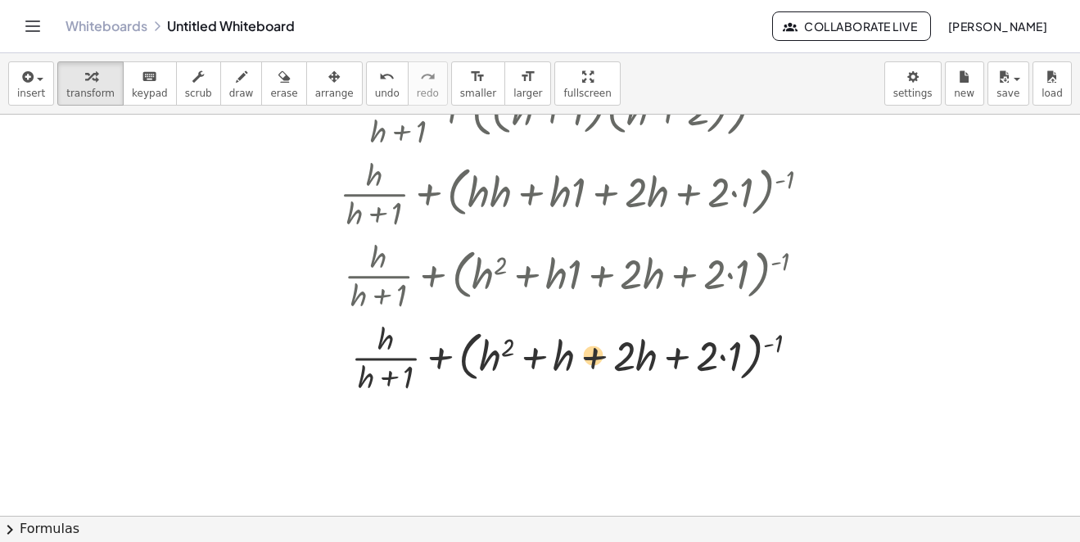
click at [570, 356] on div at bounding box center [581, 356] width 499 height 82
click at [570, 356] on div at bounding box center [581, 356] width 519 height 82
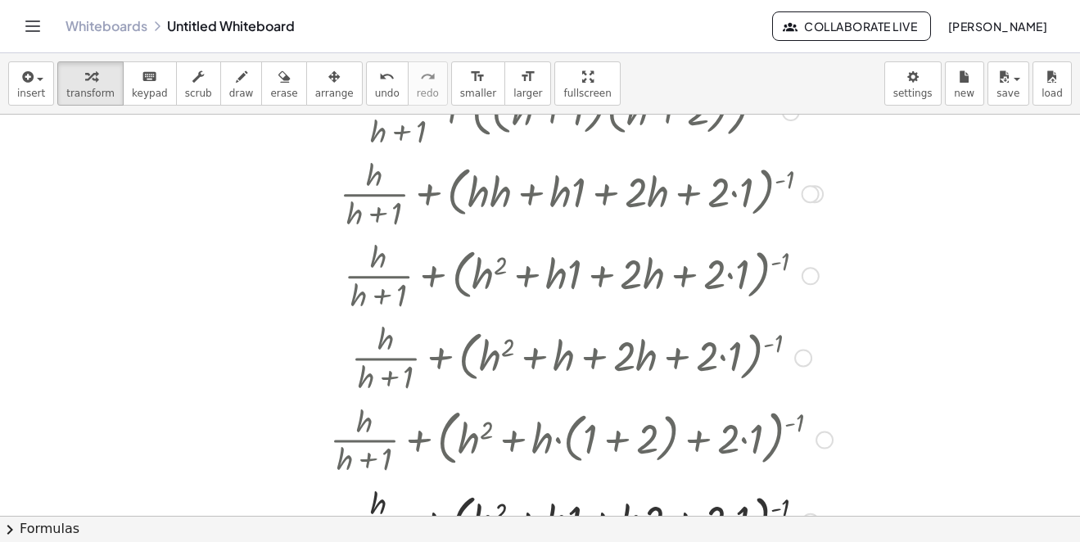
scroll to position [303, 0]
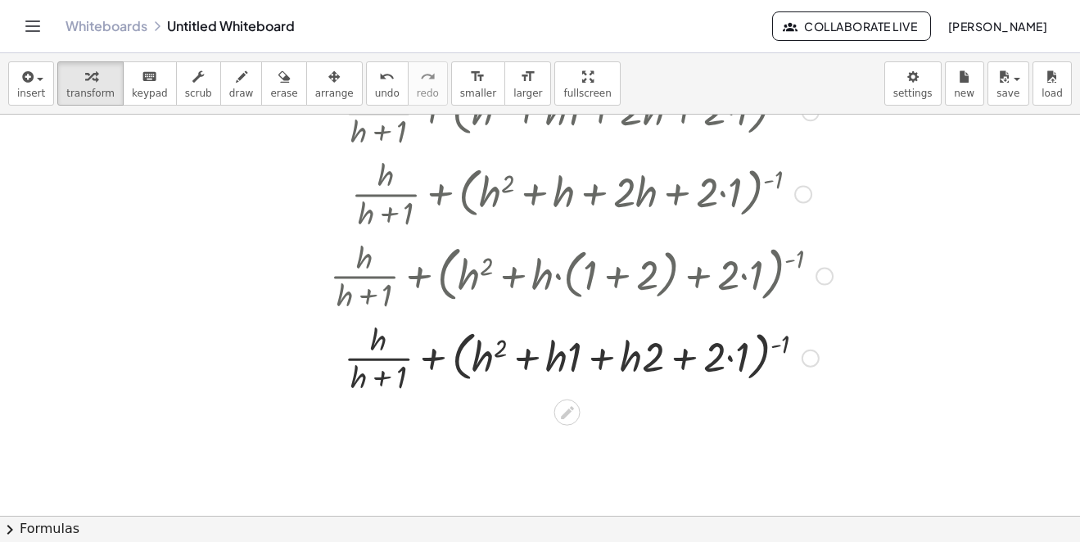
drag, startPoint x: 588, startPoint y: 355, endPoint x: 599, endPoint y: 360, distance: 12.8
click at [589, 355] on div at bounding box center [581, 357] width 519 height 82
click at [601, 361] on div at bounding box center [581, 357] width 519 height 82
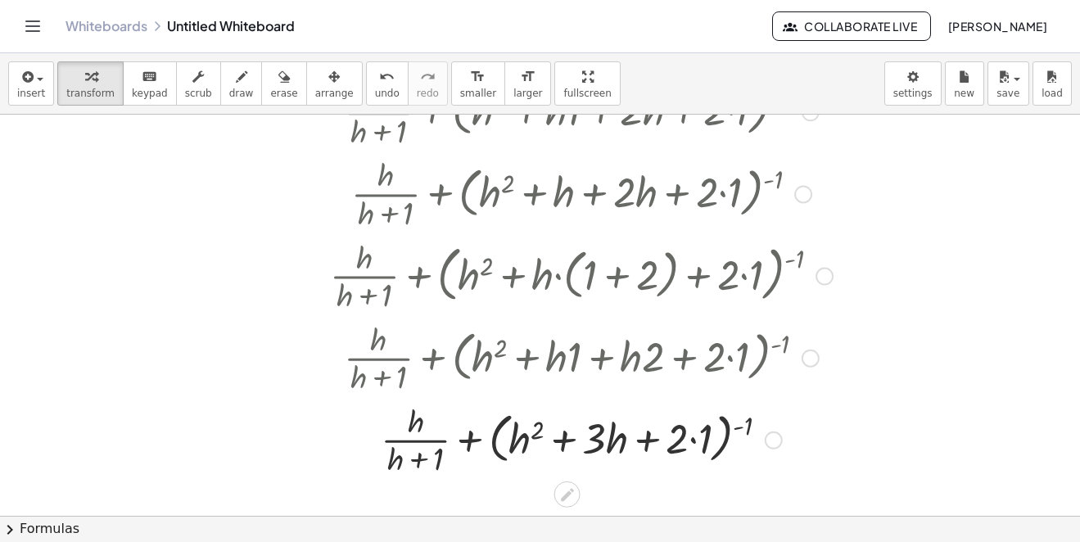
click at [689, 451] on div at bounding box center [581, 439] width 519 height 82
click at [694, 445] on div at bounding box center [581, 439] width 519 height 82
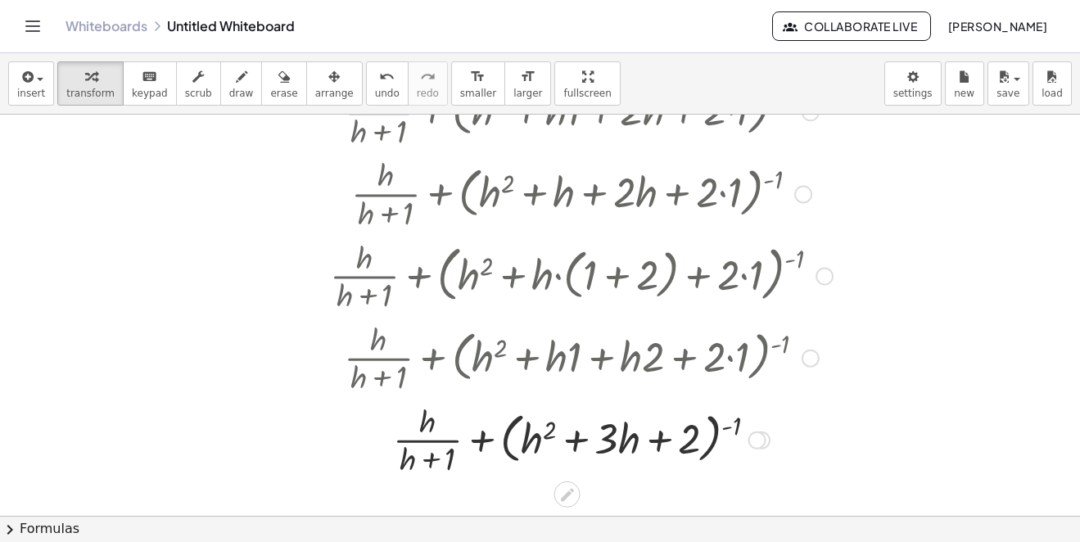
scroll to position [385, 0]
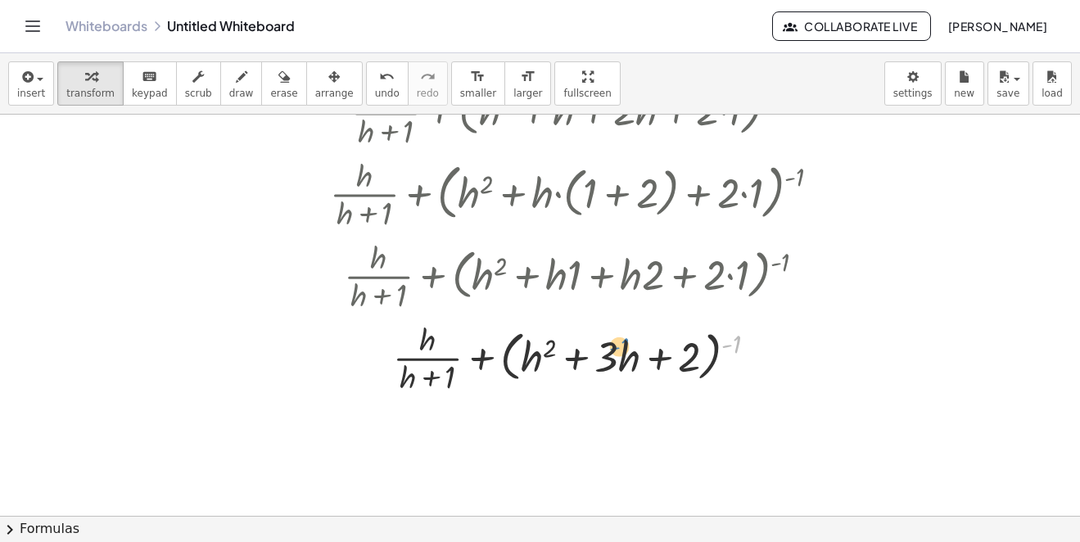
drag, startPoint x: 736, startPoint y: 342, endPoint x: 595, endPoint y: 345, distance: 140.8
click at [596, 345] on div at bounding box center [581, 357] width 519 height 82
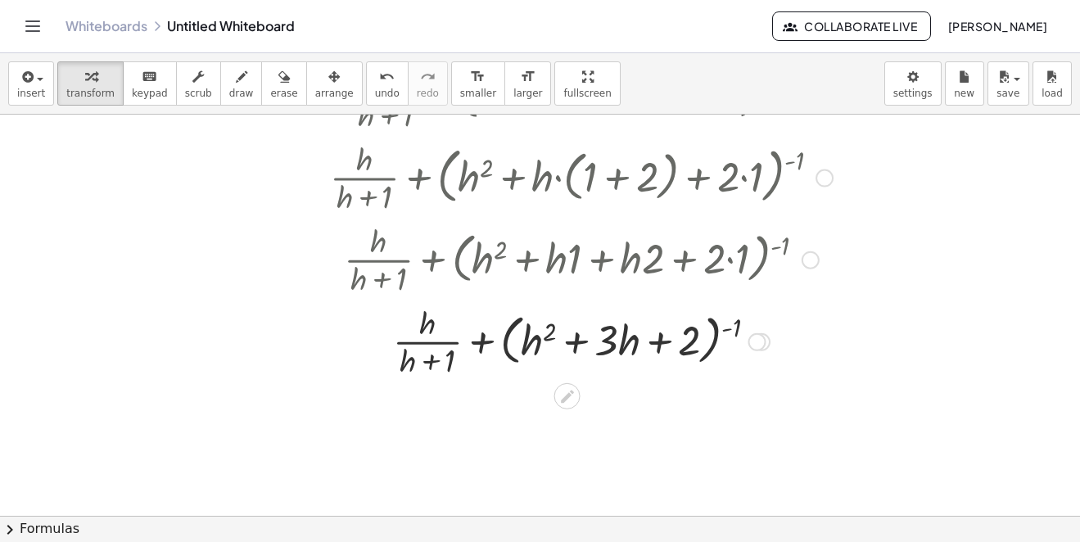
click at [757, 339] on div at bounding box center [757, 342] width 18 height 18
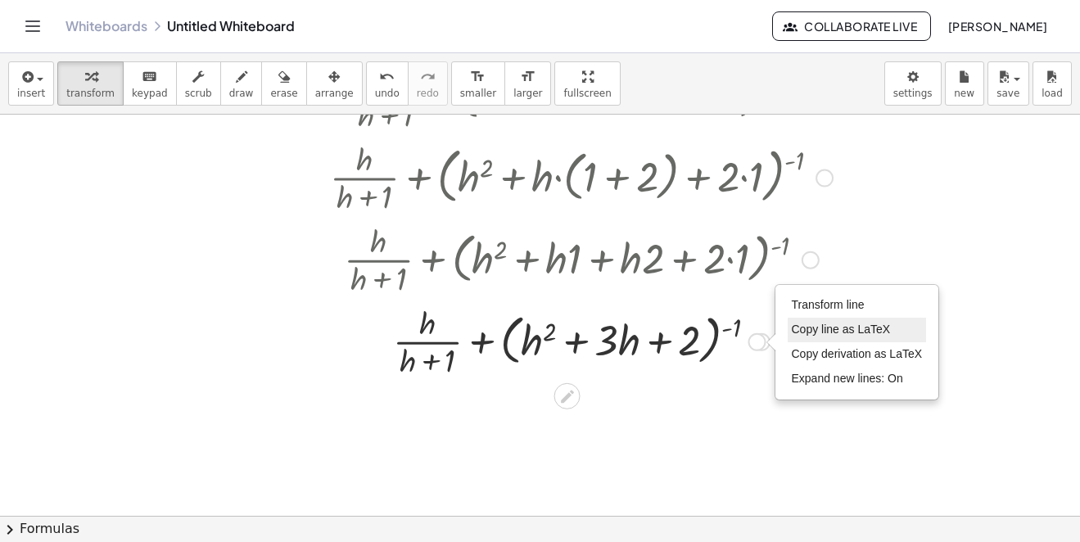
click at [837, 326] on span "Copy line as LaTeX" at bounding box center [841, 329] width 99 height 13
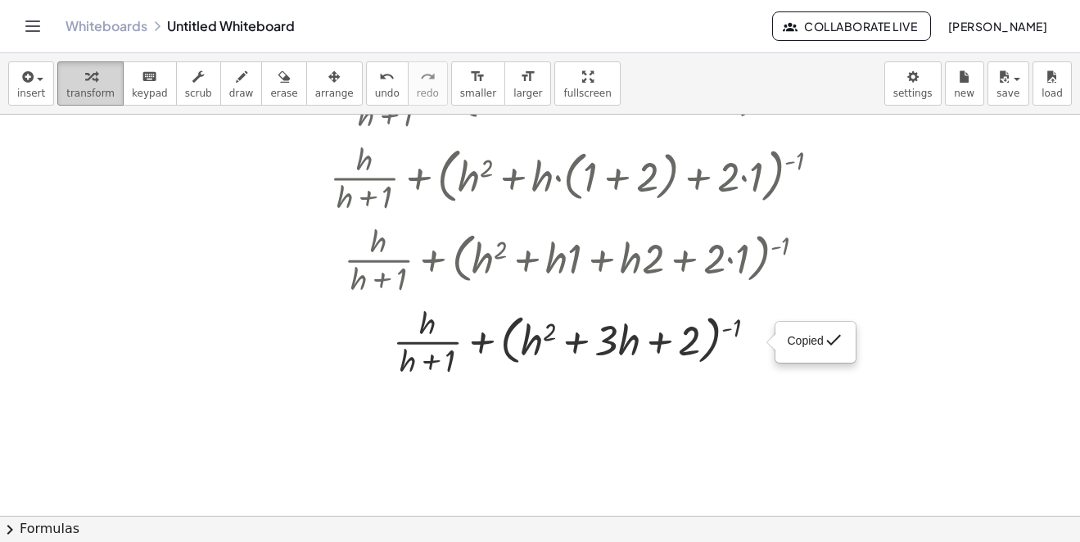
click at [57, 72] on button "transform" at bounding box center [90, 83] width 66 height 44
click at [27, 86] on icon "button" at bounding box center [26, 77] width 15 height 20
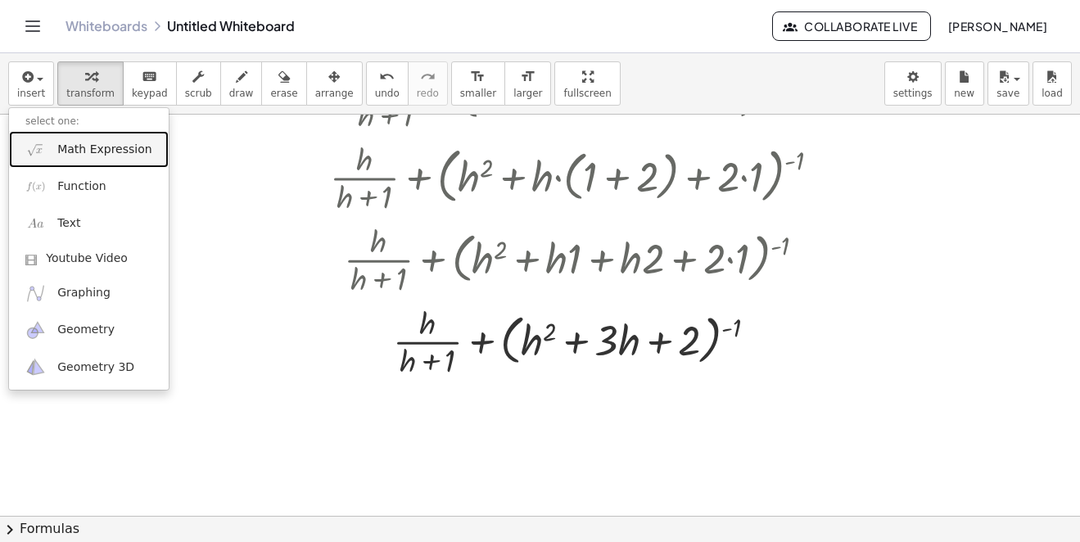
click at [76, 152] on span "Math Expression" at bounding box center [104, 150] width 94 height 16
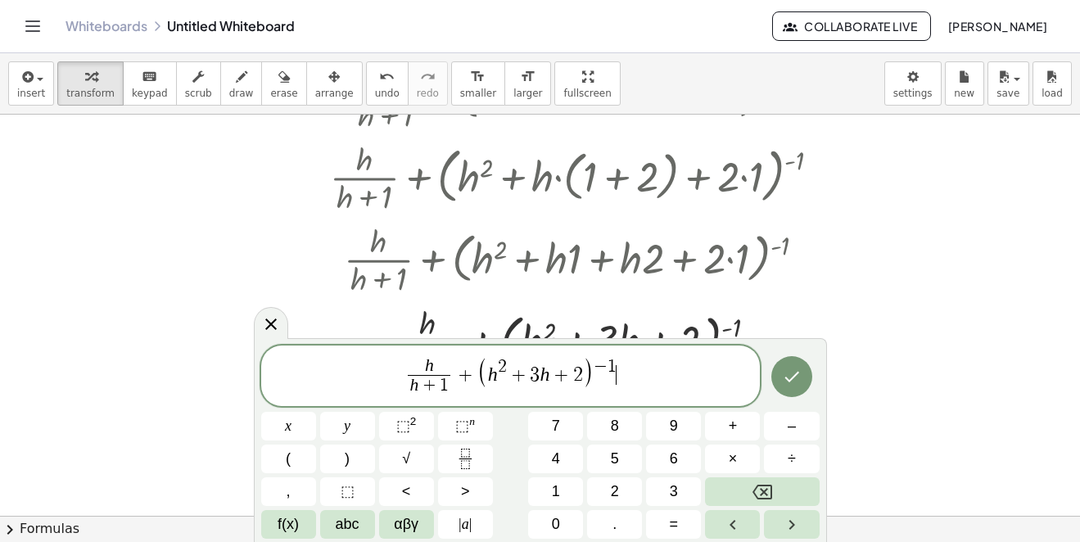
click at [620, 367] on span "h h + 1 ​ + ( h 2 + 3 h + 2 ) − 1 ​" at bounding box center [510, 376] width 499 height 43
drag, startPoint x: 489, startPoint y: 375, endPoint x: 589, endPoint y: 377, distance: 99.9
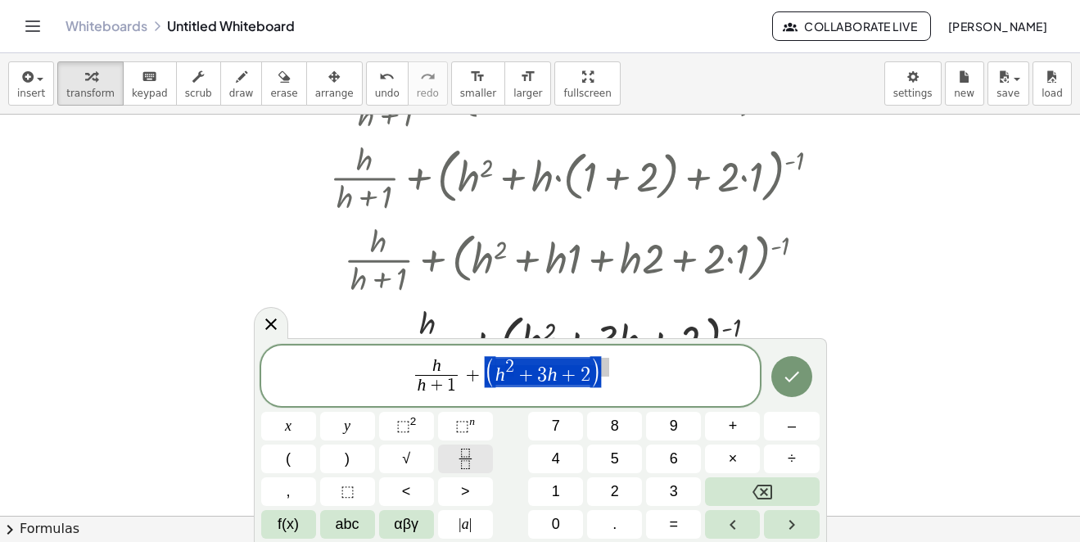
click at [461, 459] on icon "Fraction" at bounding box center [465, 459] width 20 height 20
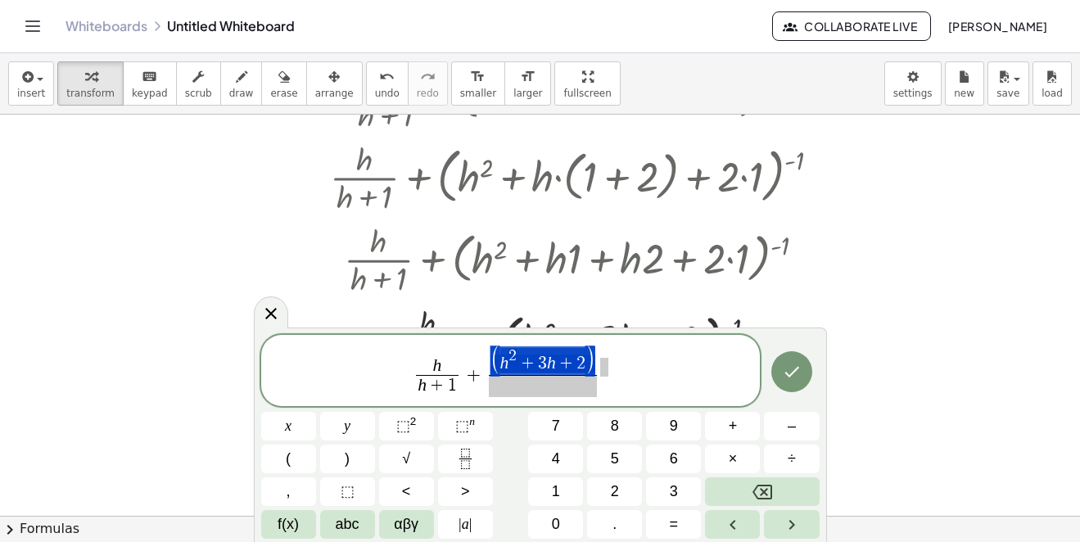
drag, startPoint x: 498, startPoint y: 359, endPoint x: 591, endPoint y: 359, distance: 93.3
click at [575, 390] on span at bounding box center [543, 386] width 108 height 22
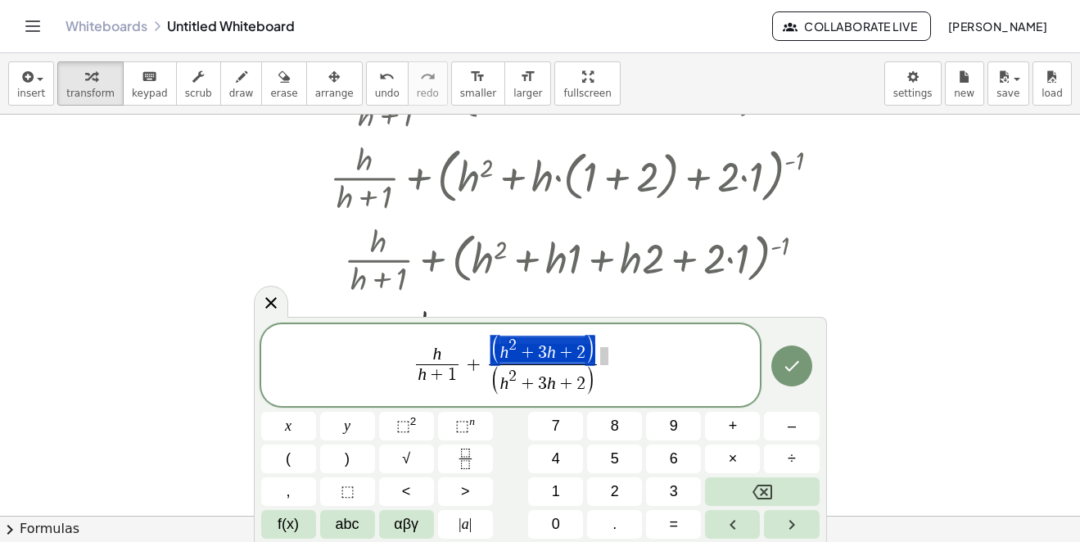
drag, startPoint x: 493, startPoint y: 347, endPoint x: 586, endPoint y: 348, distance: 93.3
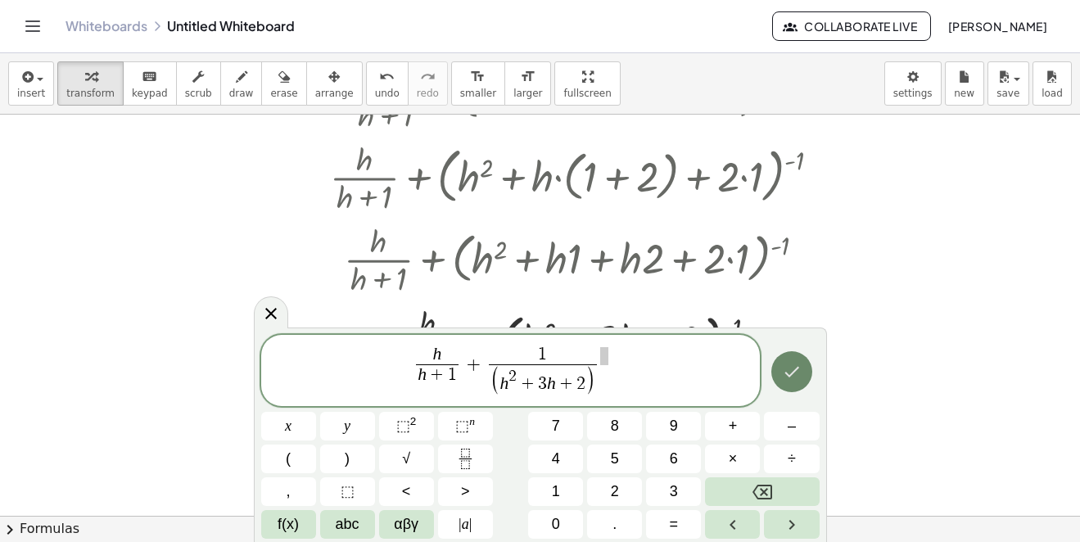
click at [801, 369] on icon "Done" at bounding box center [792, 372] width 20 height 20
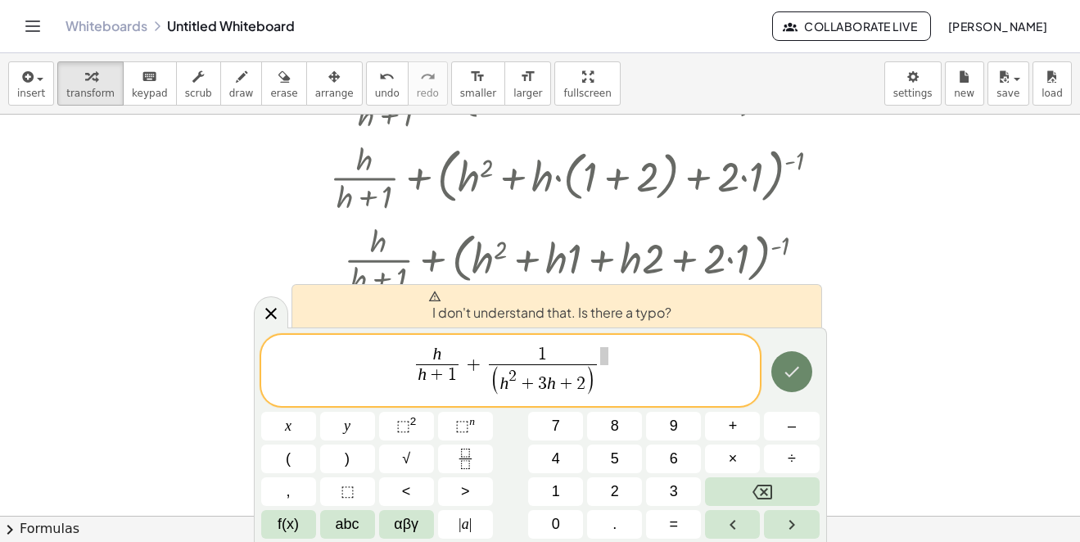
click at [797, 372] on icon "Done" at bounding box center [792, 372] width 20 height 20
click at [713, 368] on span "h h + 1 ​ + 1 ( h 2 + 3 h + 2 ) ​ ​" at bounding box center [510, 372] width 499 height 54
click at [614, 354] on span "h h + 1 ​ + 1 ( h 2 + 3 h + 2 ) ​ ​" at bounding box center [510, 372] width 499 height 54
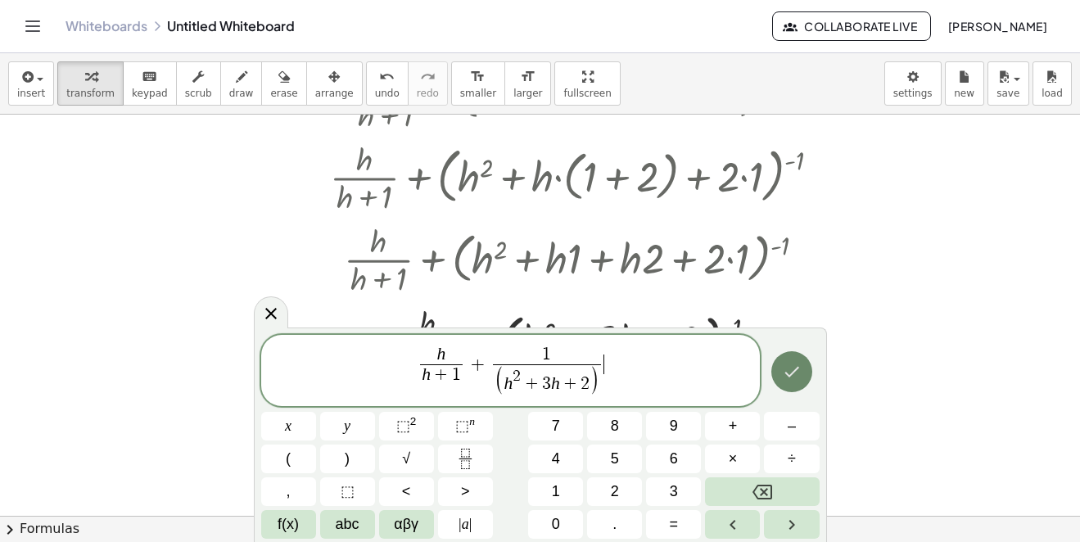
click at [798, 368] on icon "Done" at bounding box center [792, 372] width 20 height 20
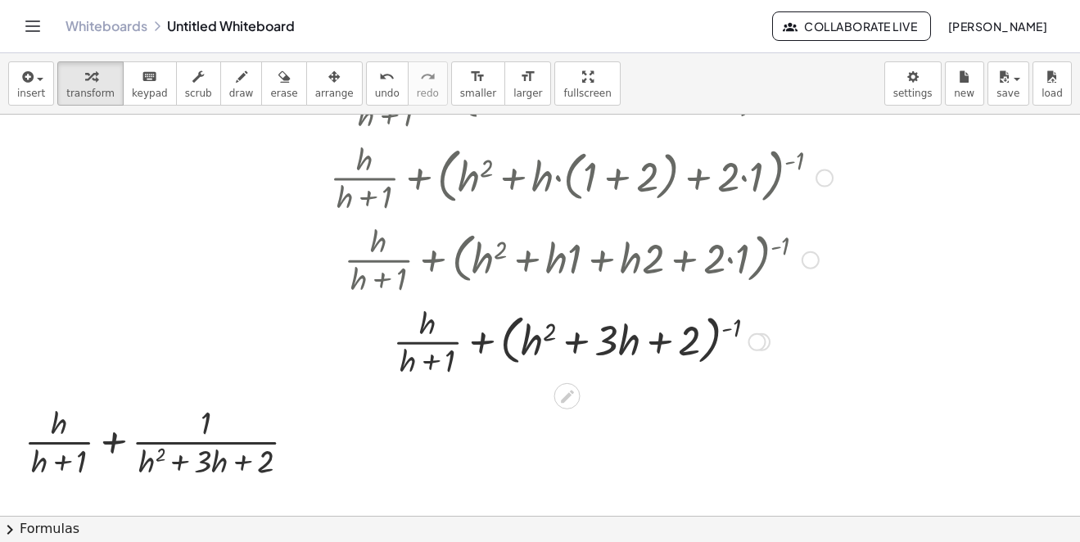
scroll to position [565, 0]
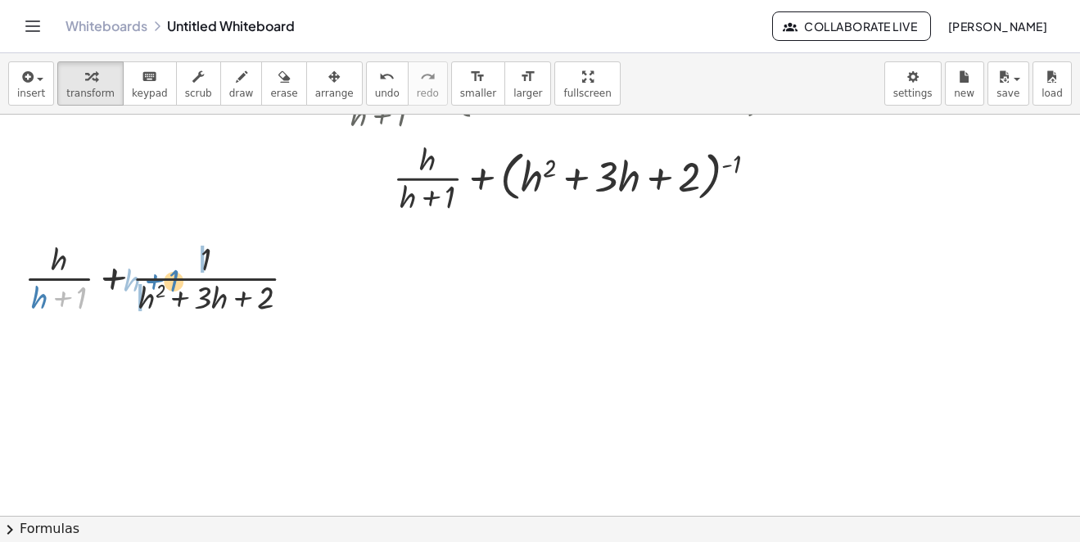
drag, startPoint x: 60, startPoint y: 302, endPoint x: 162, endPoint y: 279, distance: 104.9
click at [157, 283] on div at bounding box center [166, 277] width 300 height 82
click at [162, 279] on div at bounding box center [166, 277] width 300 height 82
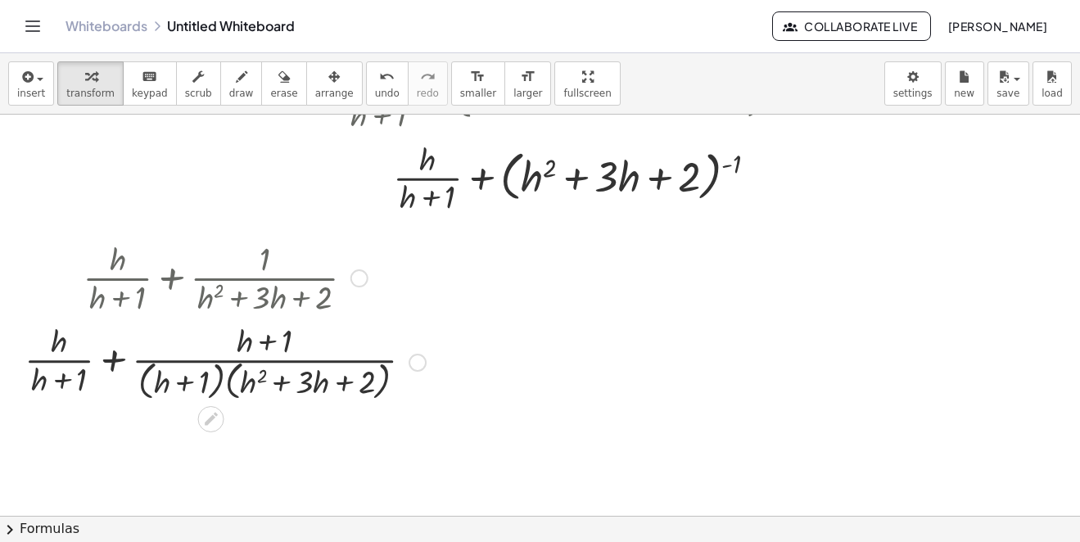
scroll to position [647, 0]
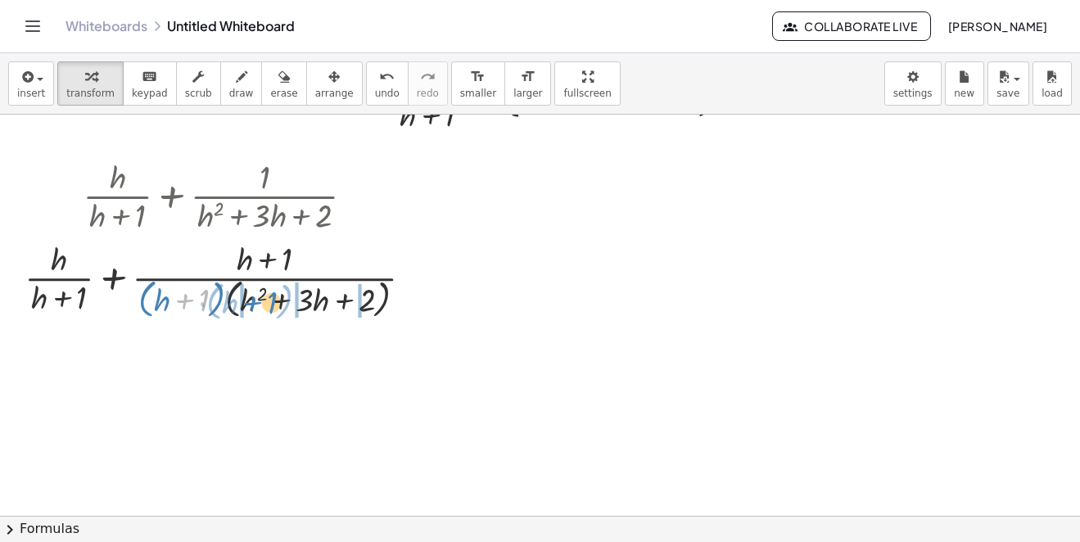
drag, startPoint x: 183, startPoint y: 301, endPoint x: 251, endPoint y: 304, distance: 68.0
click at [251, 304] on div at bounding box center [225, 279] width 418 height 87
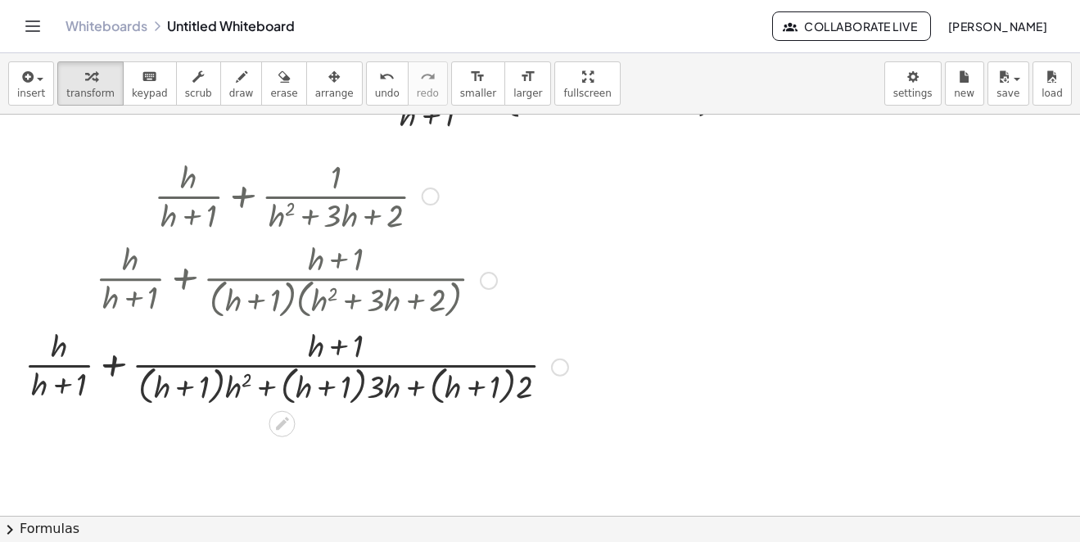
scroll to position [802, 0]
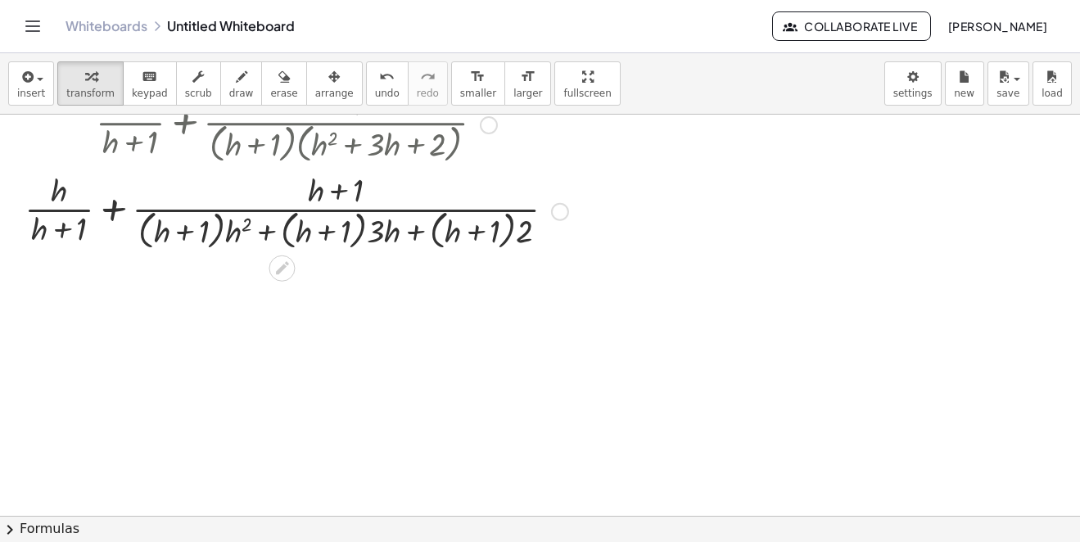
click at [118, 212] on div at bounding box center [296, 210] width 560 height 87
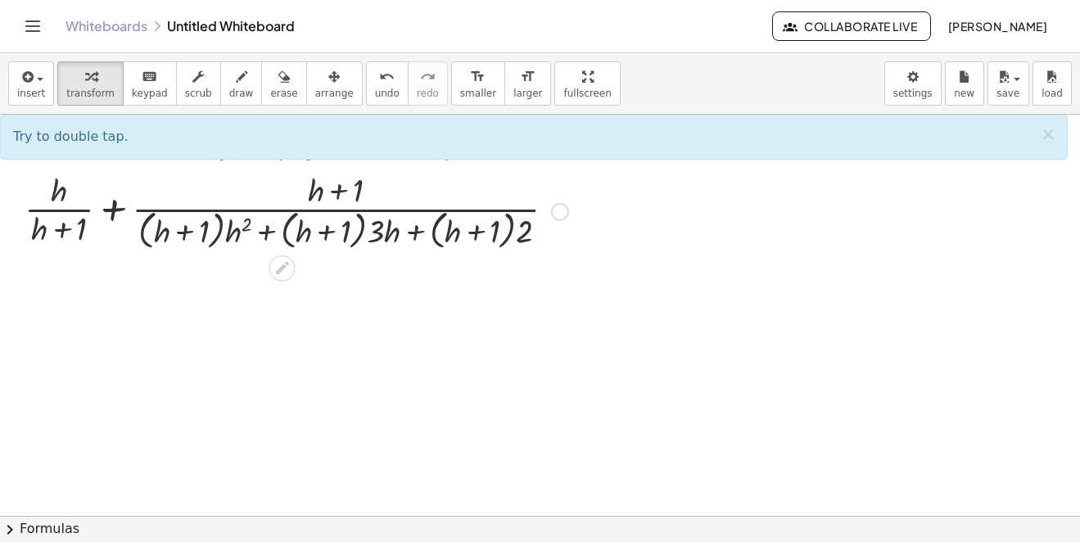
drag, startPoint x: 125, startPoint y: 193, endPoint x: 88, endPoint y: 223, distance: 47.2
click at [124, 194] on div at bounding box center [296, 210] width 560 height 87
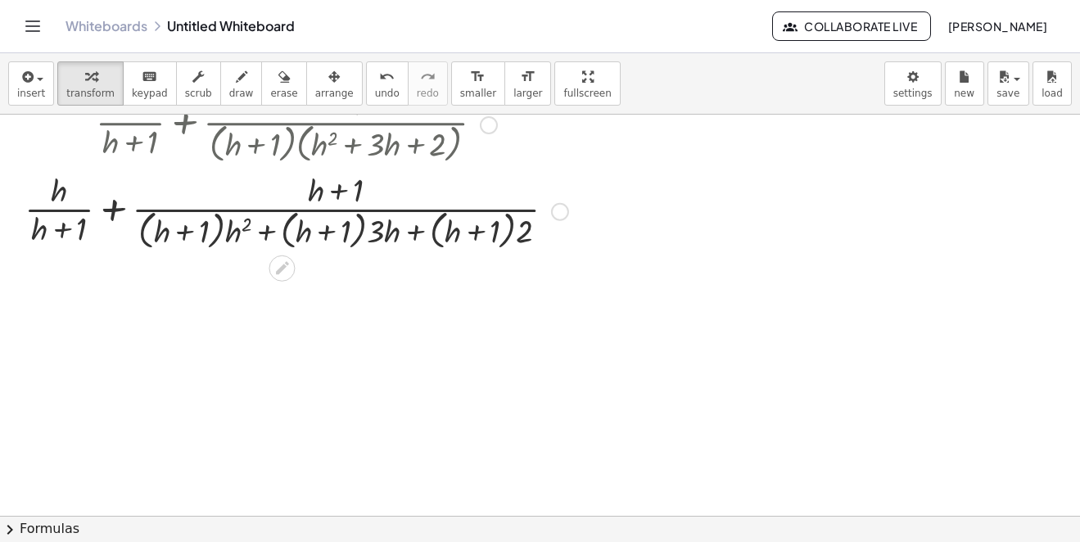
drag, startPoint x: 88, startPoint y: 223, endPoint x: 115, endPoint y: 210, distance: 28.9
click at [93, 221] on div at bounding box center [296, 210] width 560 height 87
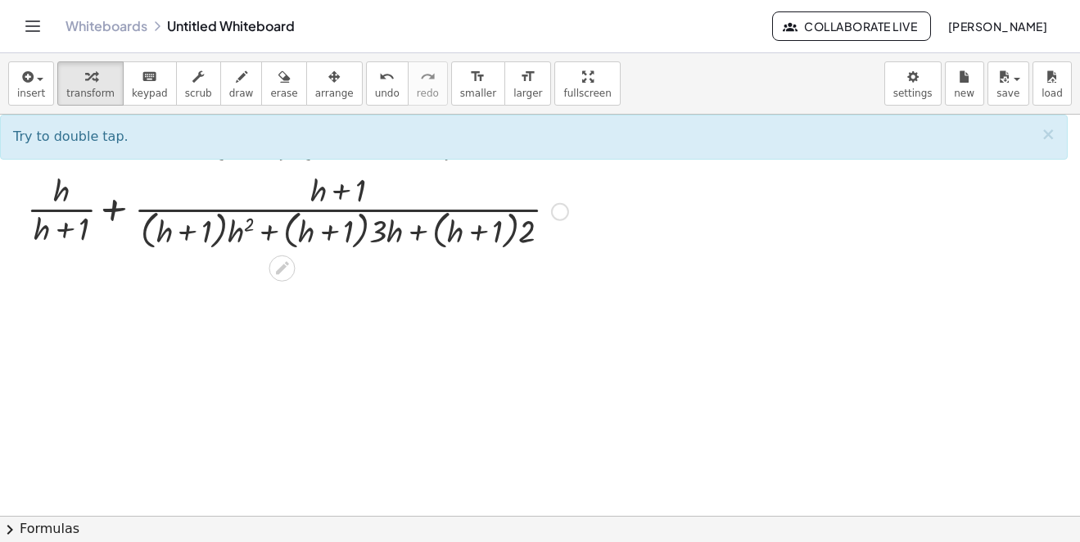
click at [115, 210] on div at bounding box center [296, 210] width 560 height 87
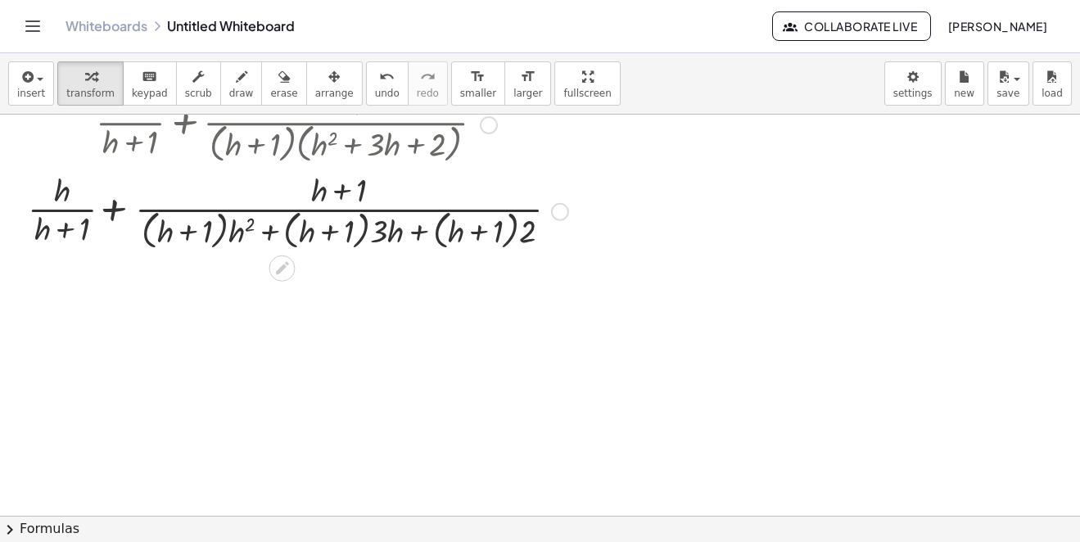
click at [115, 210] on div at bounding box center [296, 210] width 560 height 87
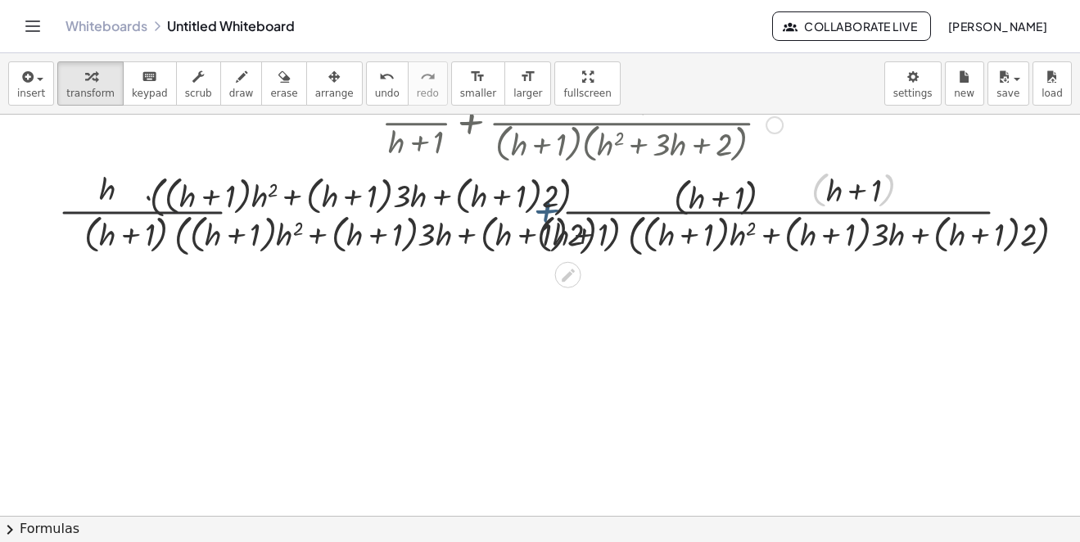
click at [115, 210] on div at bounding box center [582, 210] width 1132 height 101
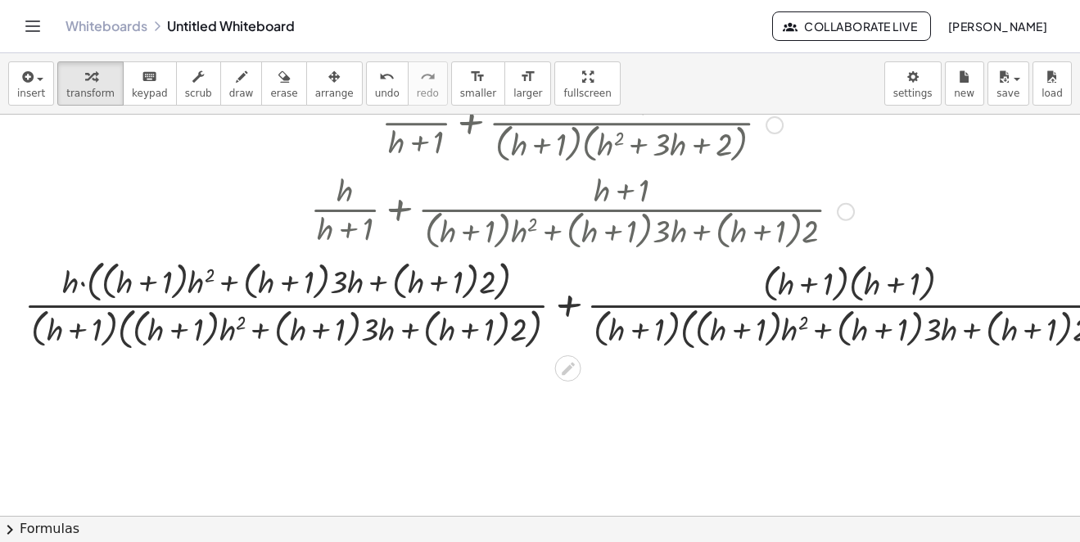
click at [806, 286] on div at bounding box center [582, 304] width 1132 height 101
drag, startPoint x: 893, startPoint y: 282, endPoint x: 810, endPoint y: 282, distance: 83.5
click at [810, 282] on div at bounding box center [582, 304] width 1132 height 101
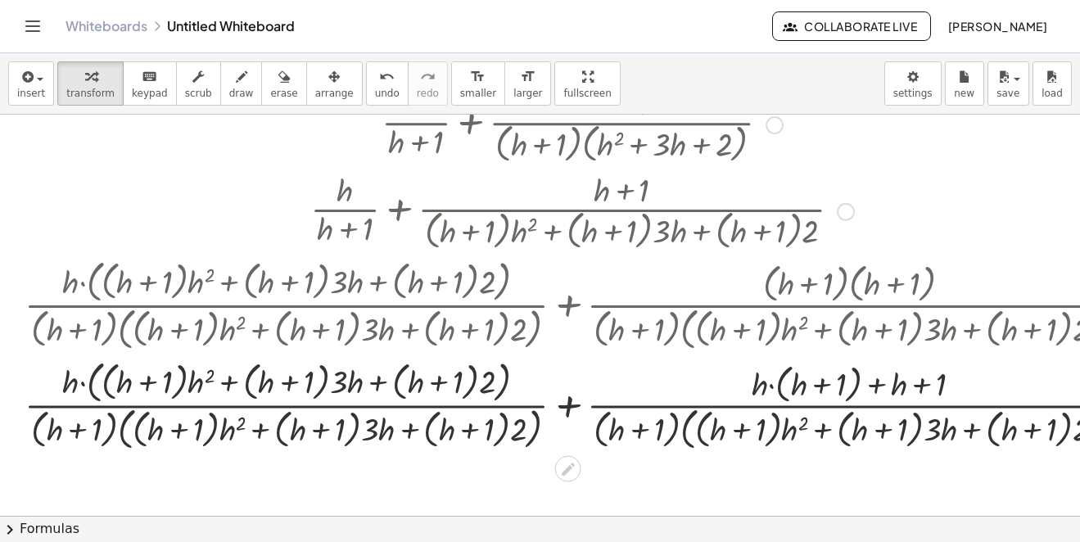
scroll to position [884, 0]
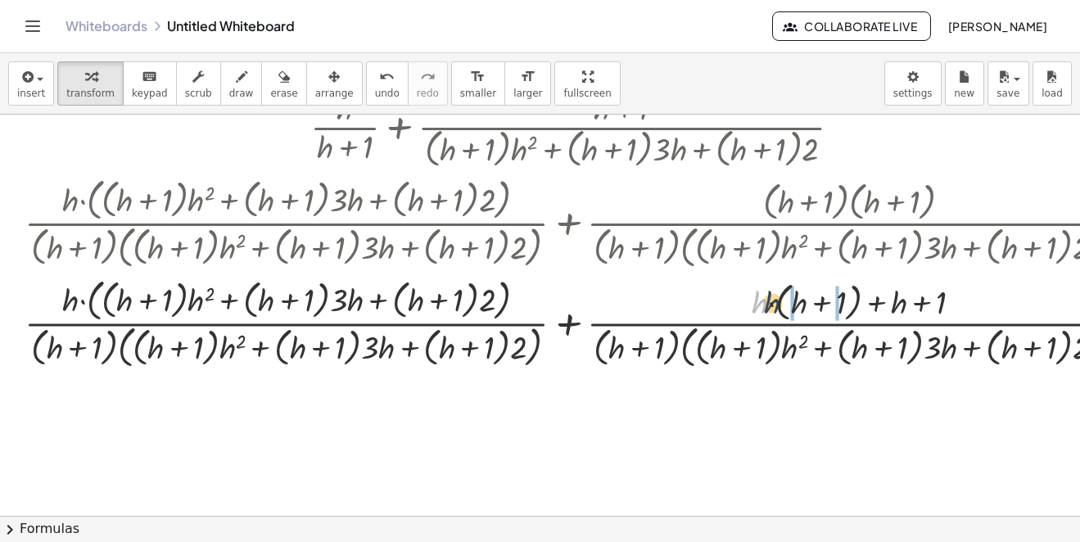
drag, startPoint x: 753, startPoint y: 302, endPoint x: 800, endPoint y: 302, distance: 46.7
click at [800, 302] on div at bounding box center [582, 322] width 1132 height 101
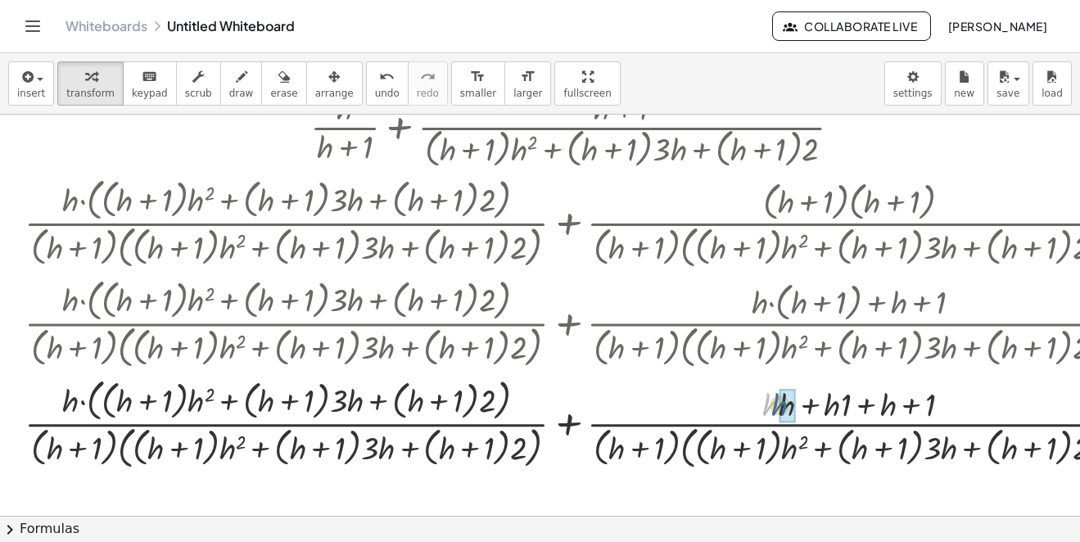
drag, startPoint x: 775, startPoint y: 405, endPoint x: 784, endPoint y: 405, distance: 9.0
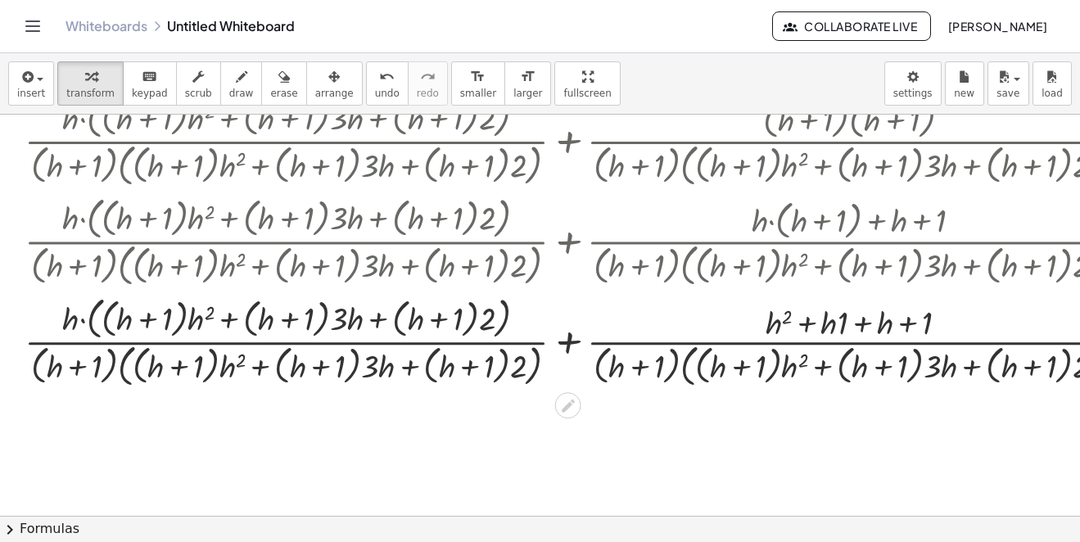
click at [857, 320] on div at bounding box center [582, 341] width 1132 height 101
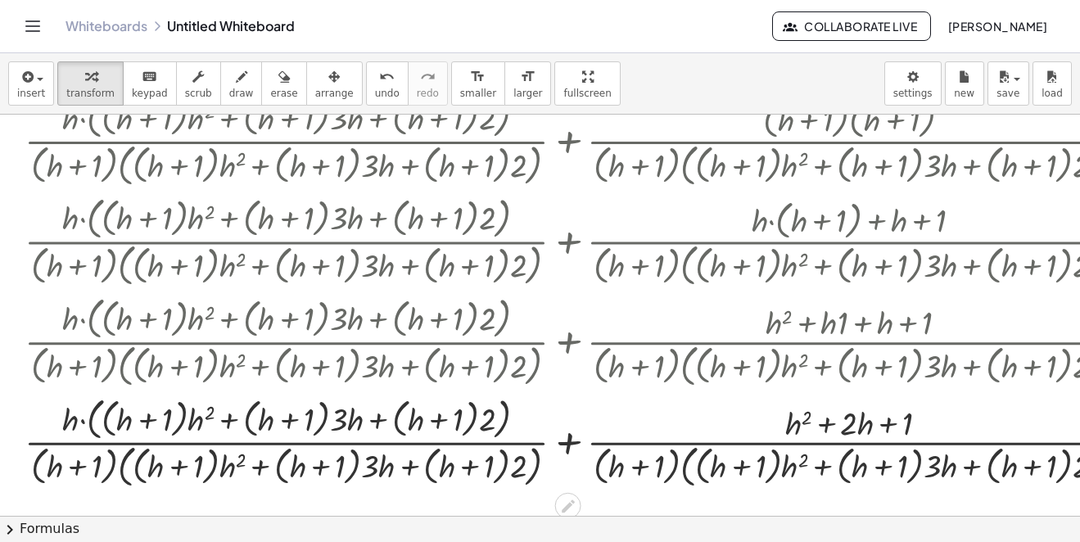
scroll to position [1048, 0]
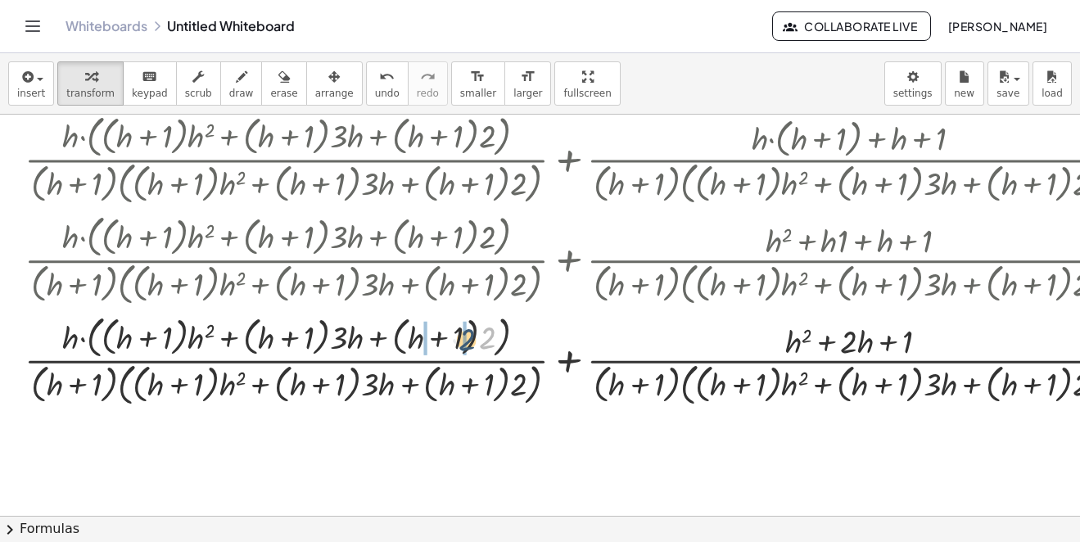
click at [445, 329] on div at bounding box center [582, 359] width 1132 height 101
drag, startPoint x: 195, startPoint y: 337, endPoint x: 160, endPoint y: 332, distance: 34.9
click at [160, 332] on div at bounding box center [582, 359] width 1132 height 101
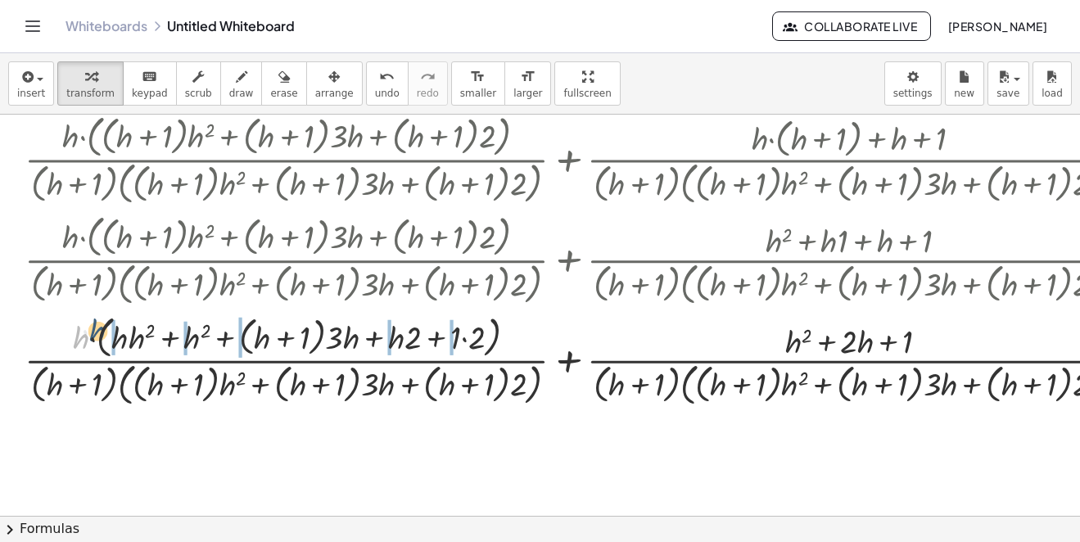
drag, startPoint x: 77, startPoint y: 340, endPoint x: 131, endPoint y: 333, distance: 54.4
click at [117, 327] on div at bounding box center [582, 359] width 1132 height 101
click at [131, 333] on div at bounding box center [582, 359] width 1132 height 101
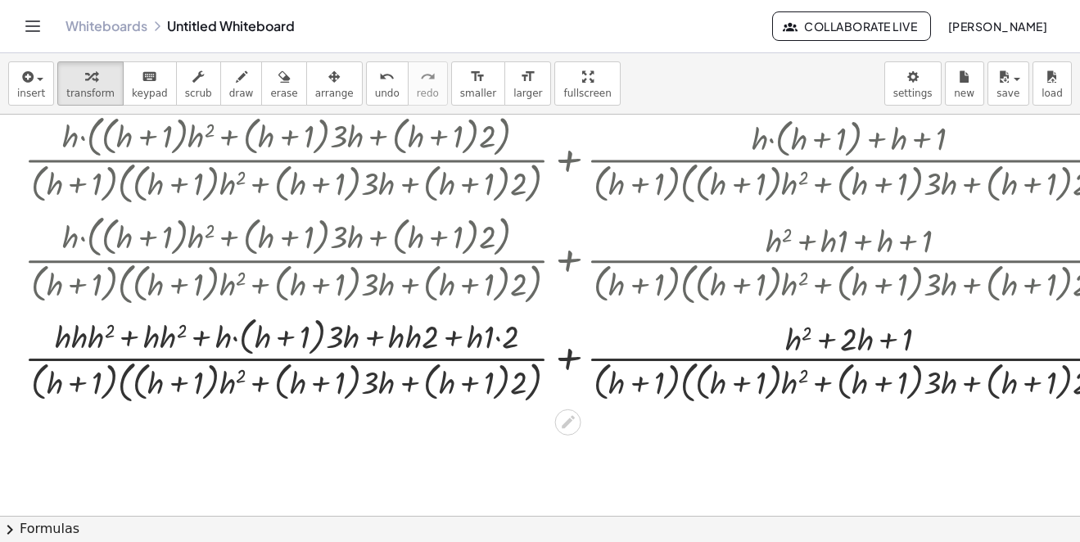
scroll to position [1130, 0]
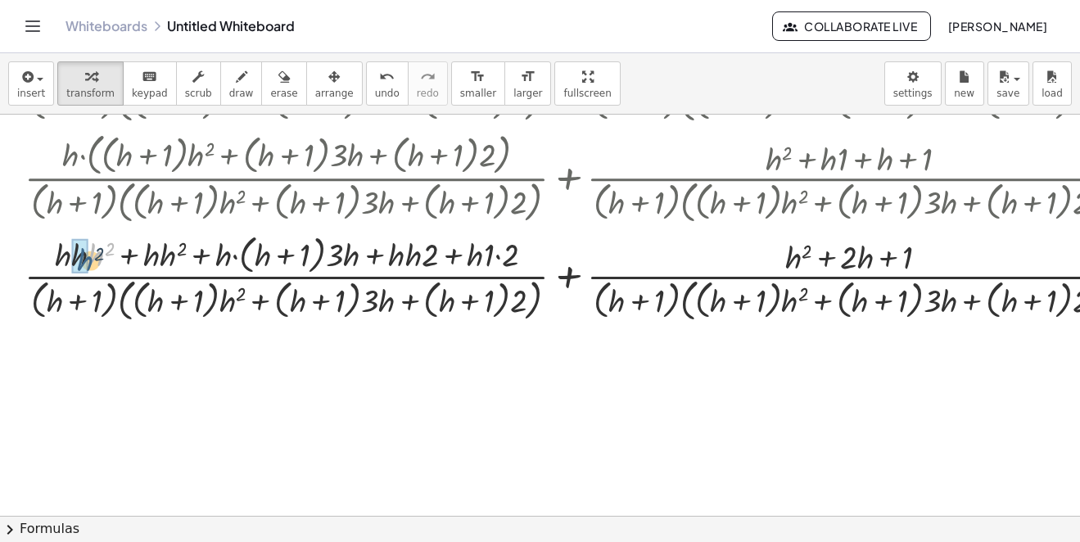
drag, startPoint x: 96, startPoint y: 253, endPoint x: 81, endPoint y: 255, distance: 14.9
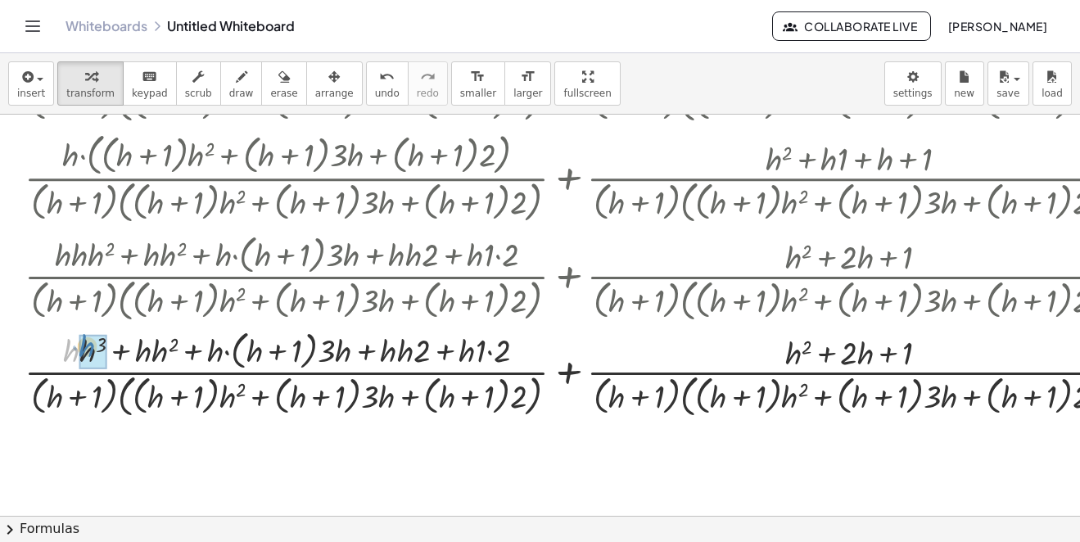
drag, startPoint x: 70, startPoint y: 355, endPoint x: 85, endPoint y: 350, distance: 15.3
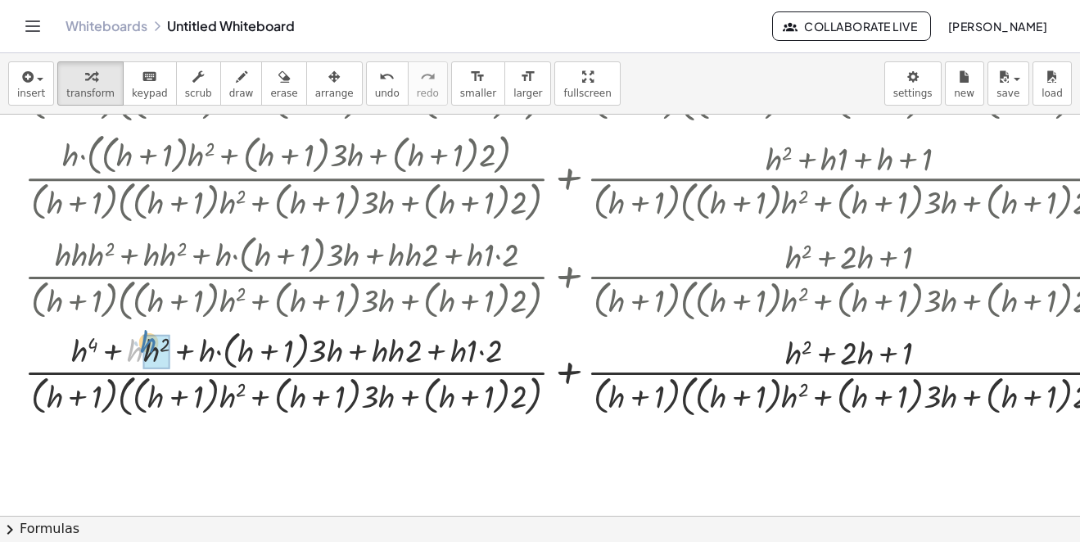
drag, startPoint x: 134, startPoint y: 361, endPoint x: 148, endPoint y: 351, distance: 17.0
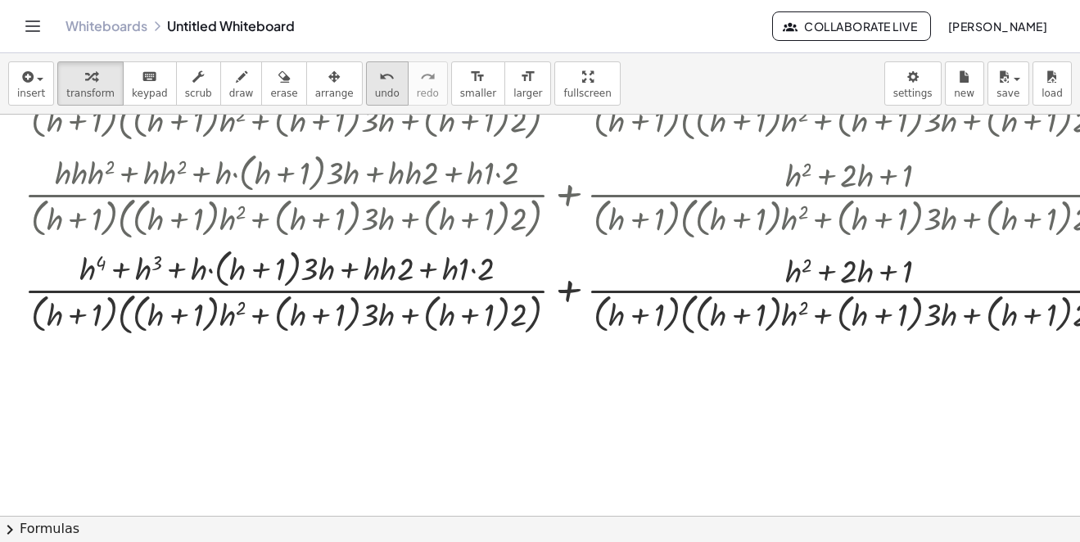
click at [366, 77] on button "undo undo" at bounding box center [387, 83] width 43 height 44
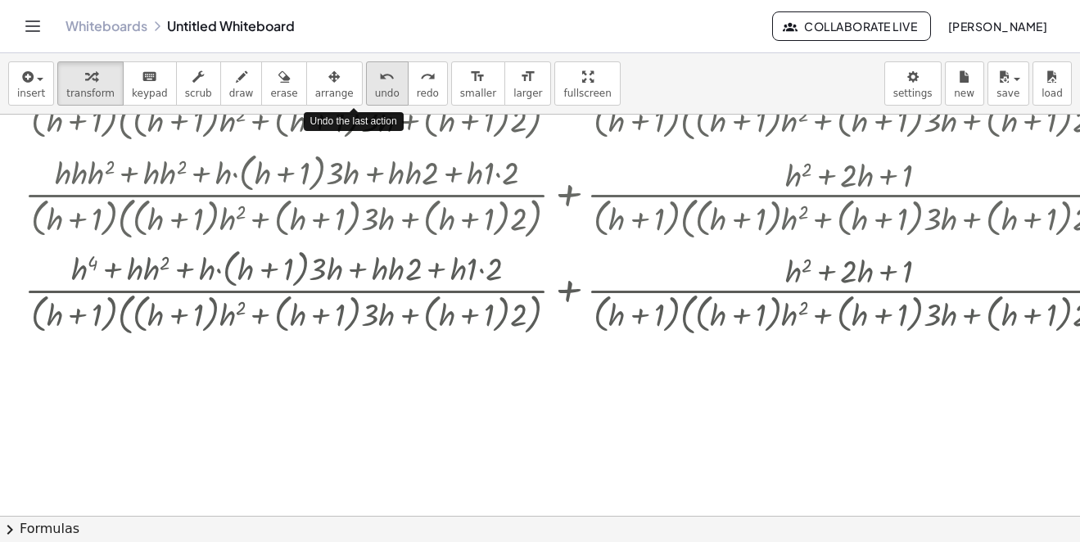
click at [366, 77] on button "undo undo" at bounding box center [387, 83] width 43 height 44
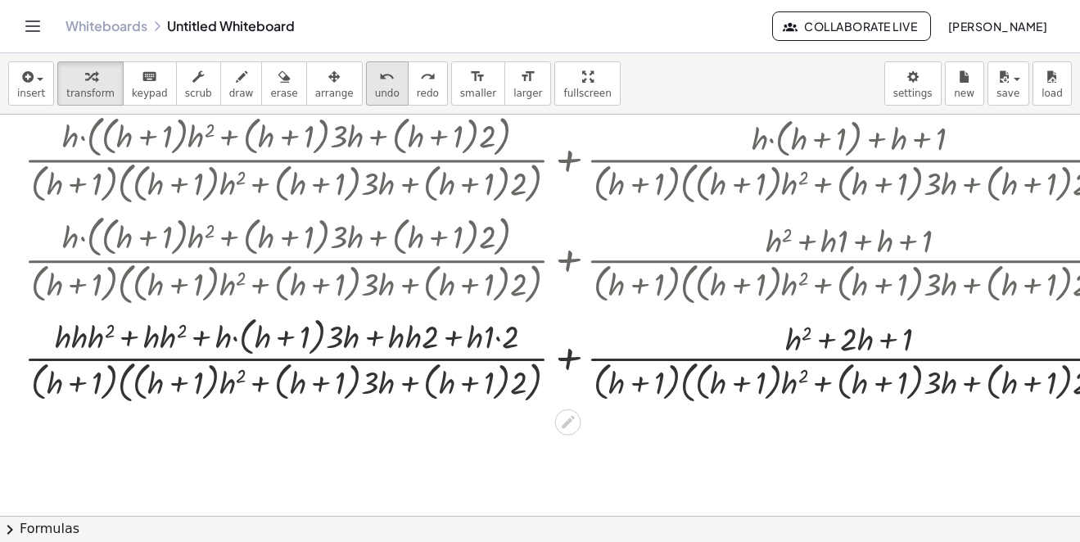
scroll to position [966, 0]
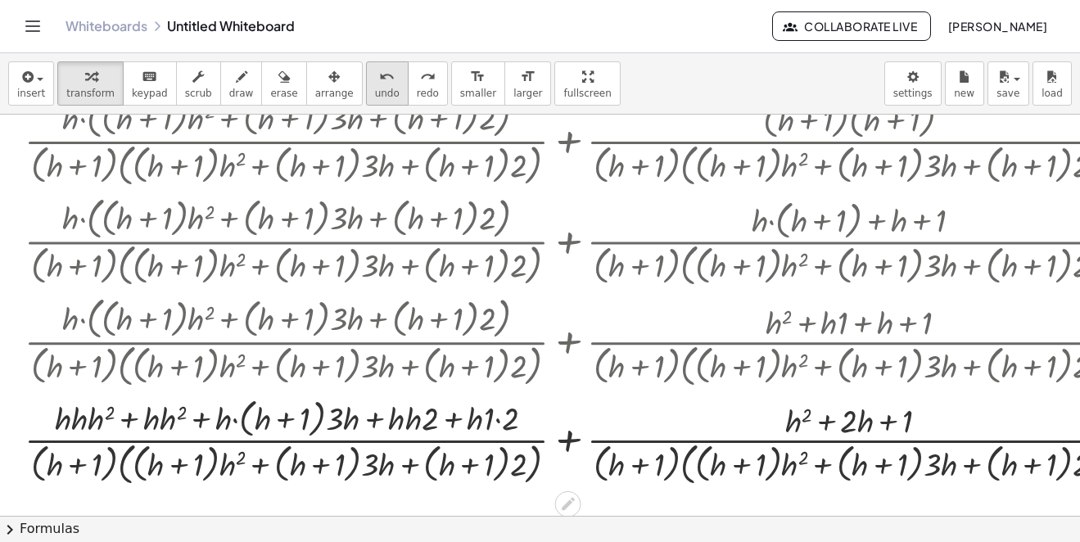
click at [379, 70] on icon "undo" at bounding box center [387, 77] width 16 height 20
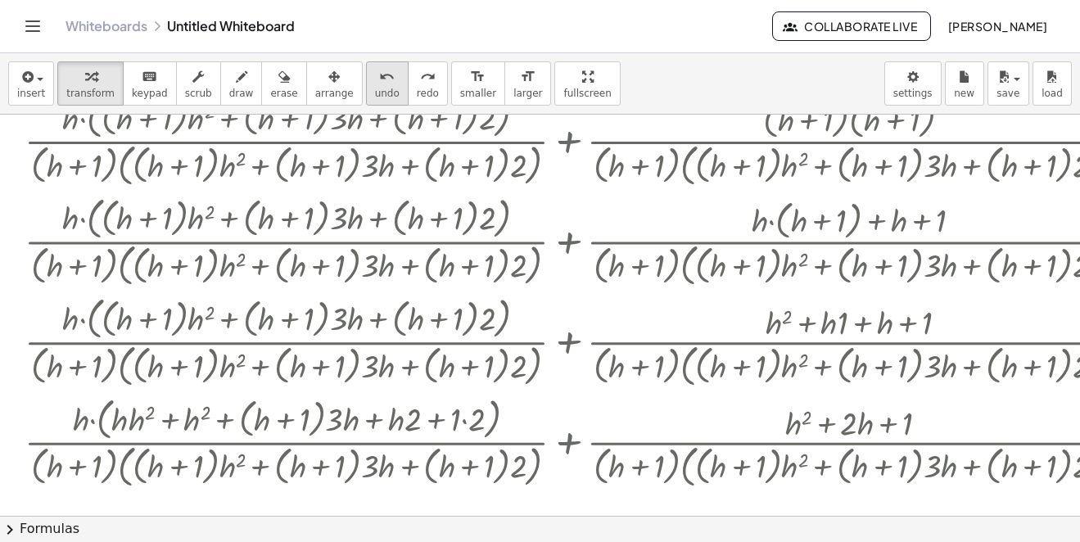
click at [379, 70] on icon "undo" at bounding box center [387, 77] width 16 height 20
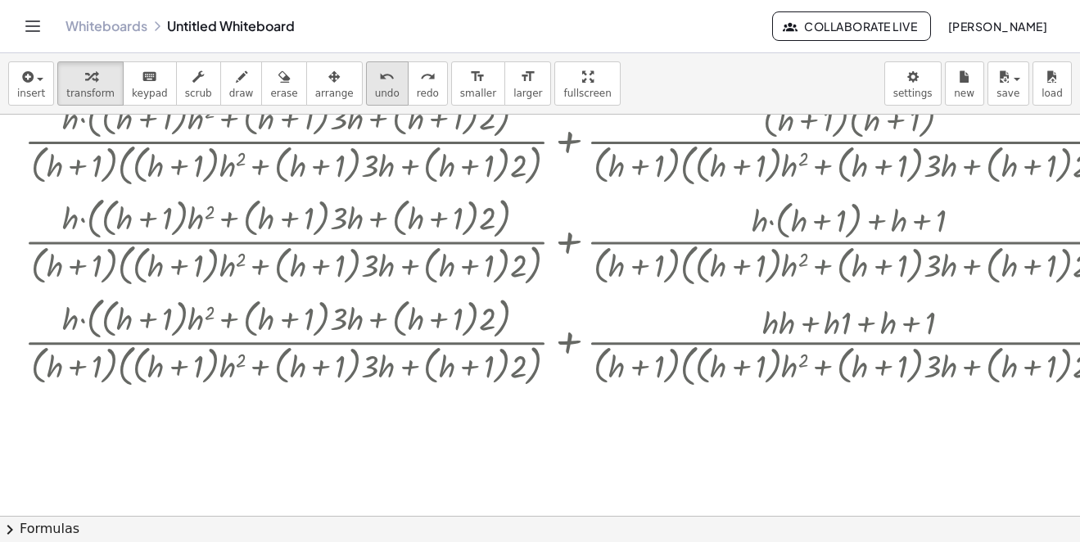
click at [379, 70] on icon "undo" at bounding box center [387, 77] width 16 height 20
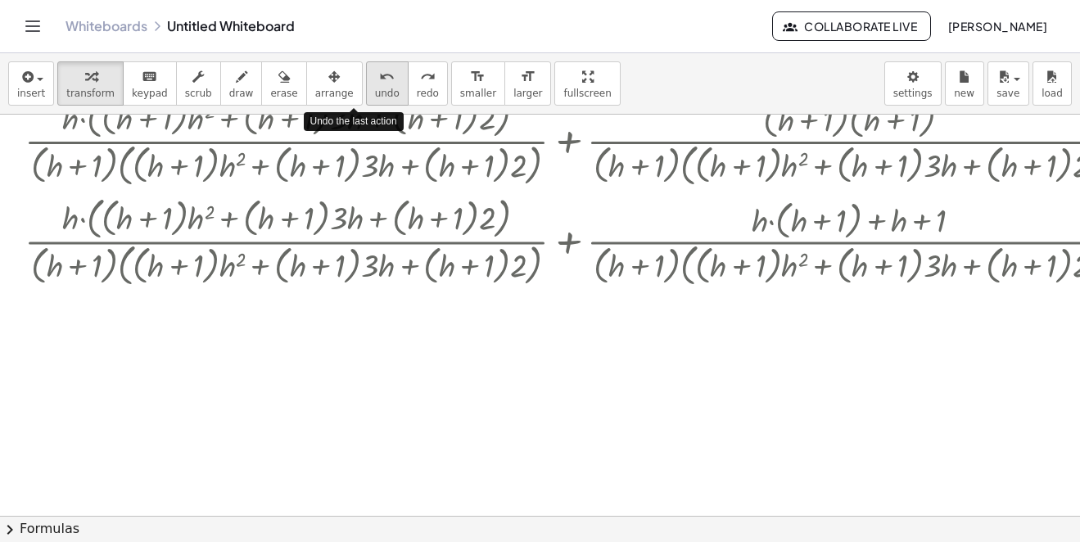
click at [379, 70] on icon "undo" at bounding box center [387, 77] width 16 height 20
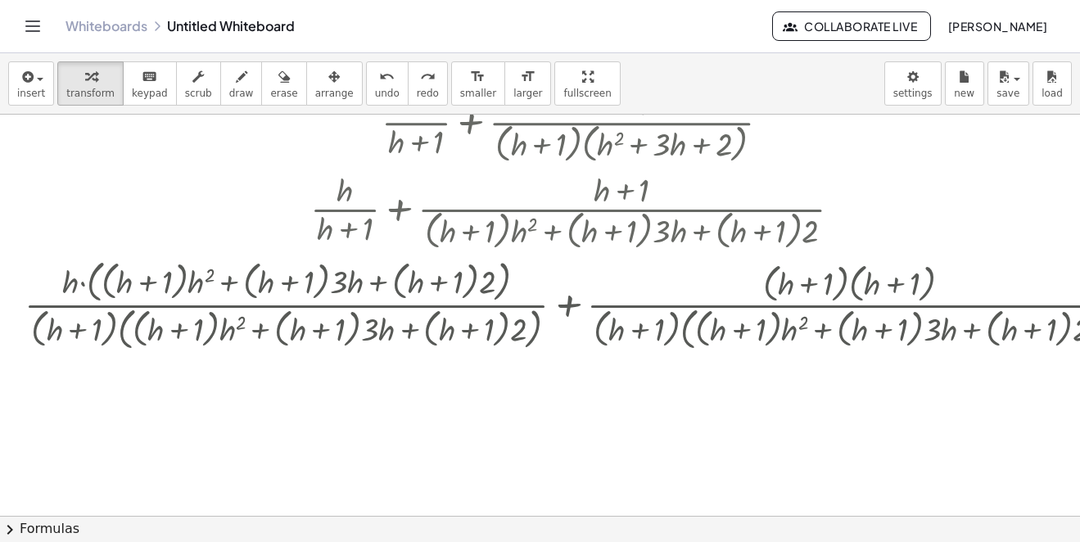
scroll to position [802, 0]
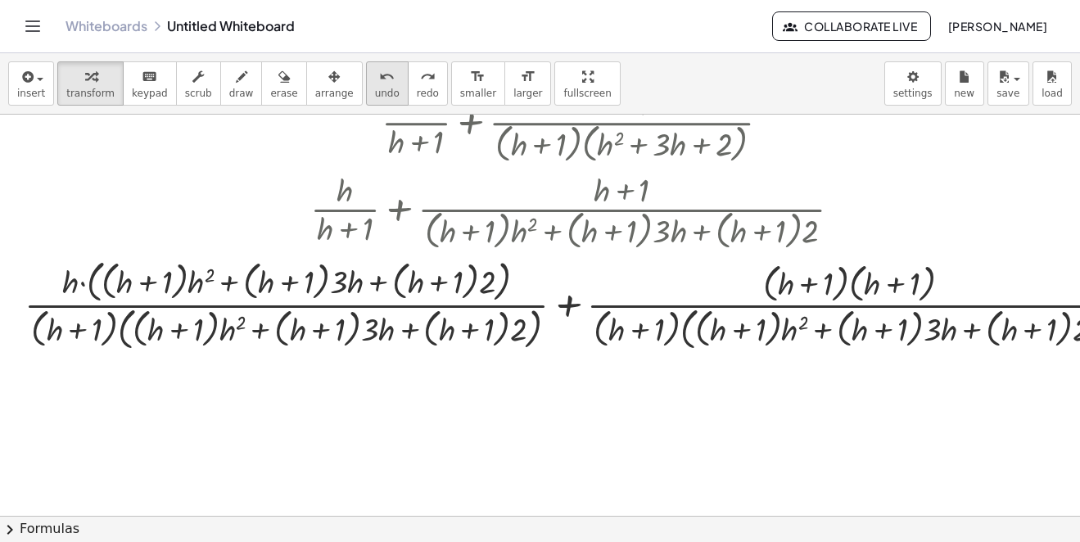
click at [379, 85] on icon "undo" at bounding box center [387, 77] width 16 height 20
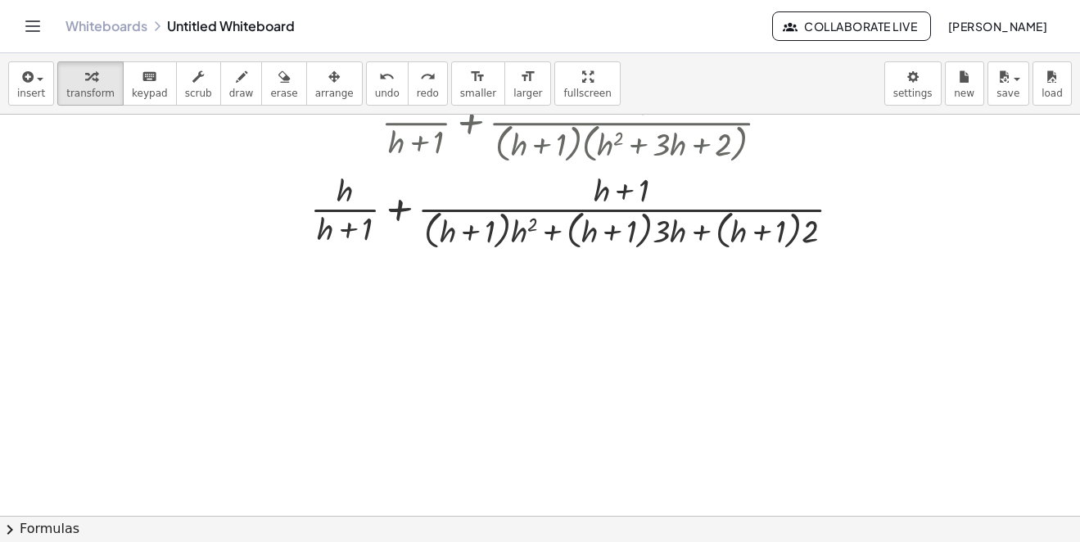
scroll to position [720, 0]
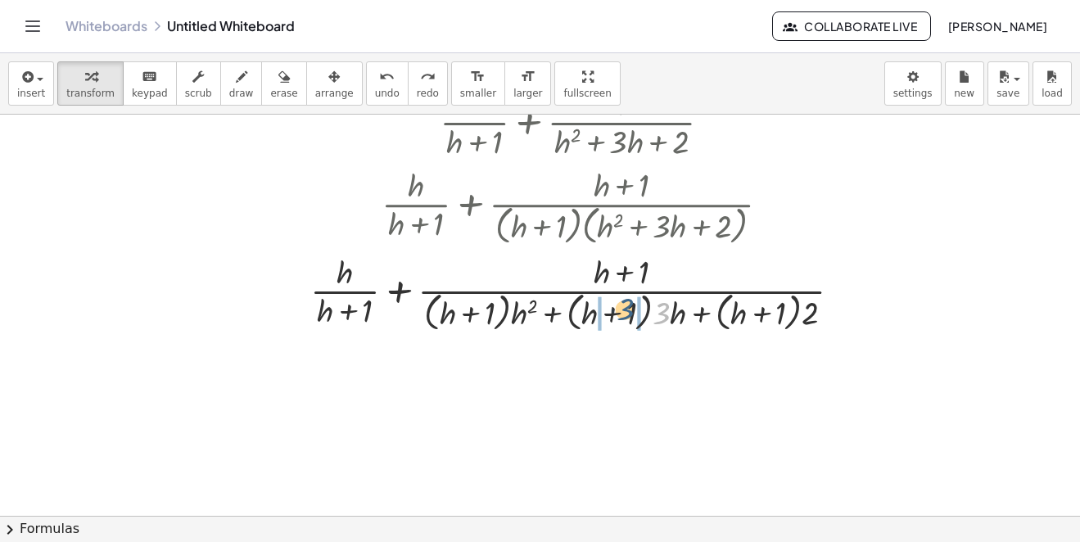
drag, startPoint x: 670, startPoint y: 315, endPoint x: 632, endPoint y: 312, distance: 37.8
click at [632, 312] on div at bounding box center [582, 292] width 560 height 87
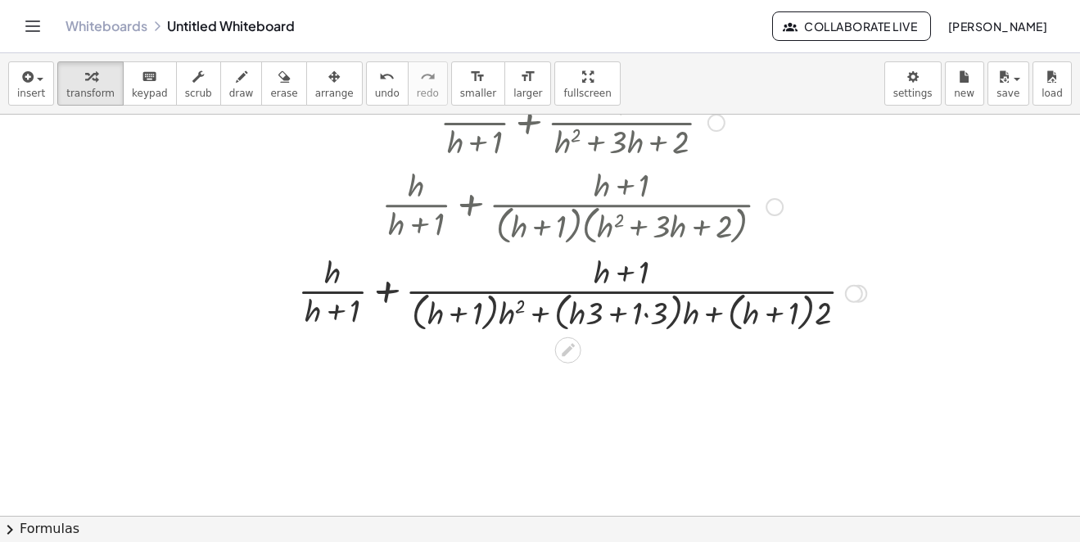
click at [649, 311] on div at bounding box center [582, 292] width 585 height 87
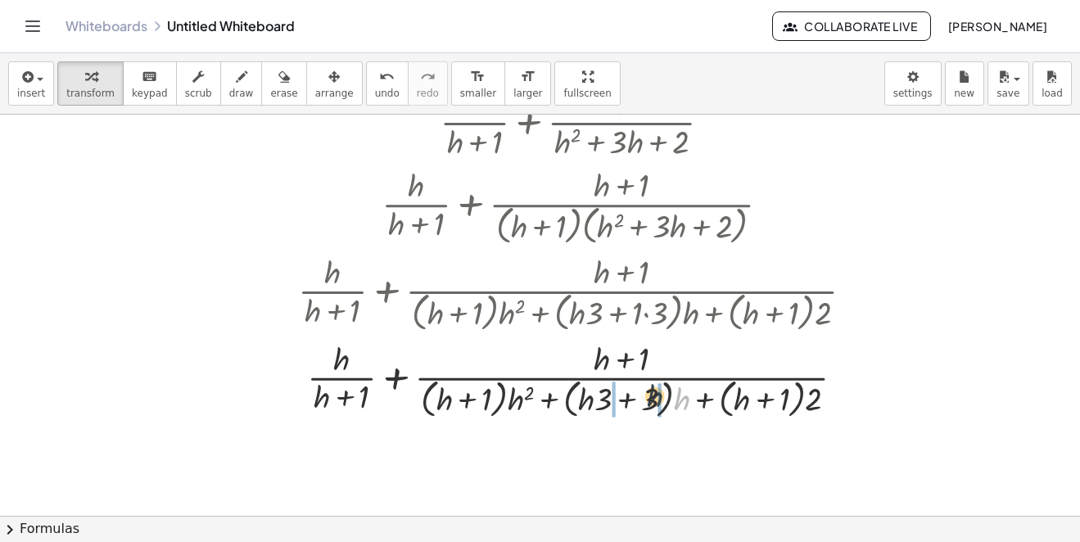
drag, startPoint x: 678, startPoint y: 396, endPoint x: 644, endPoint y: 393, distance: 33.7
click at [644, 393] on div at bounding box center [582, 379] width 585 height 87
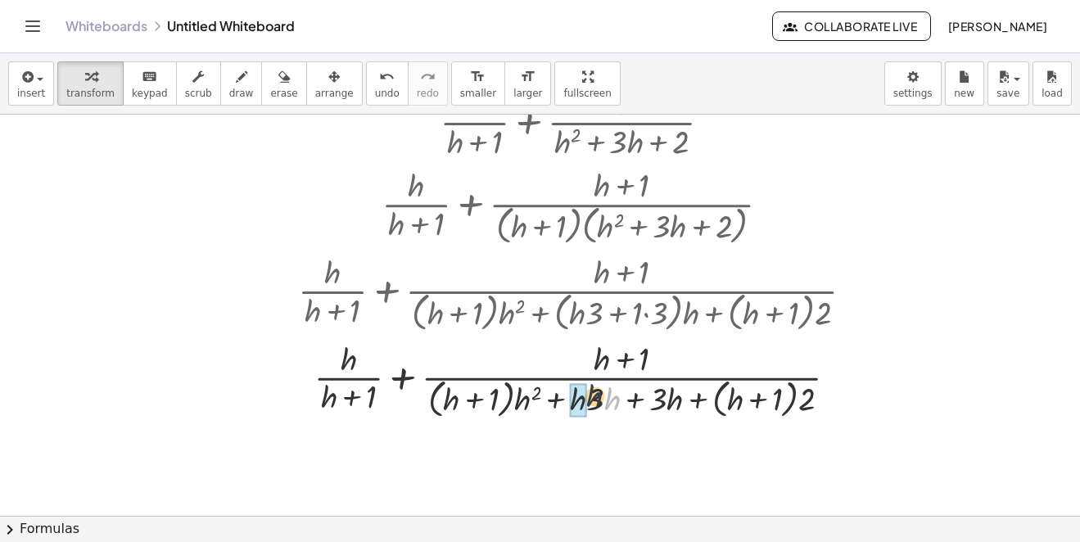
drag, startPoint x: 611, startPoint y: 404, endPoint x: 582, endPoint y: 398, distance: 29.2
click at [766, 387] on div at bounding box center [582, 379] width 585 height 87
click at [765, 387] on div at bounding box center [582, 379] width 585 height 87
click at [764, 387] on div at bounding box center [582, 379] width 585 height 87
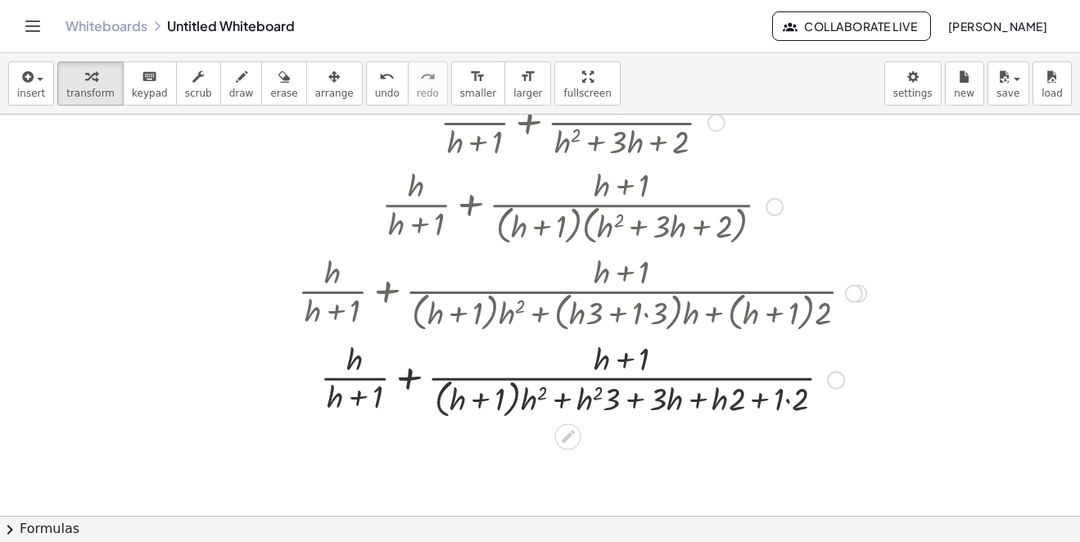
click at [789, 402] on div at bounding box center [582, 379] width 585 height 87
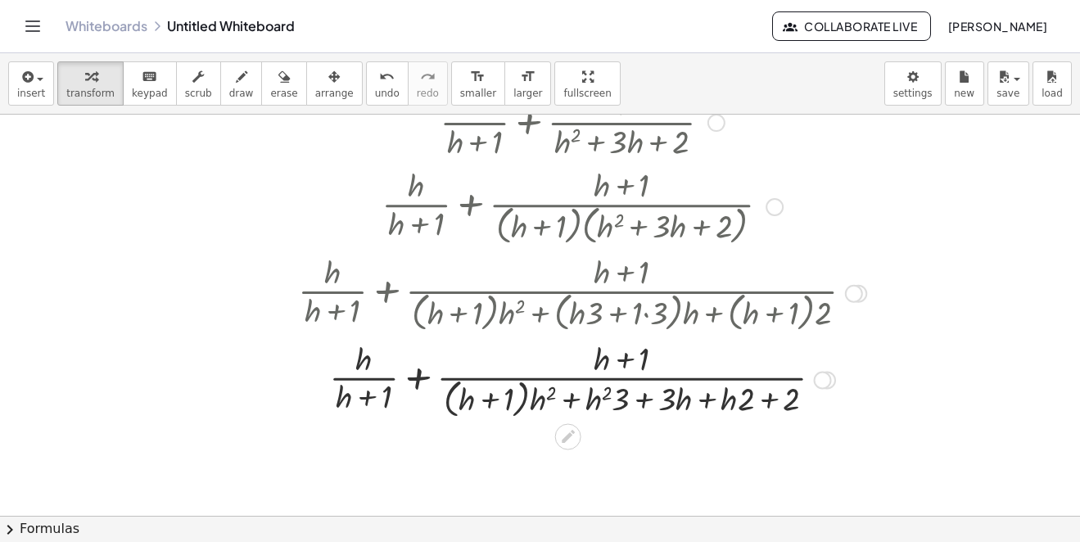
scroll to position [802, 0]
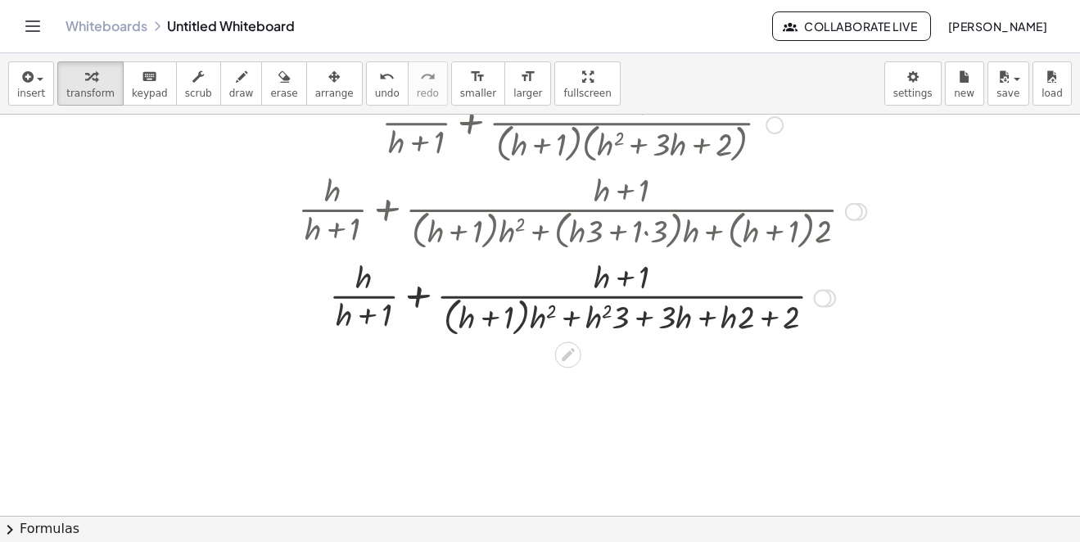
click at [711, 317] on div at bounding box center [582, 297] width 585 height 87
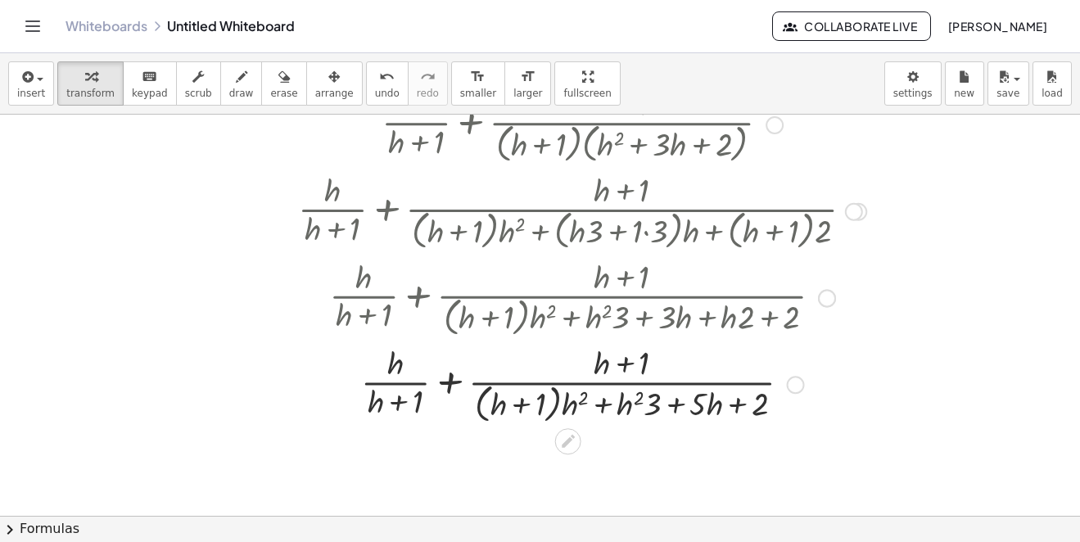
click at [610, 402] on div at bounding box center [582, 383] width 585 height 87
drag, startPoint x: 573, startPoint y: 402, endPoint x: 535, endPoint y: 400, distance: 38.5
click at [538, 401] on div at bounding box center [582, 383] width 585 height 87
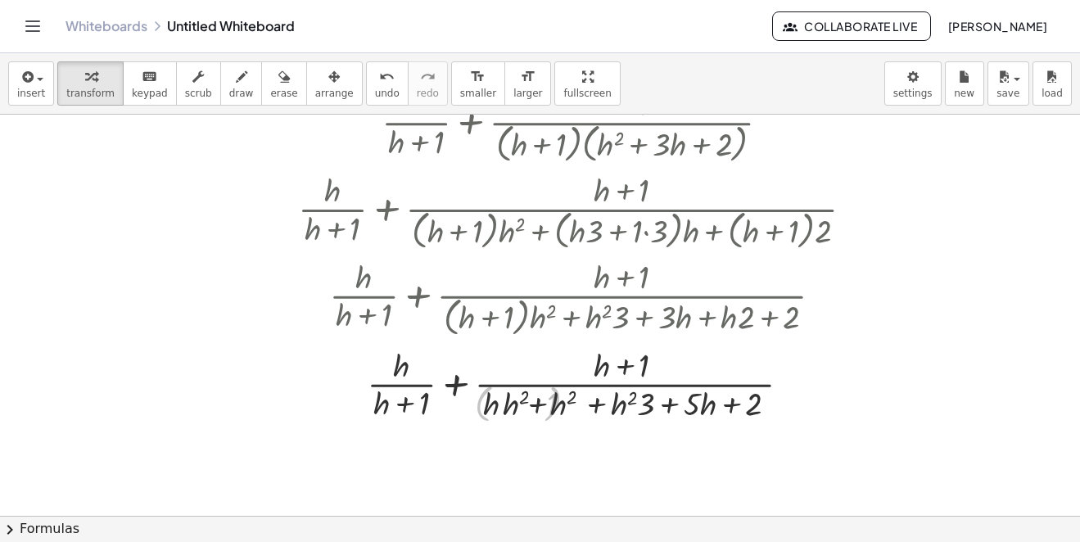
scroll to position [884, 0]
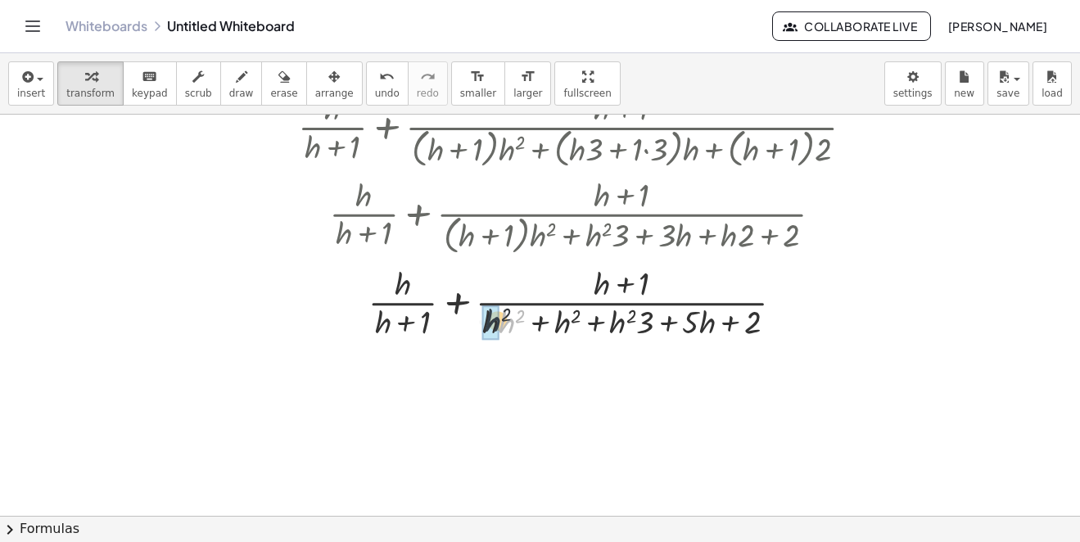
drag, startPoint x: 508, startPoint y: 324, endPoint x: 490, endPoint y: 323, distance: 18.1
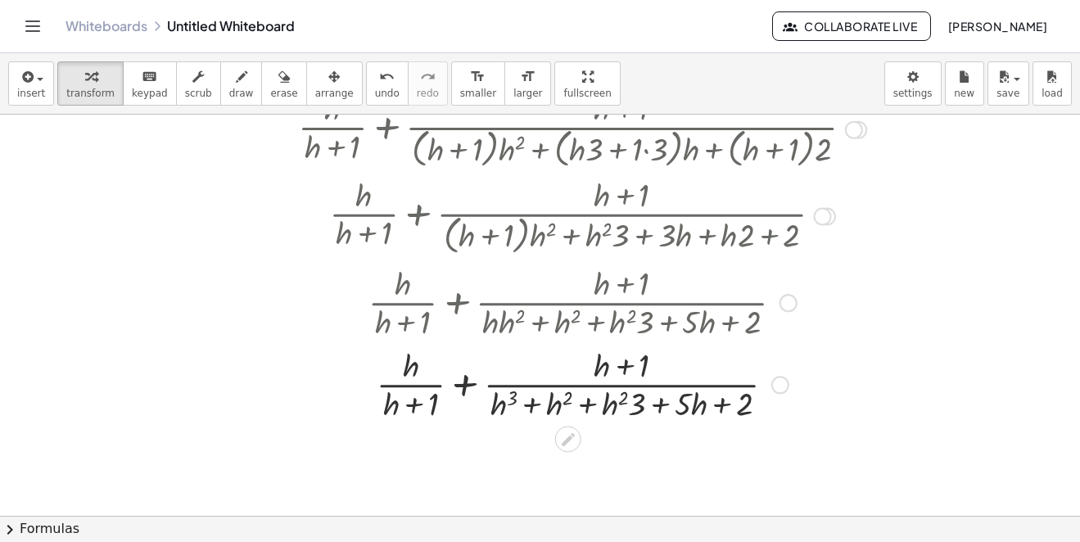
click at [587, 395] on div at bounding box center [582, 383] width 585 height 82
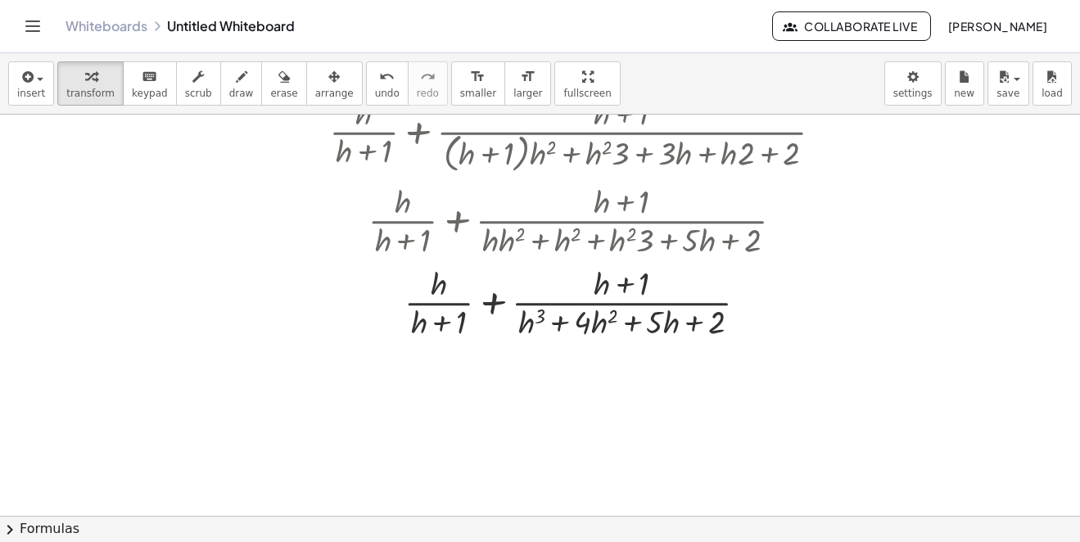
scroll to position [1048, 0]
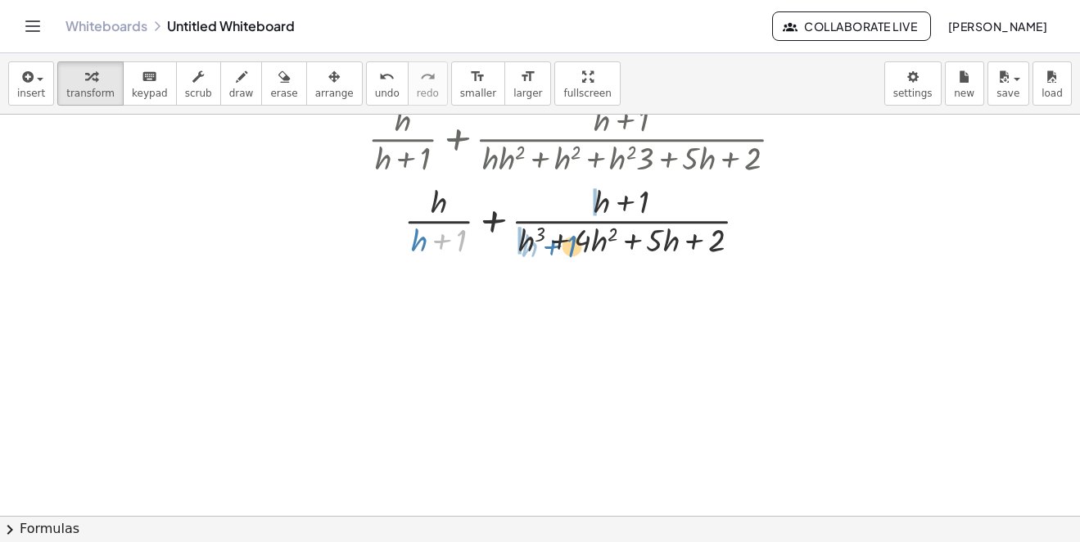
drag, startPoint x: 441, startPoint y: 239, endPoint x: 593, endPoint y: 235, distance: 151.5
click at [587, 237] on div at bounding box center [582, 219] width 585 height 82
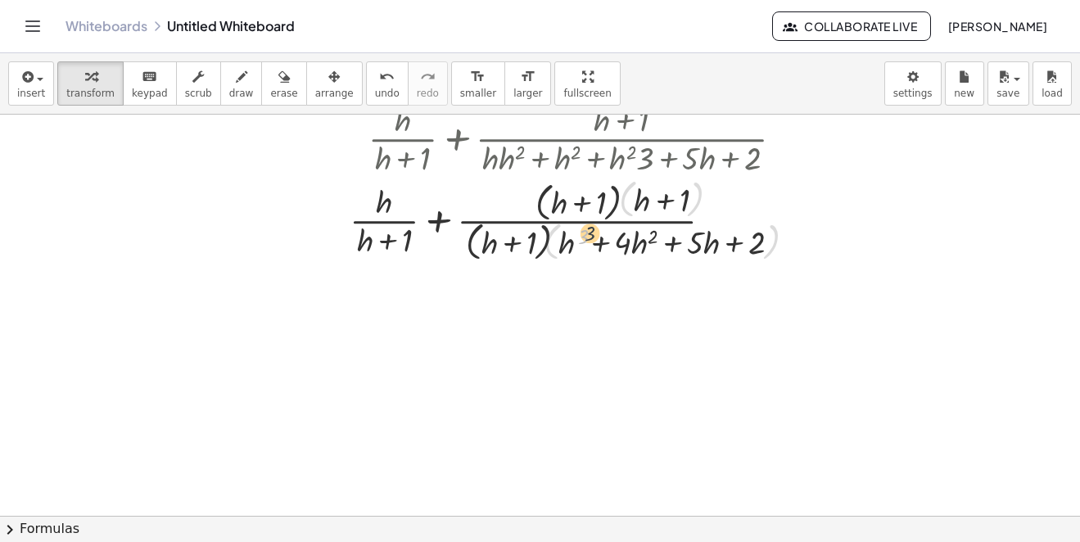
click at [595, 234] on div at bounding box center [582, 219] width 585 height 91
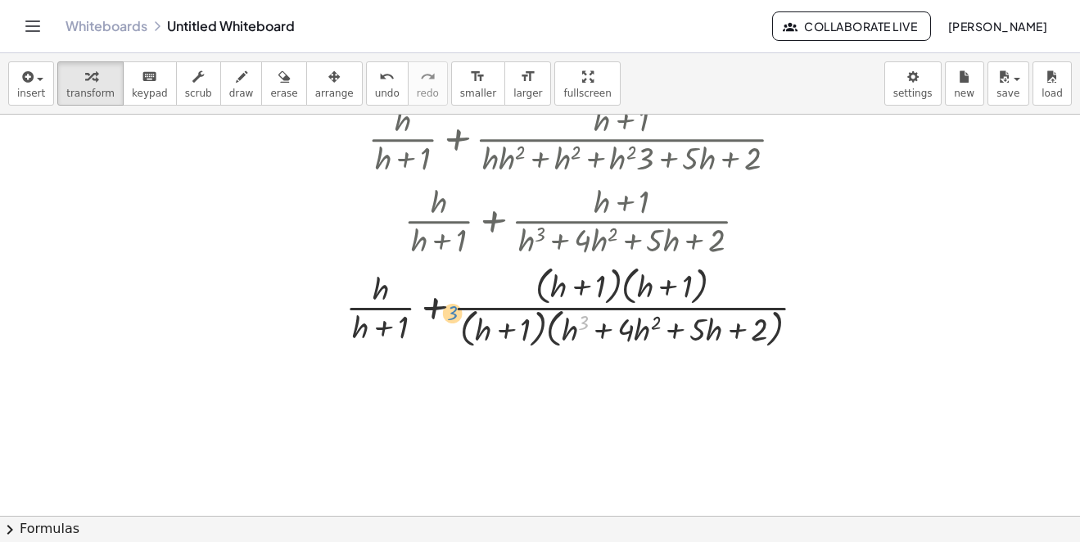
drag, startPoint x: 586, startPoint y: 317, endPoint x: 500, endPoint y: 318, distance: 86.0
click at [454, 308] on div at bounding box center [582, 305] width 585 height 91
click at [379, 79] on icon "undo" at bounding box center [387, 77] width 16 height 20
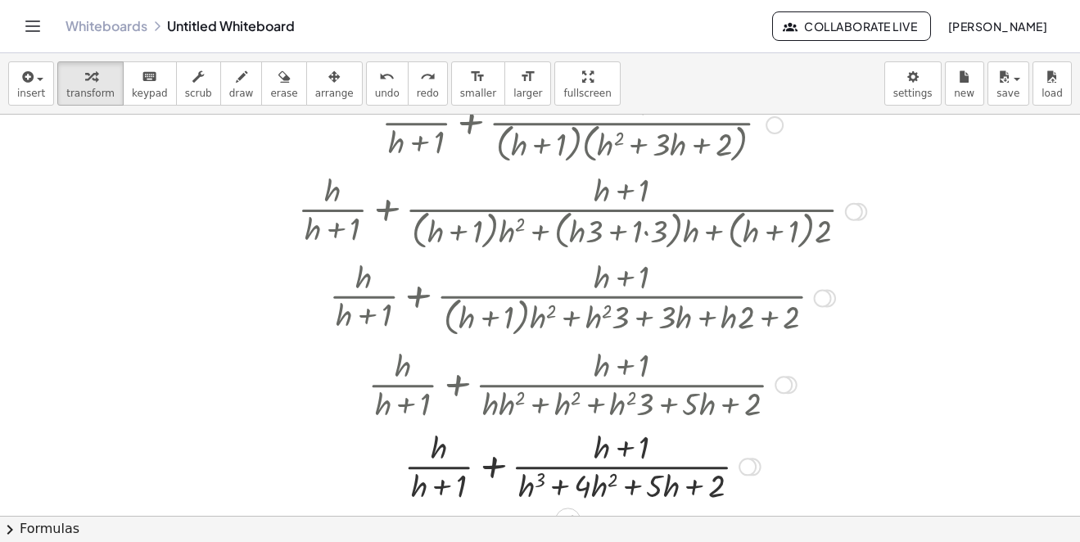
scroll to position [557, 0]
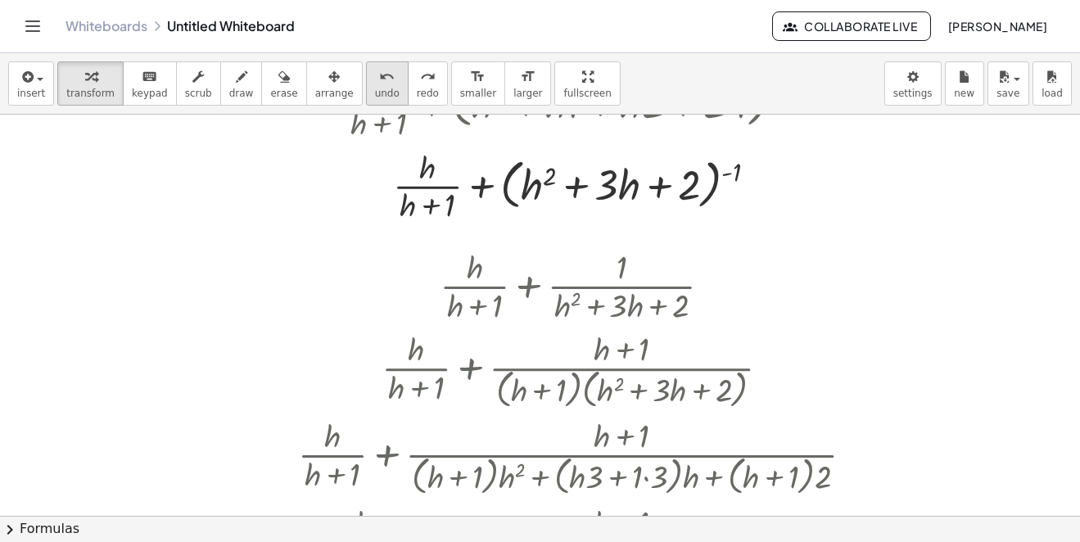
click at [379, 77] on icon "undo" at bounding box center [387, 77] width 16 height 20
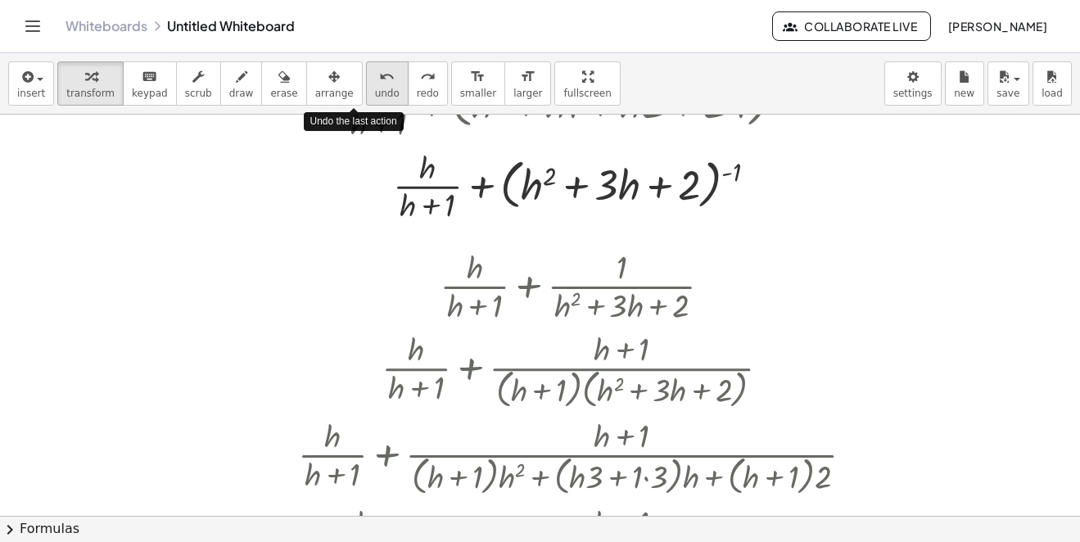
click at [379, 77] on icon "undo" at bounding box center [387, 77] width 16 height 20
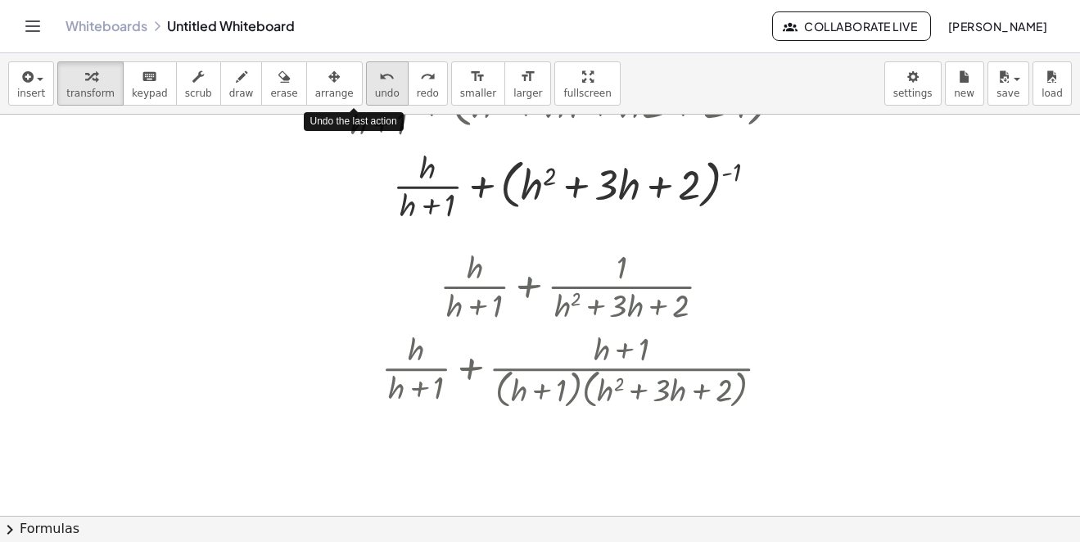
click at [379, 77] on icon "undo" at bounding box center [387, 77] width 16 height 20
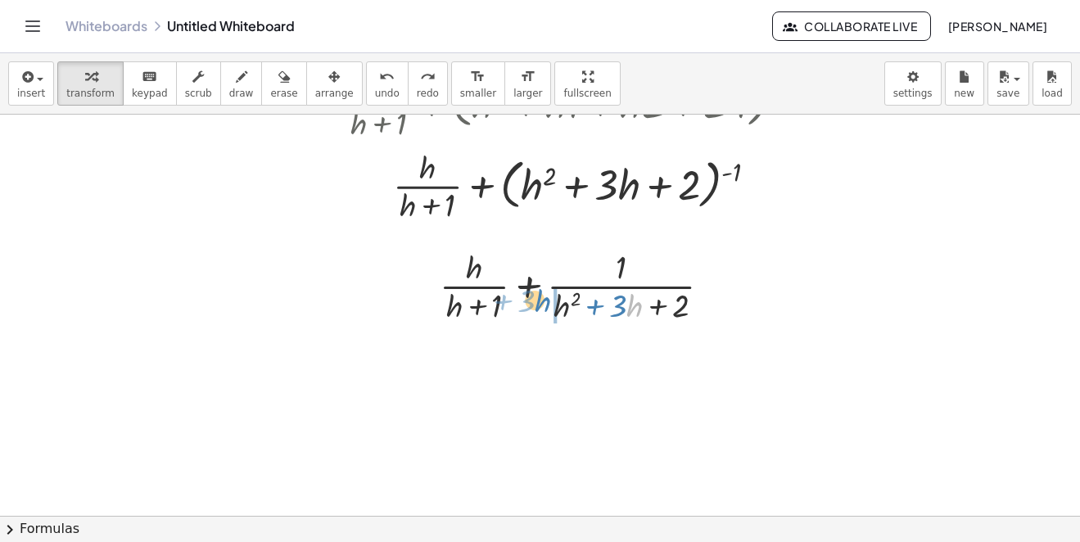
drag, startPoint x: 627, startPoint y: 309, endPoint x: 576, endPoint y: 309, distance: 50.8
click at [558, 309] on div at bounding box center [581, 285] width 300 height 82
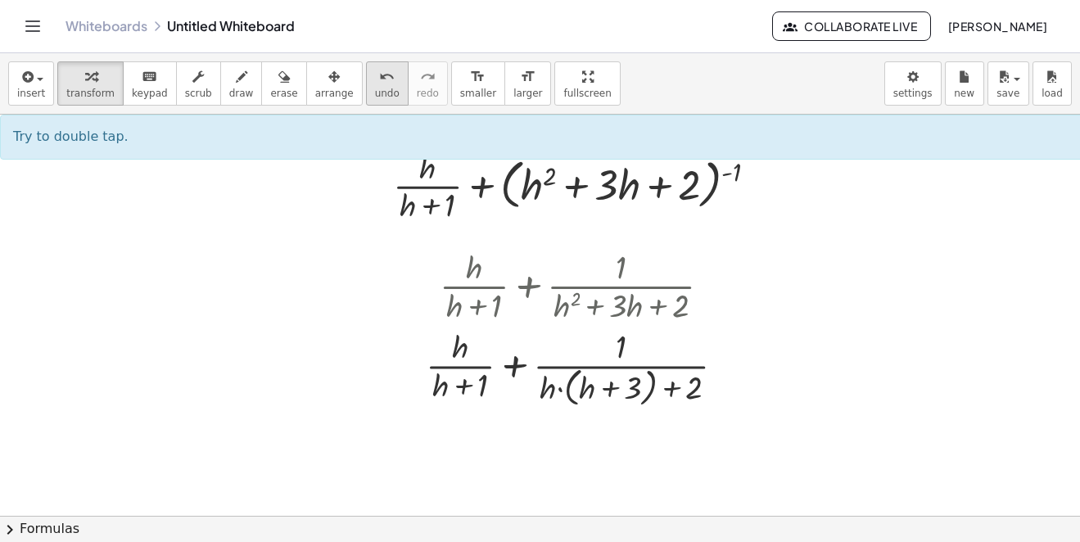
click at [372, 89] on button "undo undo" at bounding box center [387, 83] width 43 height 44
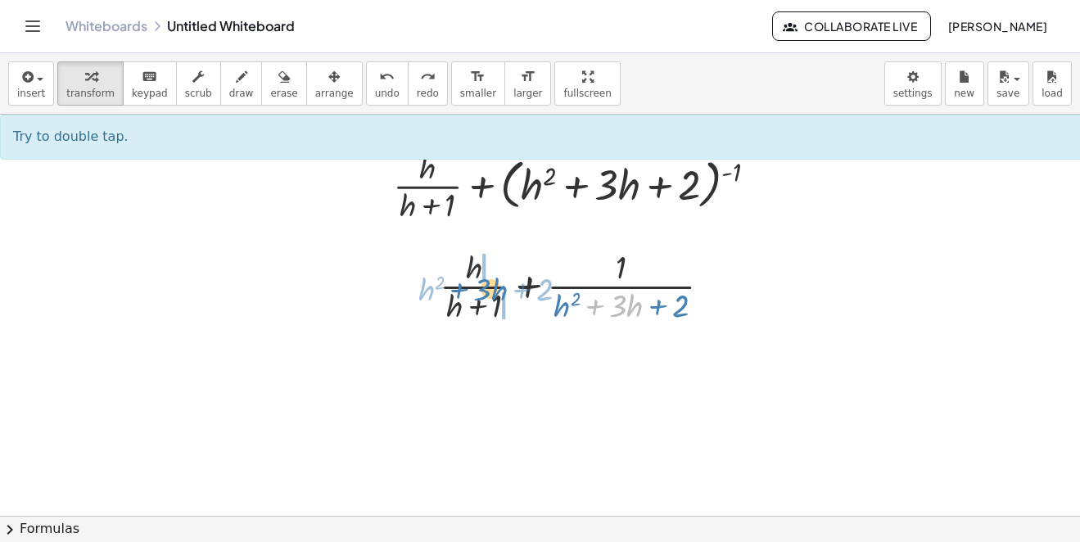
drag, startPoint x: 594, startPoint y: 303, endPoint x: 455, endPoint y: 286, distance: 139.4
click at [455, 286] on div at bounding box center [581, 285] width 300 height 82
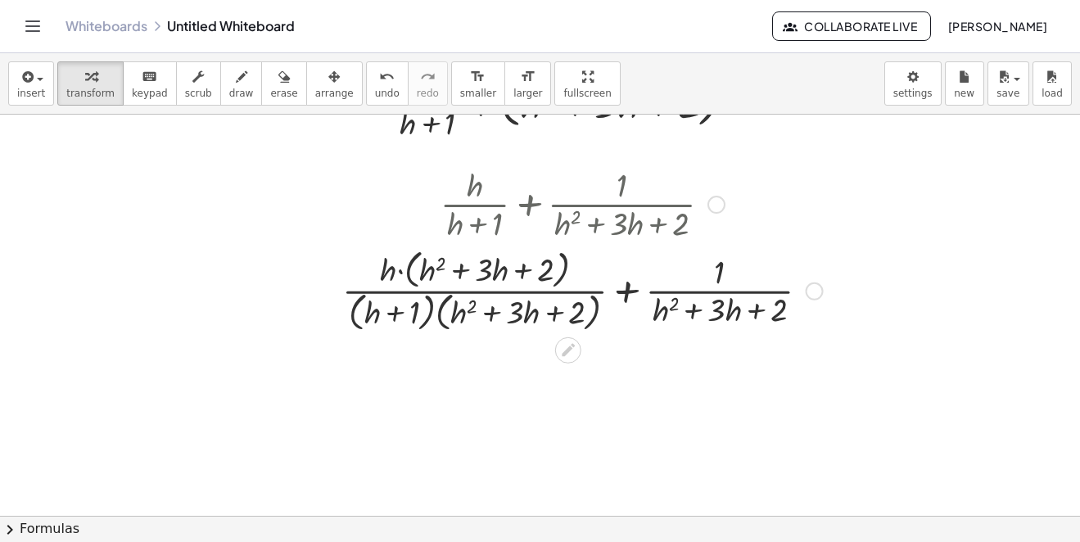
scroll to position [720, 0]
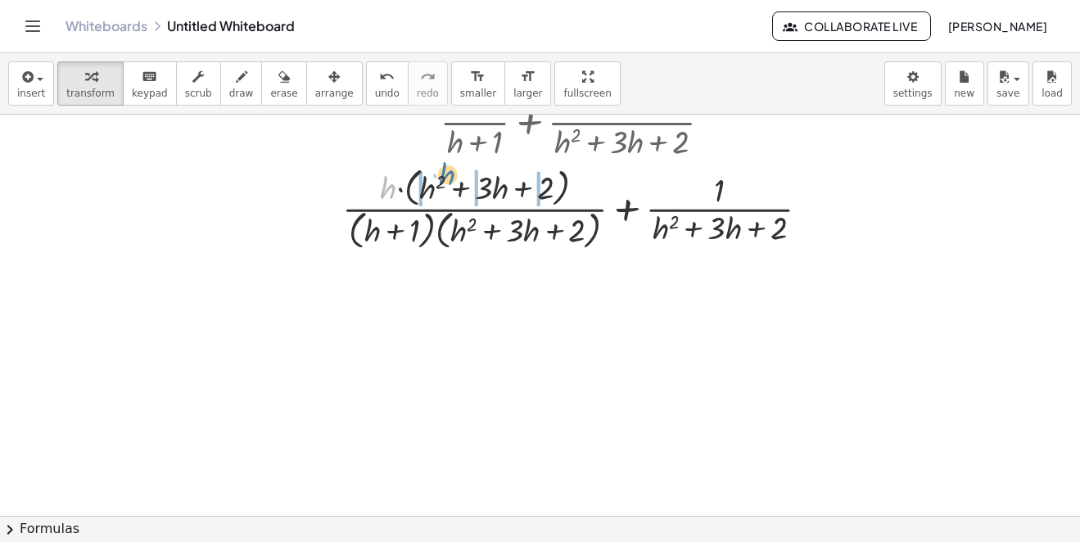
drag, startPoint x: 387, startPoint y: 188, endPoint x: 450, endPoint y: 187, distance: 63.0
click at [447, 174] on div at bounding box center [582, 207] width 497 height 91
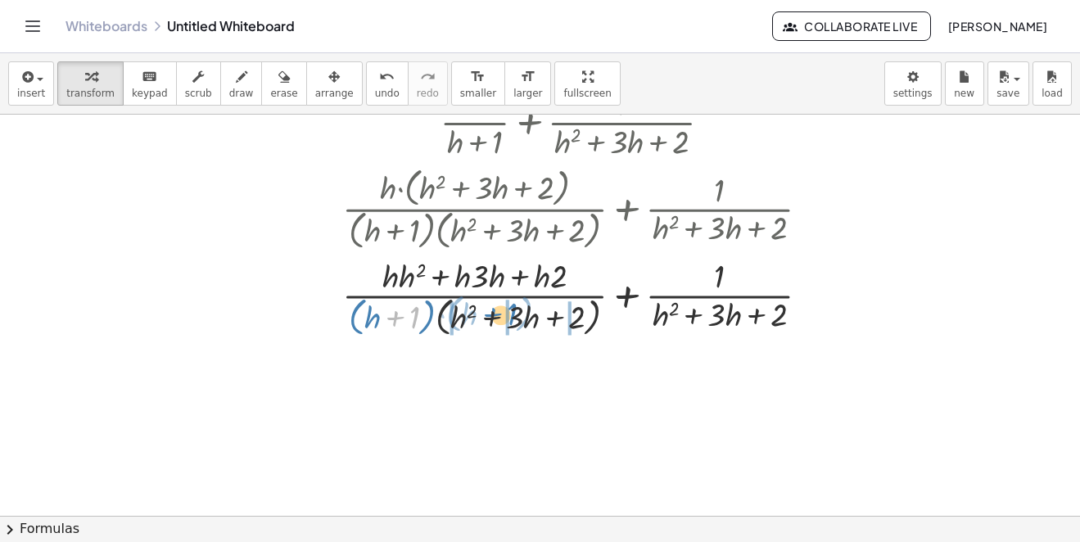
drag, startPoint x: 394, startPoint y: 315, endPoint x: 496, endPoint y: 311, distance: 102.4
click at [496, 311] on div at bounding box center [582, 296] width 497 height 87
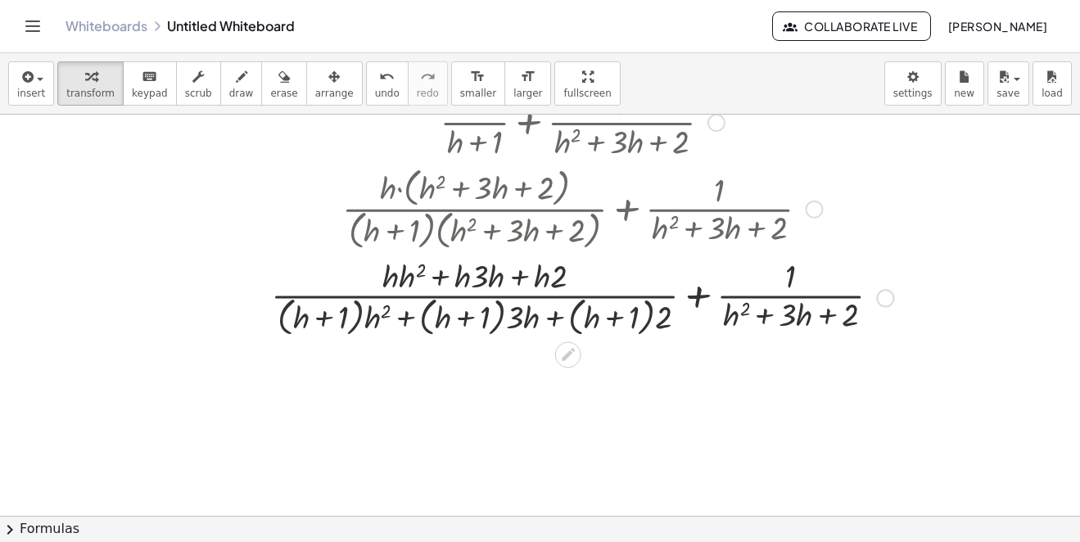
scroll to position [802, 0]
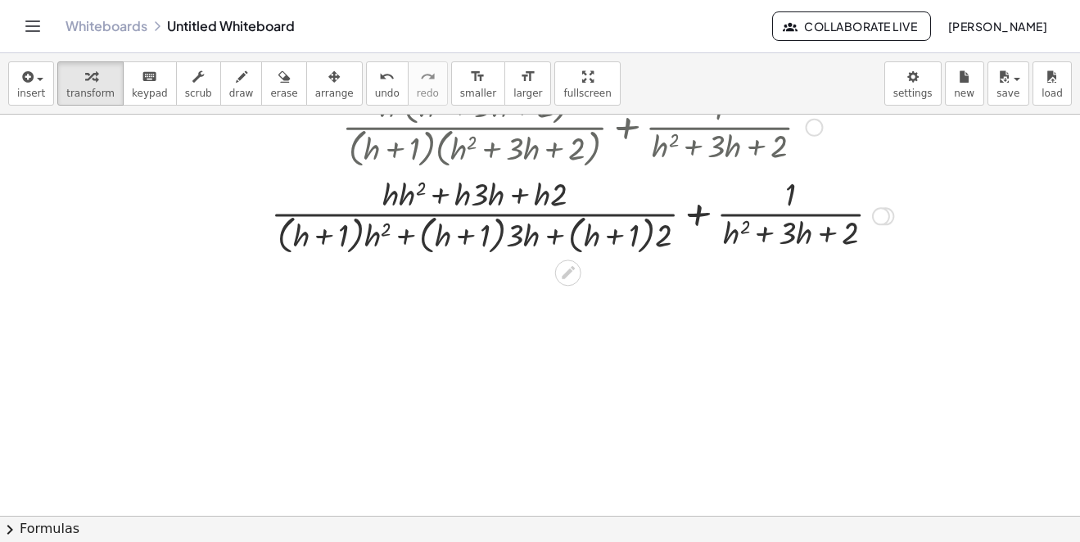
click at [695, 211] on div at bounding box center [582, 214] width 639 height 87
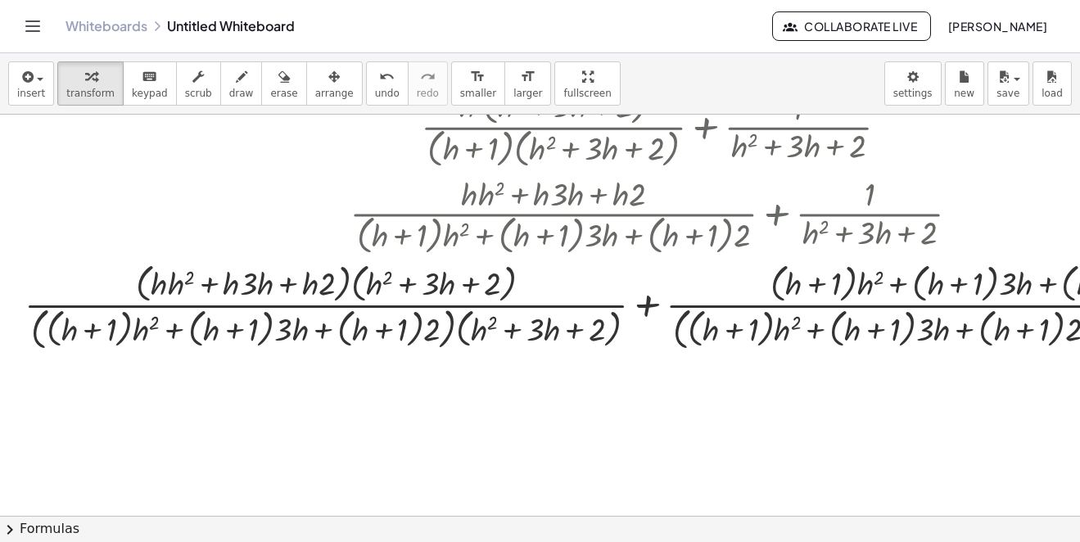
drag, startPoint x: 767, startPoint y: 394, endPoint x: 579, endPoint y: 404, distance: 188.6
click at [579, 404] on div at bounding box center [657, 114] width 1314 height 1605
click at [375, 96] on span "undo" at bounding box center [387, 93] width 25 height 11
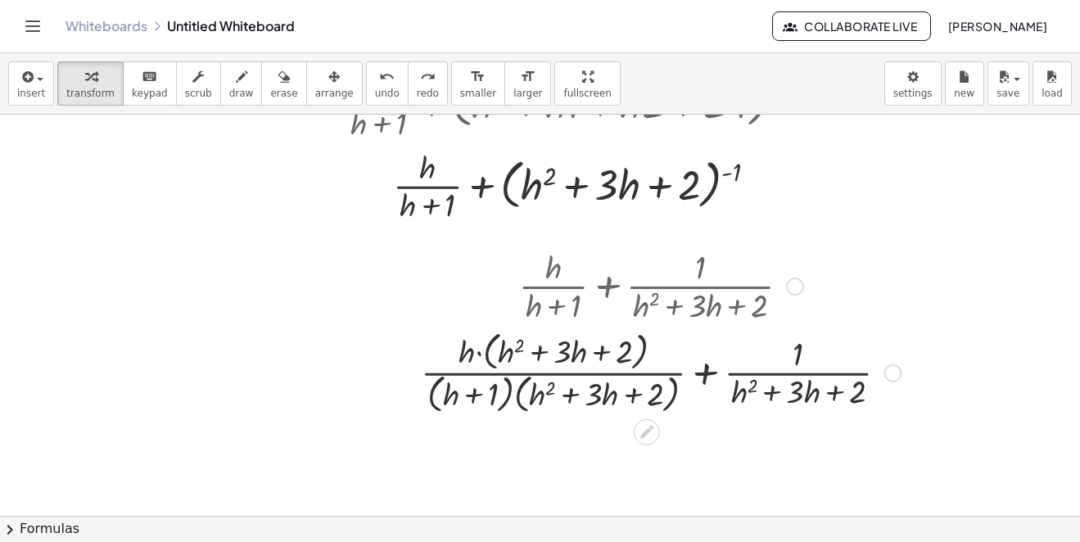
scroll to position [311, 0]
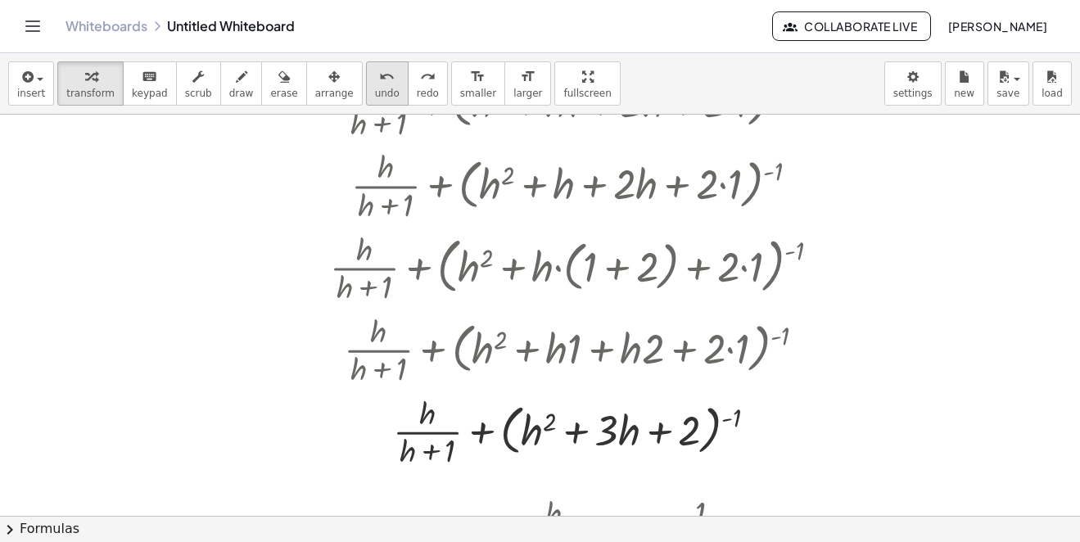
click at [379, 84] on icon "undo" at bounding box center [387, 77] width 16 height 20
